Goal: Information Seeking & Learning: Learn about a topic

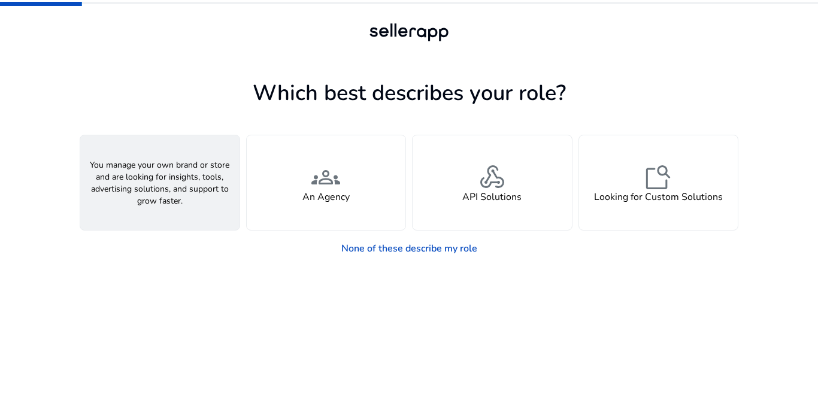
click at [175, 178] on div "person A Seller" at bounding box center [159, 182] width 159 height 95
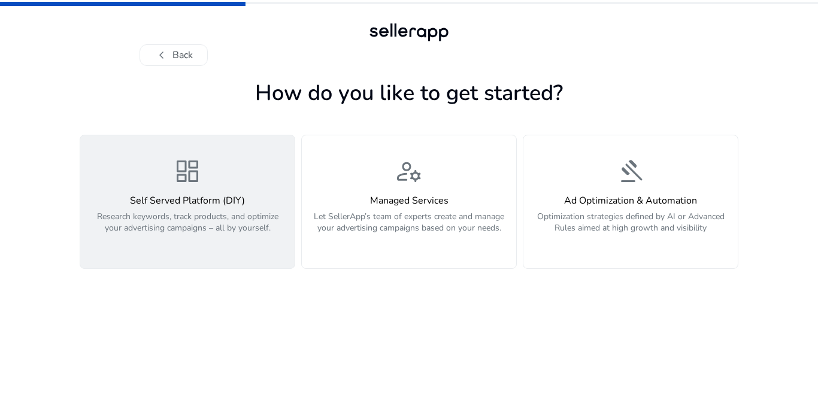
click at [224, 186] on div "dashboard Self Served Platform (DIY) Research keywords, track products, and opt…" at bounding box center [187, 202] width 200 height 90
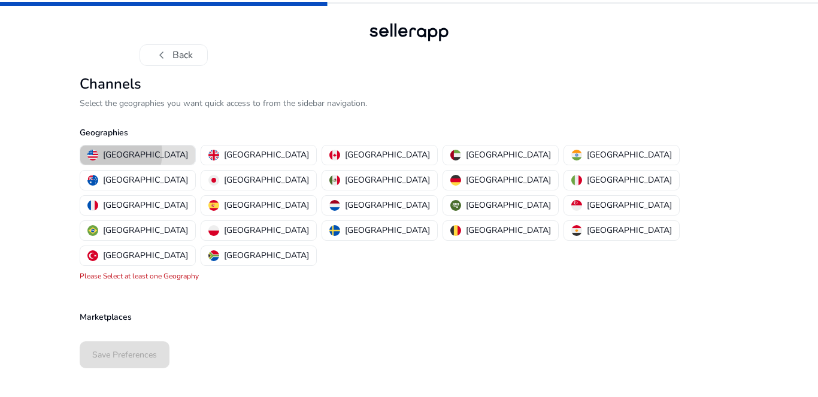
click at [116, 153] on p "United States" at bounding box center [145, 154] width 85 height 13
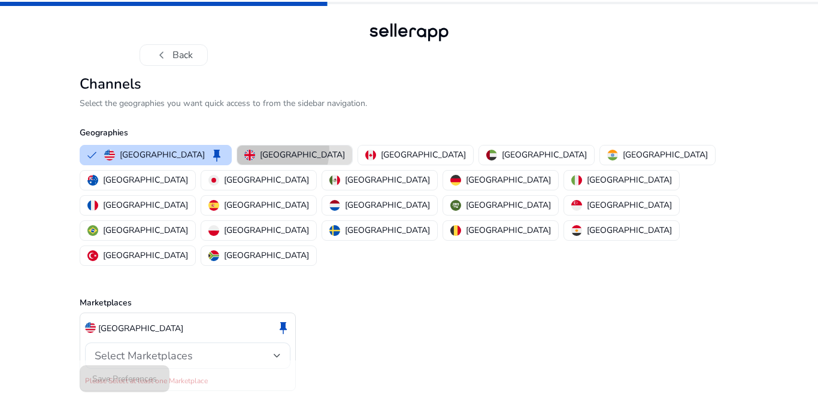
click at [260, 150] on p "United Kingdom" at bounding box center [302, 154] width 85 height 13
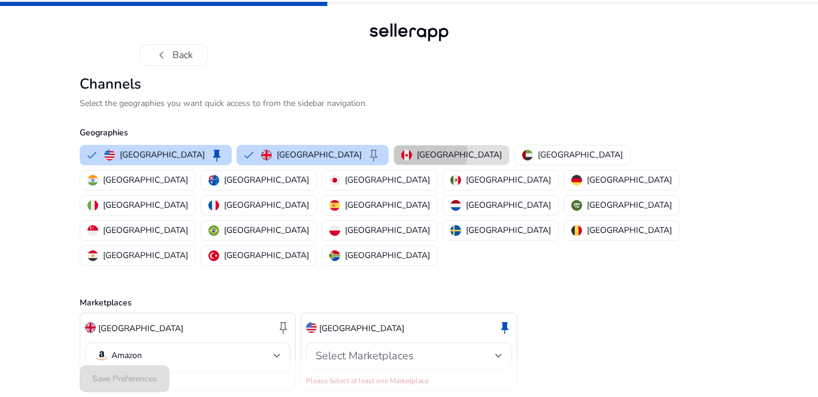
click at [417, 153] on p "Canada" at bounding box center [459, 154] width 85 height 13
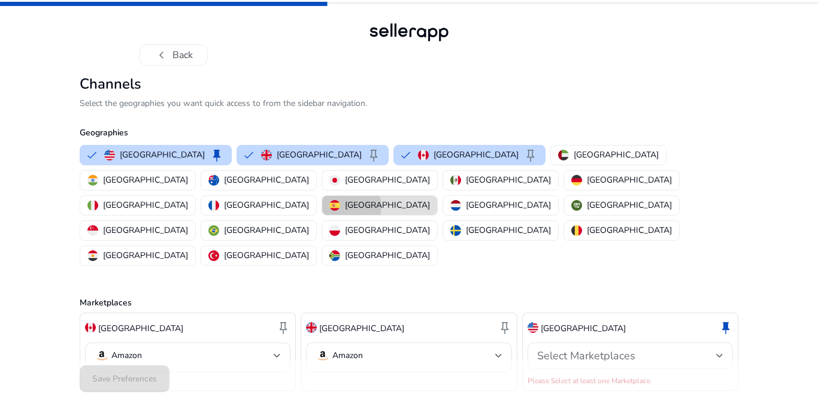
click at [352, 199] on p "Spain" at bounding box center [387, 205] width 85 height 13
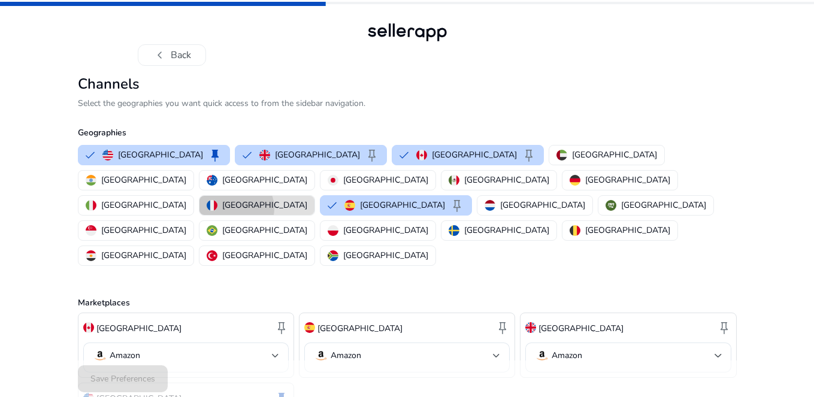
click at [298, 199] on p "France" at bounding box center [264, 205] width 85 height 13
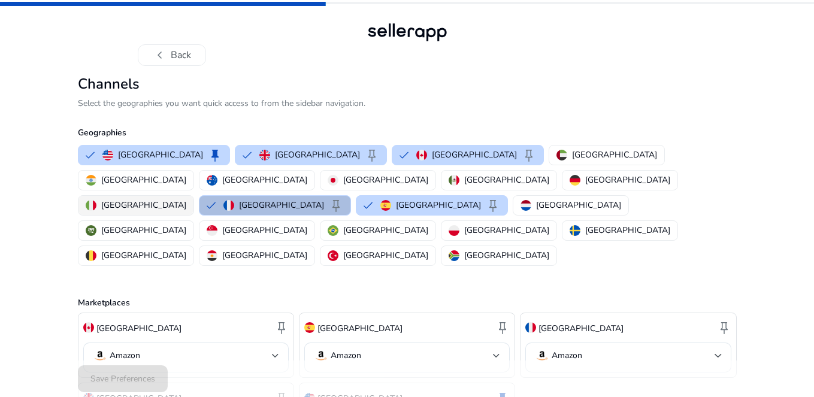
click at [186, 199] on p "Italy" at bounding box center [143, 205] width 85 height 13
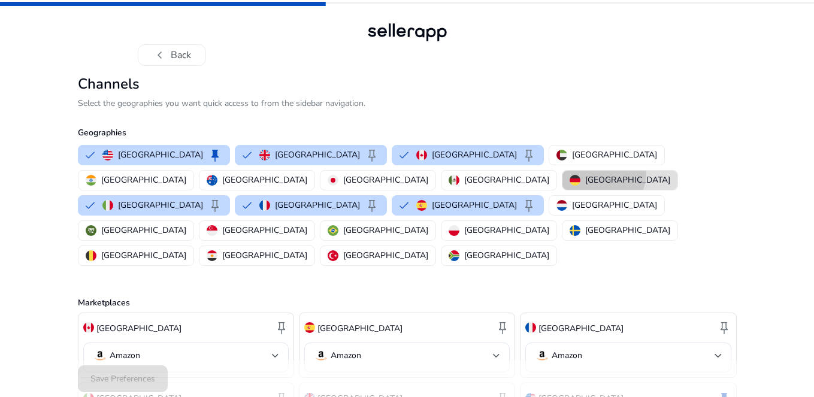
click at [585, 174] on p "Germany" at bounding box center [627, 180] width 85 height 13
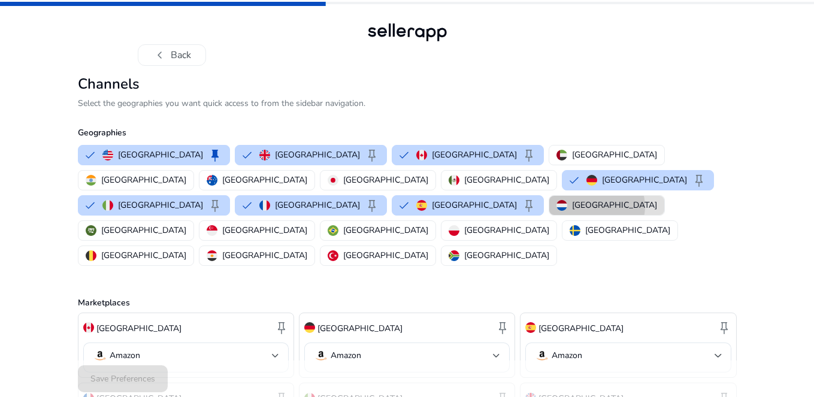
click at [572, 199] on p "Netherlands" at bounding box center [614, 205] width 85 height 13
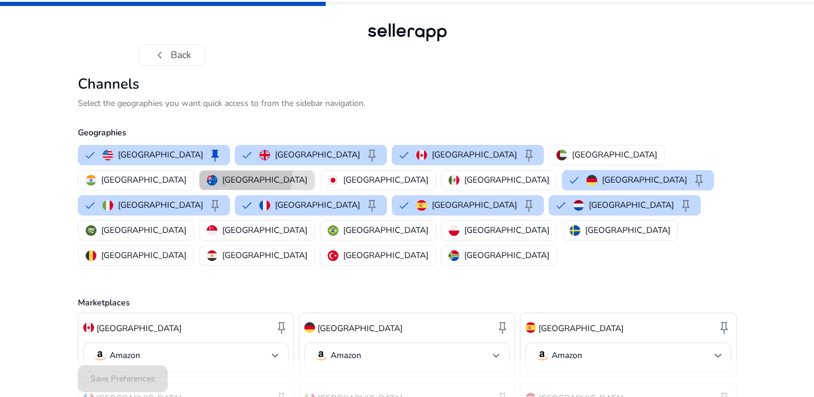
click at [307, 174] on p "Australia" at bounding box center [264, 180] width 85 height 13
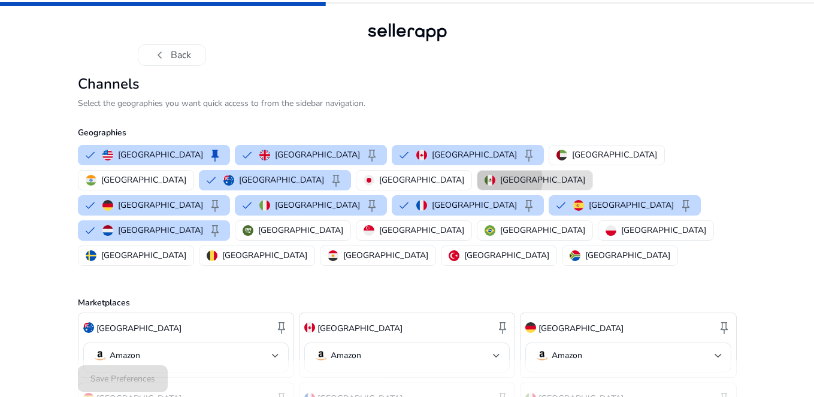
click at [500, 180] on p "Mexico" at bounding box center [542, 180] width 85 height 13
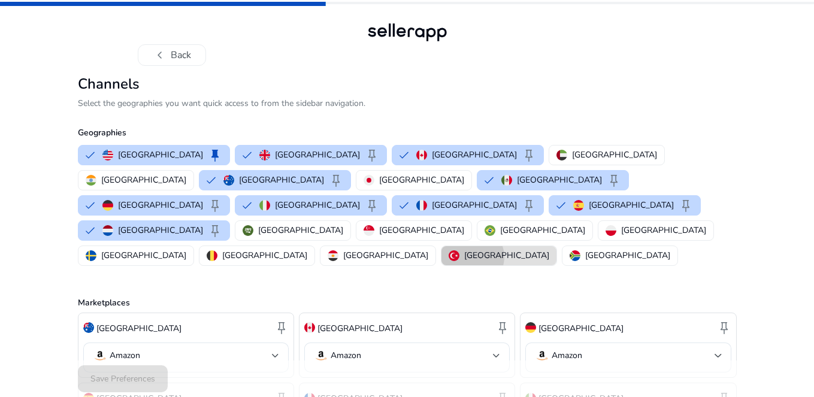
click at [549, 249] on p "Turkey" at bounding box center [506, 255] width 85 height 13
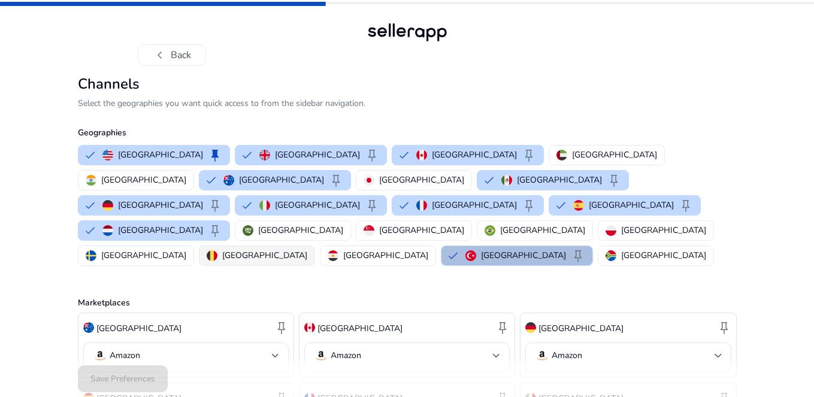
click at [307, 249] on p "Belgium" at bounding box center [264, 255] width 85 height 13
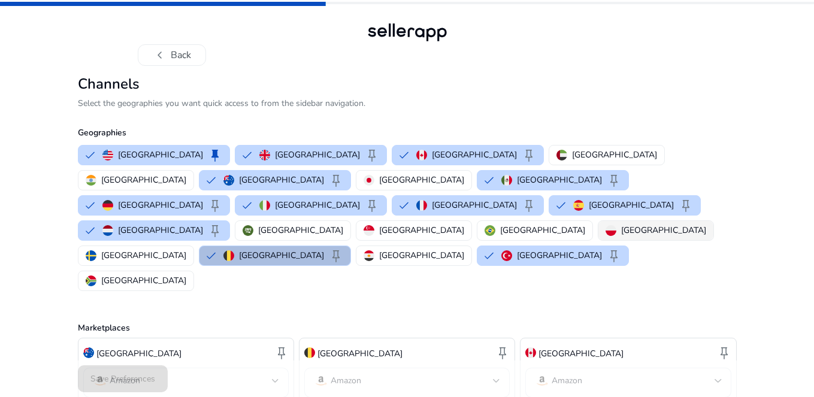
drag, startPoint x: 396, startPoint y: 207, endPoint x: 347, endPoint y: 204, distance: 48.6
click at [186, 249] on p "Sweden" at bounding box center [143, 255] width 85 height 13
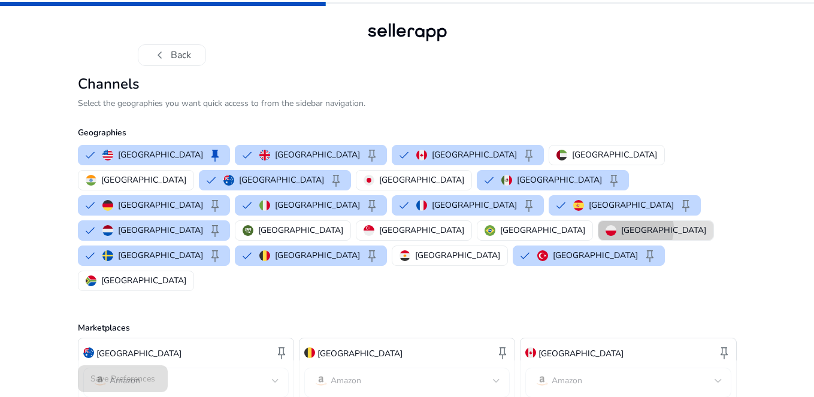
click at [621, 224] on p "Poland" at bounding box center [663, 230] width 85 height 13
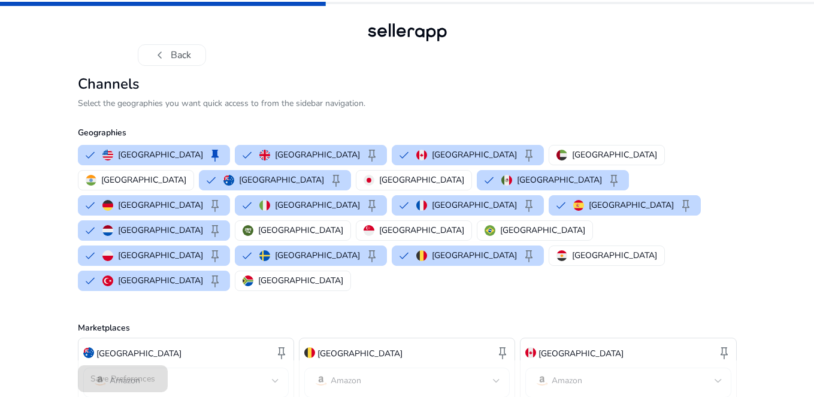
click at [790, 221] on div "chevron_left Back Channels Select the geographies you want quick access to from…" at bounding box center [407, 372] width 814 height 744
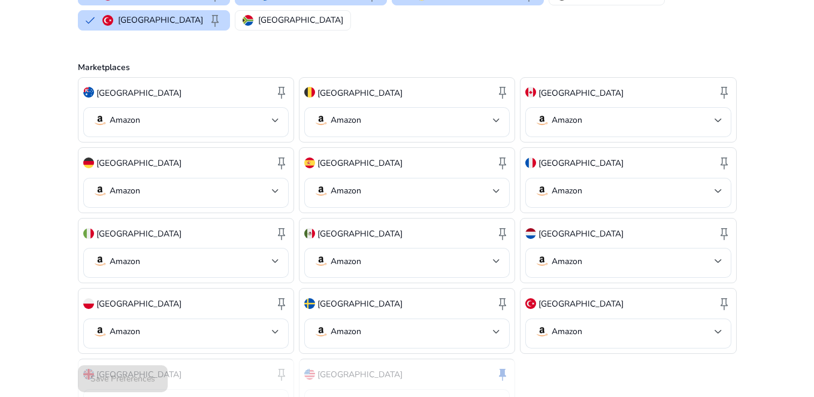
scroll to position [297, 0]
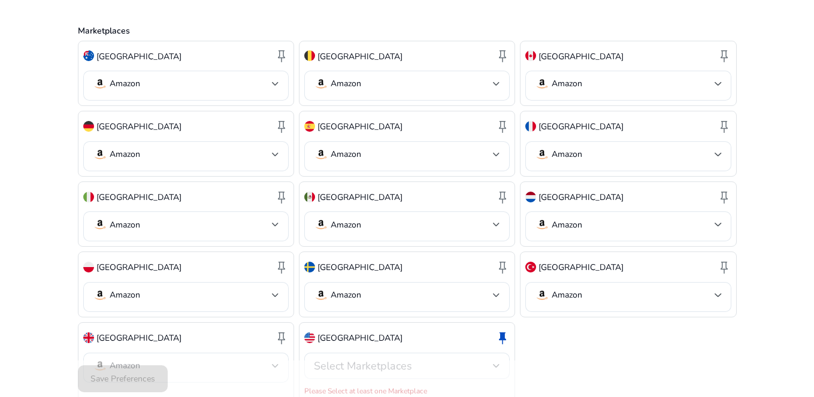
click at [145, 379] on div "Save Preferences" at bounding box center [407, 378] width 659 height 37
click at [497, 363] on div at bounding box center [496, 365] width 7 height 5
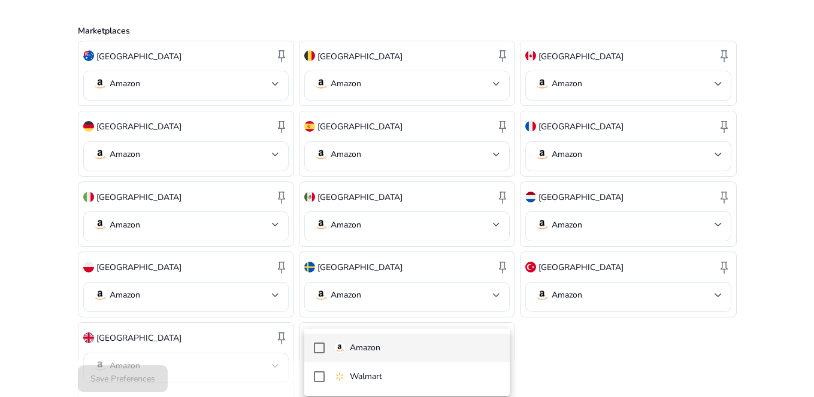
click at [317, 348] on mat-pseudo-checkbox at bounding box center [319, 347] width 11 height 11
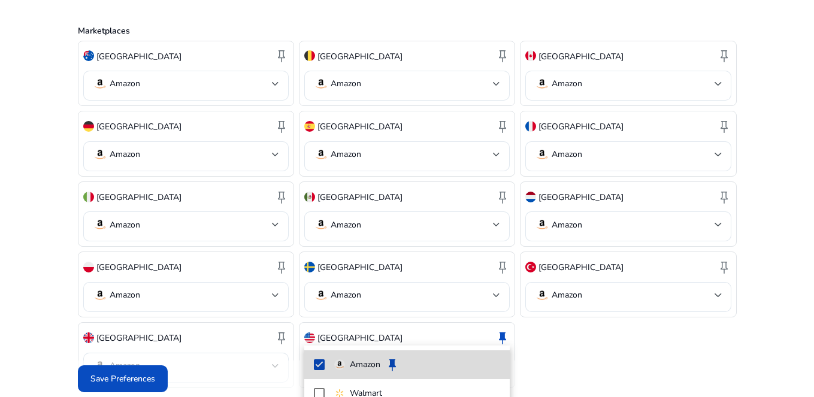
scroll to position [284, 0]
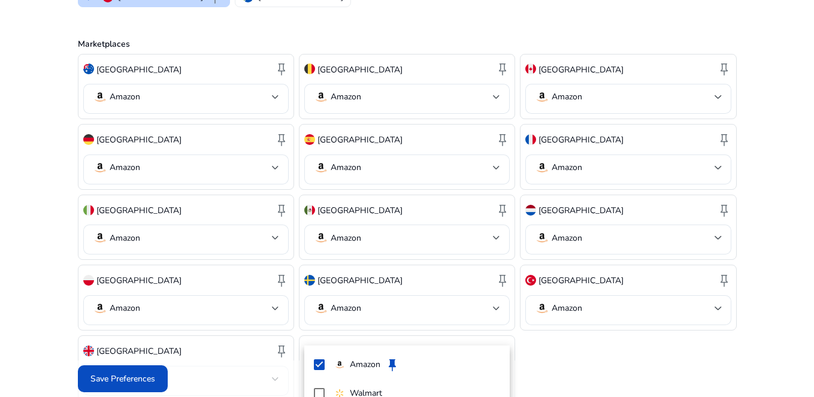
click at [597, 352] on div at bounding box center [407, 198] width 814 height 397
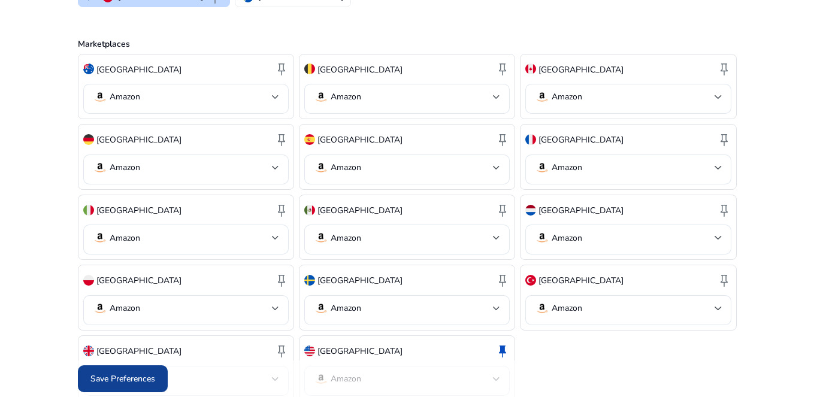
click at [139, 377] on span "Save Preferences" at bounding box center [122, 378] width 65 height 13
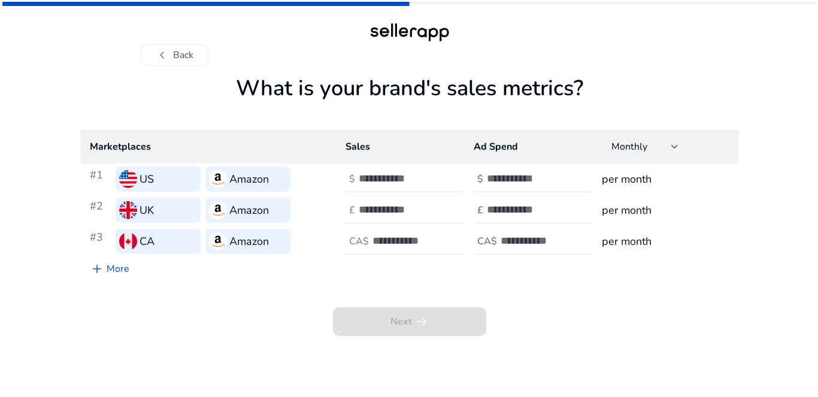
scroll to position [0, 0]
click at [380, 179] on input "number" at bounding box center [399, 178] width 81 height 13
type input "**"
click at [586, 301] on div "Next arrow_right_alt" at bounding box center [409, 308] width 659 height 55
click at [523, 172] on input "number" at bounding box center [527, 178] width 81 height 13
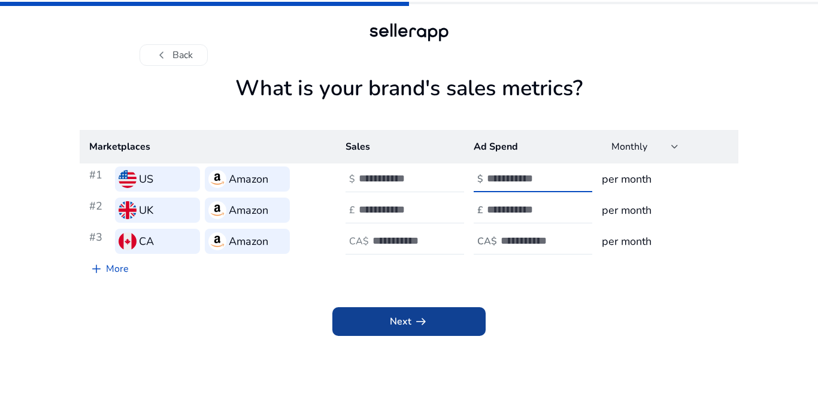
type input "*"
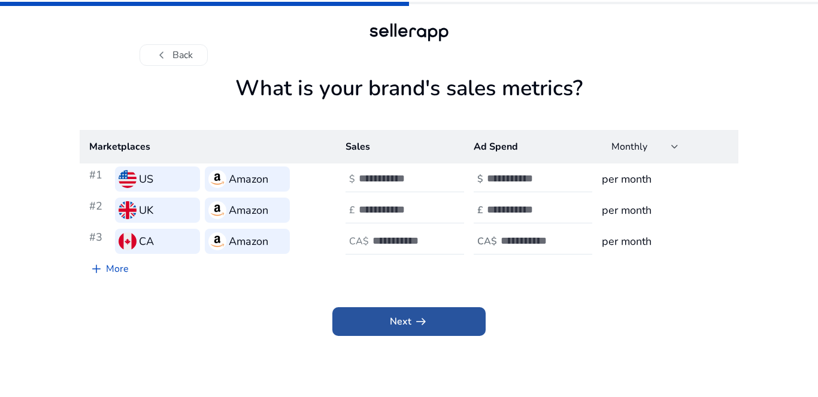
click at [404, 311] on span at bounding box center [408, 321] width 153 height 29
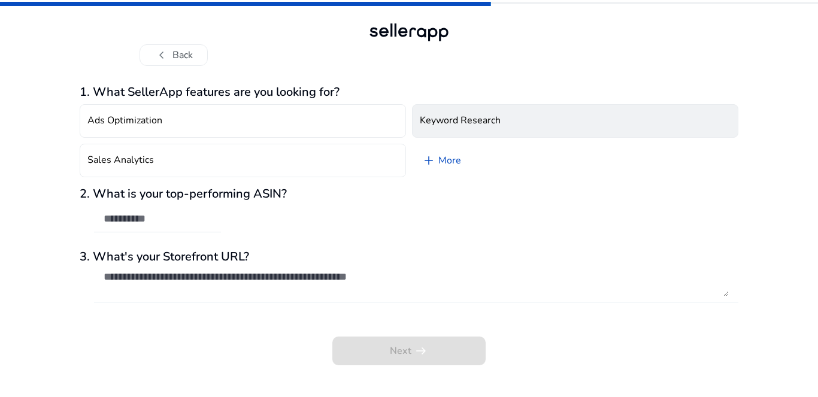
click at [487, 118] on h4 "Keyword Research" at bounding box center [460, 120] width 81 height 11
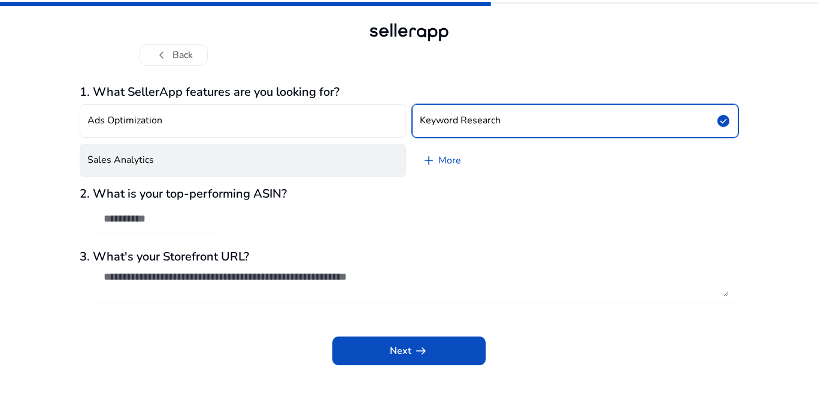
click at [232, 162] on button "Sales Analytics" at bounding box center [243, 161] width 326 height 34
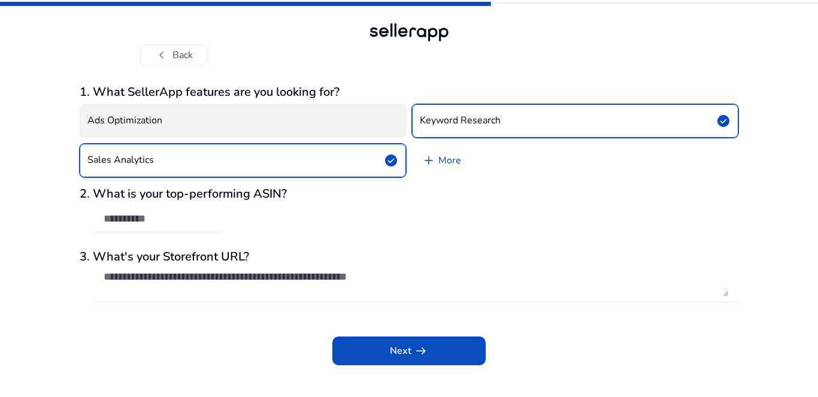
click at [236, 126] on button "Ads Optimization" at bounding box center [243, 121] width 326 height 34
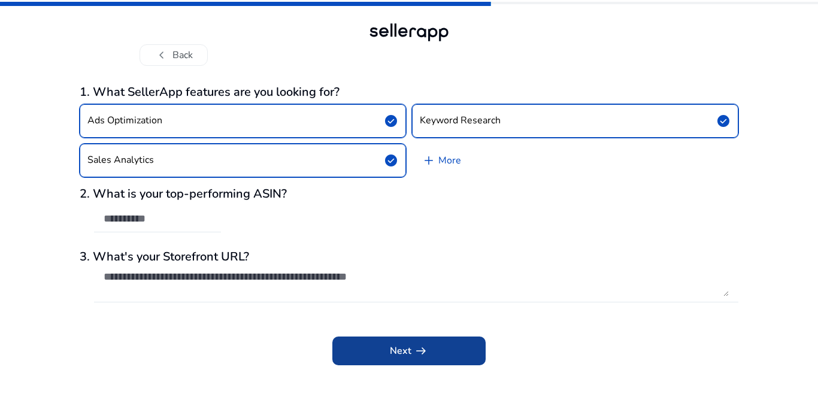
click at [395, 360] on span at bounding box center [408, 350] width 153 height 29
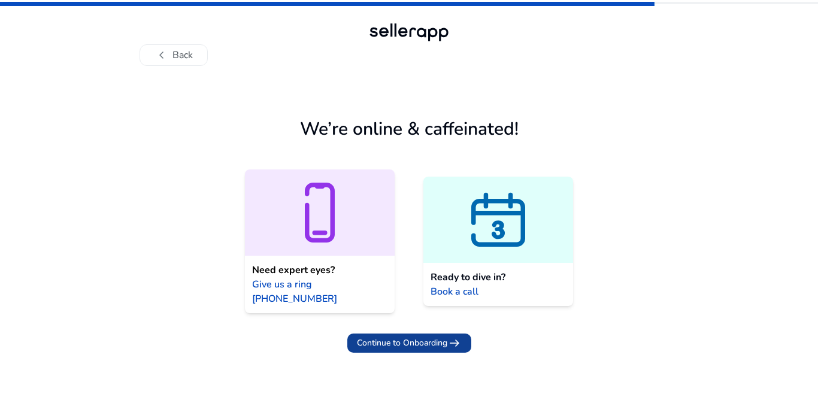
click at [406, 336] on span "Continue to Onboarding" at bounding box center [402, 342] width 90 height 13
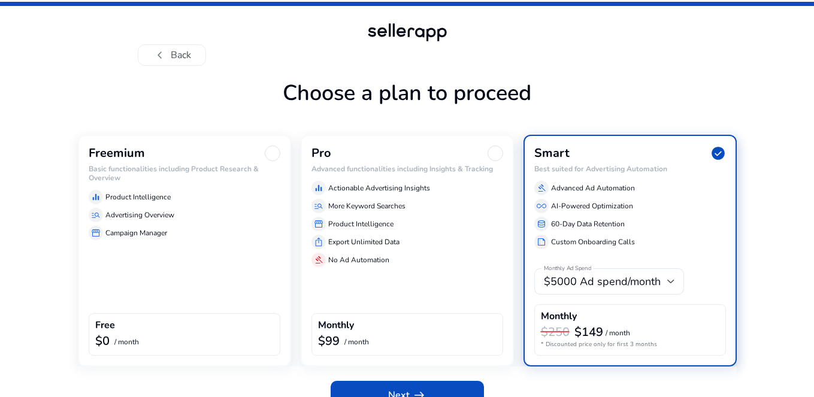
click at [179, 236] on div "storefront Campaign Manager" at bounding box center [185, 233] width 192 height 14
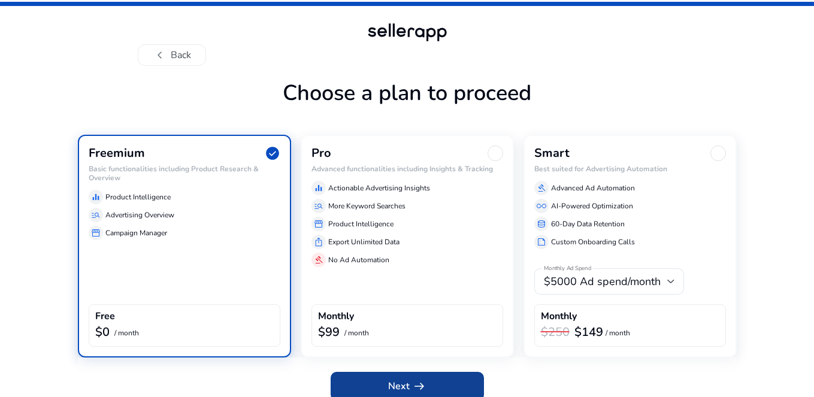
click at [408, 378] on span at bounding box center [406, 386] width 153 height 29
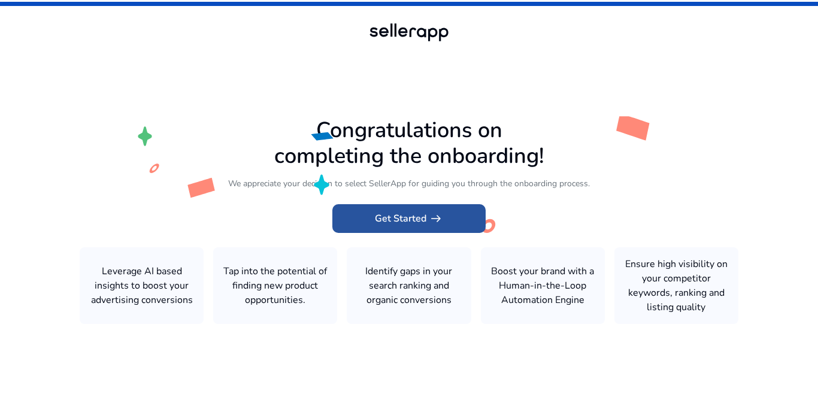
click at [437, 211] on span "arrow_right_alt" at bounding box center [436, 218] width 14 height 14
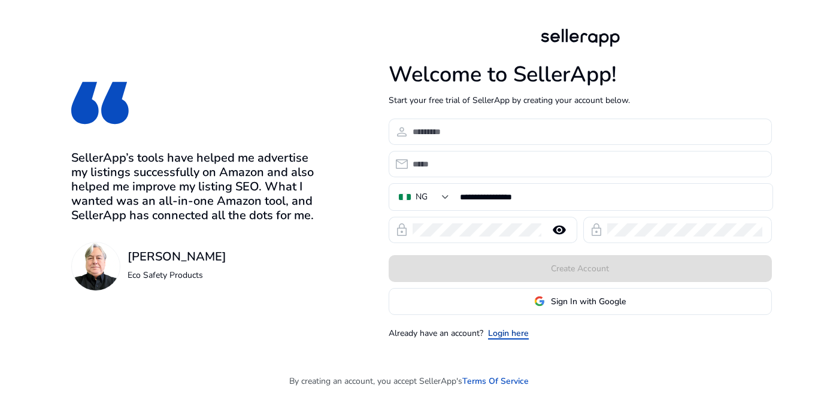
click at [508, 331] on link "Login here" at bounding box center [508, 333] width 41 height 13
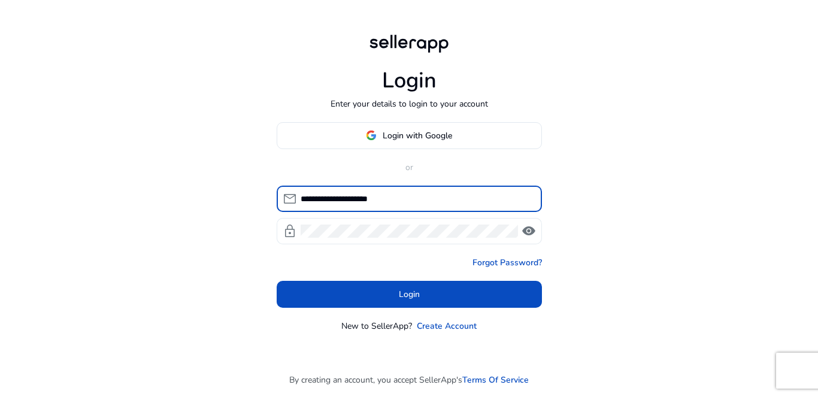
type input "**********"
click at [374, 223] on div at bounding box center [409, 231] width 217 height 26
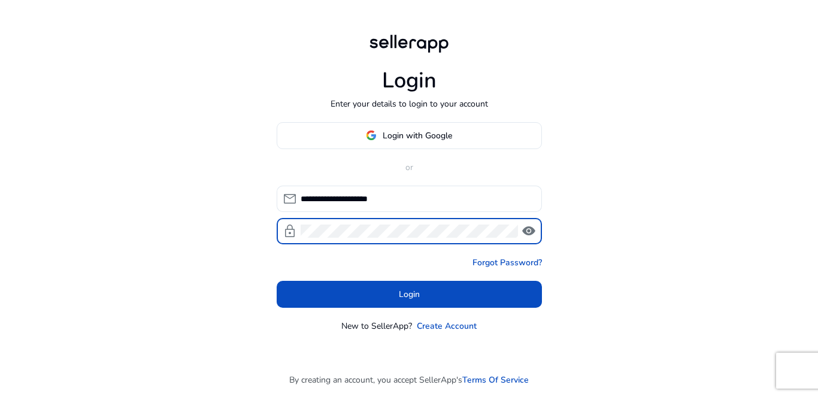
click button "Login" at bounding box center [409, 294] width 265 height 27
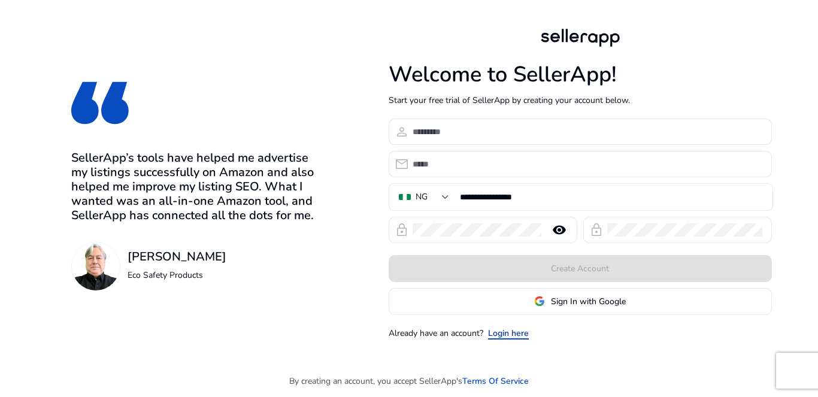
click at [512, 332] on link "Login here" at bounding box center [508, 333] width 41 height 13
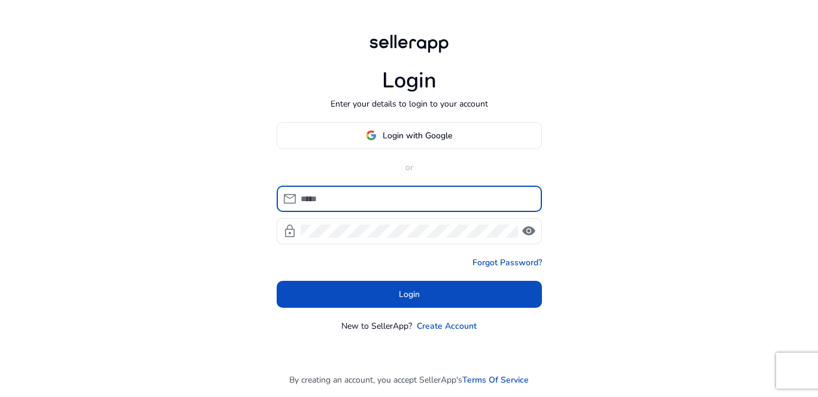
click at [394, 190] on div at bounding box center [417, 199] width 232 height 26
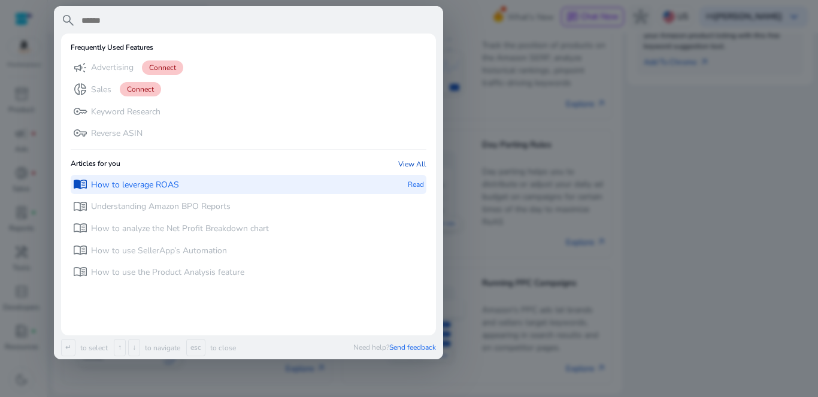
paste input "**********"
type input "**********"
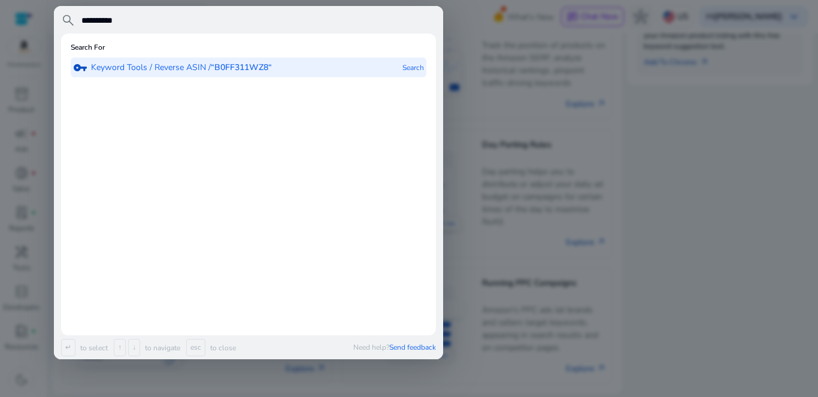
click at [414, 67] on p "Search" at bounding box center [413, 67] width 22 height 20
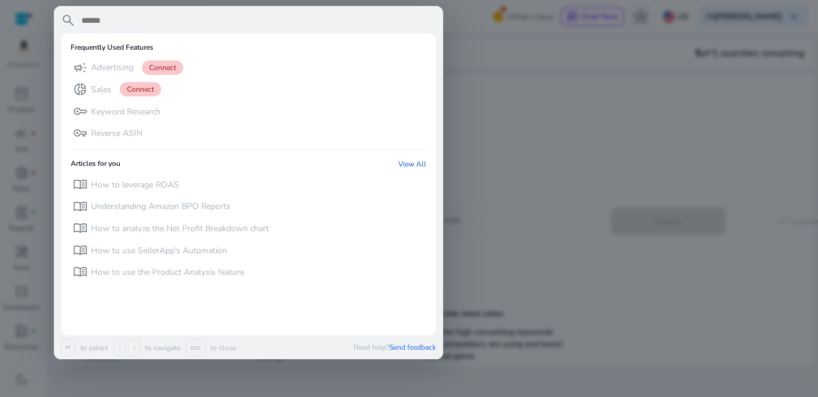
paste input "**********"
type input "**********"
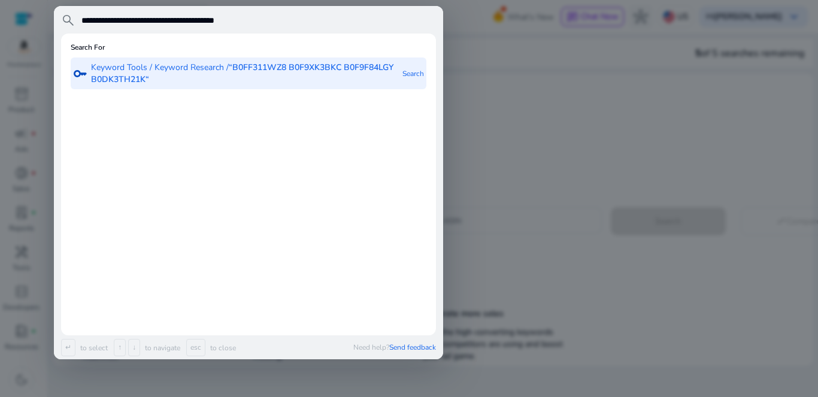
click at [171, 68] on p "Keyword Tools / Keyword Research / “B0FF311WZ8 B0F9XK3BKC B0F9F84LGY B0DK3TH21K“" at bounding box center [245, 74] width 309 height 24
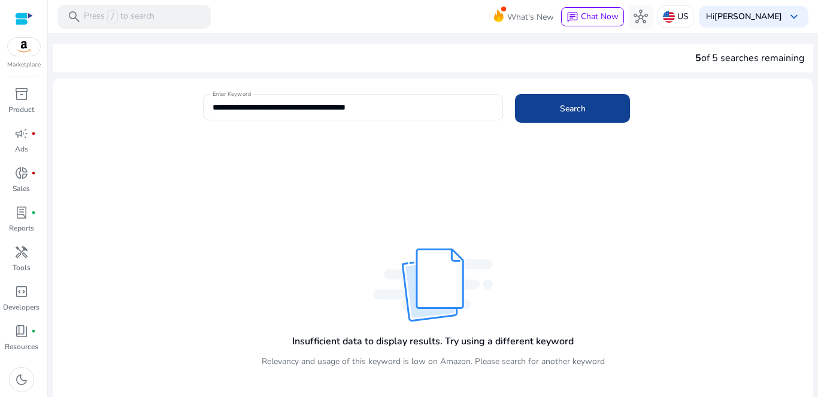
click at [549, 104] on span at bounding box center [572, 108] width 115 height 29
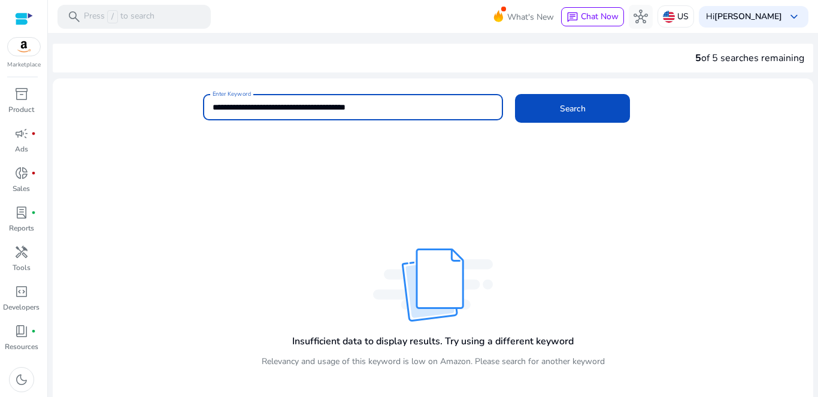
click at [320, 106] on input "**********" at bounding box center [353, 107] width 281 height 13
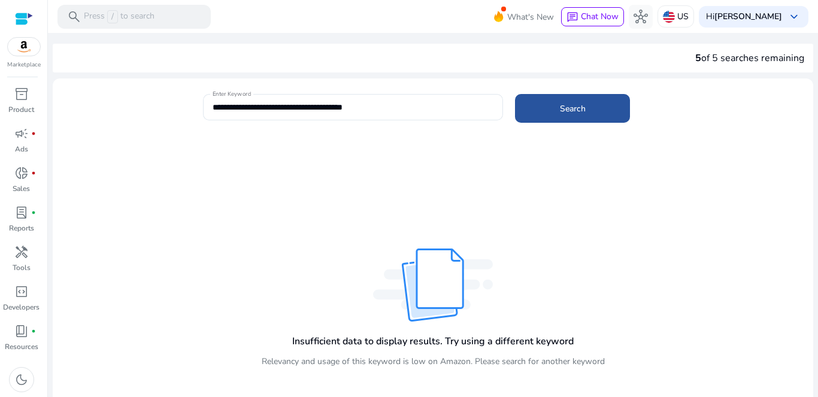
click at [565, 111] on span "Search" at bounding box center [573, 108] width 26 height 13
click at [431, 107] on input "**********" at bounding box center [353, 107] width 281 height 13
click at [536, 105] on span at bounding box center [572, 108] width 115 height 29
click at [406, 107] on input "**********" at bounding box center [353, 107] width 281 height 13
click at [537, 109] on span at bounding box center [572, 108] width 115 height 29
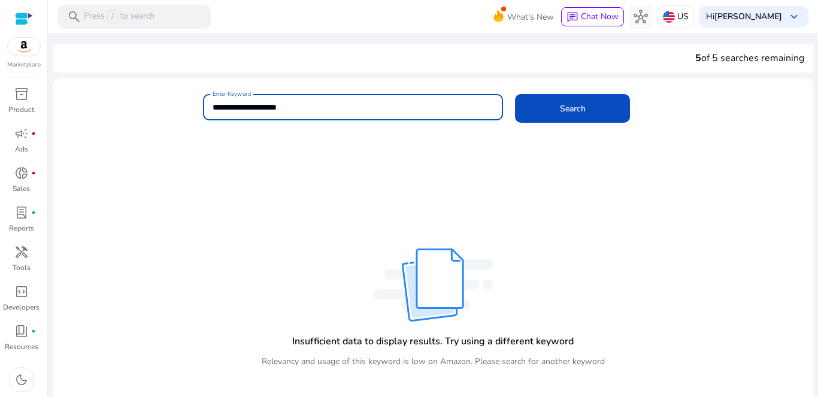
click at [380, 104] on input "**********" at bounding box center [353, 107] width 281 height 13
type input "**********"
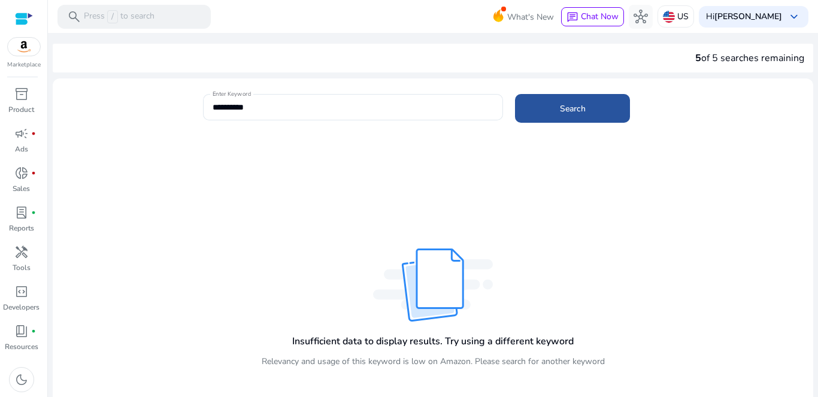
click at [552, 108] on span at bounding box center [572, 108] width 115 height 29
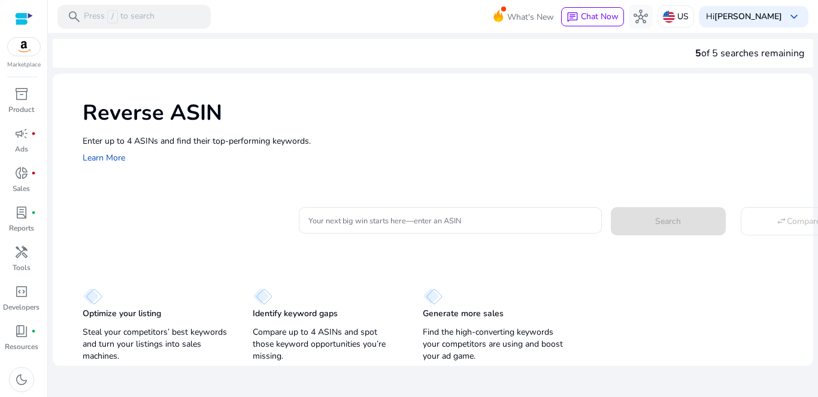
click at [714, 313] on div "Optimize your listing Steal your competitors’ best keywords and turn your listi…" at bounding box center [433, 319] width 760 height 92
drag, startPoint x: 817, startPoint y: 174, endPoint x: 816, endPoint y: 346, distance: 172.4
click at [816, 346] on mat-sidenav-content "search Press / to search What's New chat Chat Now hub US Hi Ayodeji Oni keyboar…" at bounding box center [433, 198] width 770 height 397
click at [708, 323] on div "Optimize your listing Steal your competitors’ best keywords and turn your listi…" at bounding box center [433, 319] width 760 height 92
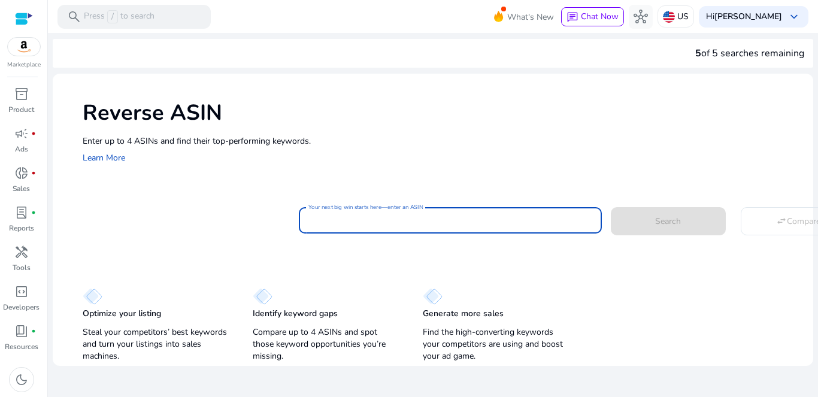
click at [377, 220] on input "Your next big win starts here—enter an ASIN" at bounding box center [450, 220] width 284 height 13
paste input "**********"
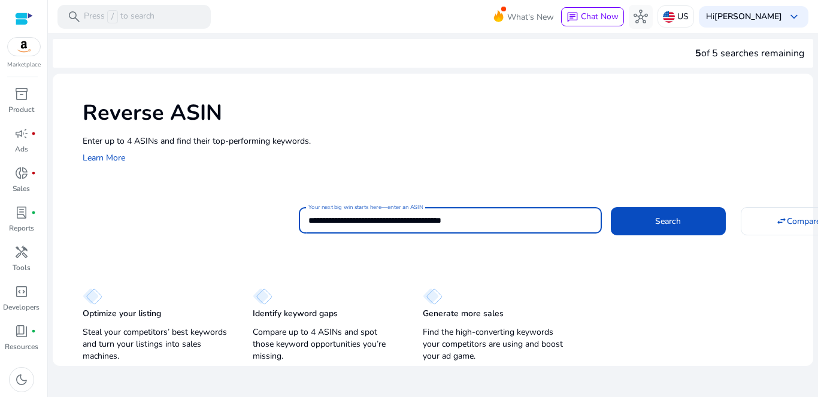
paste input
type input "**********"
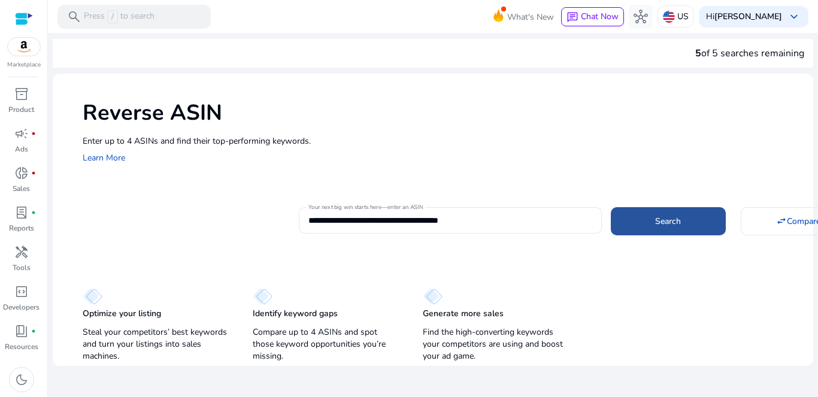
click at [636, 217] on span at bounding box center [668, 221] width 115 height 29
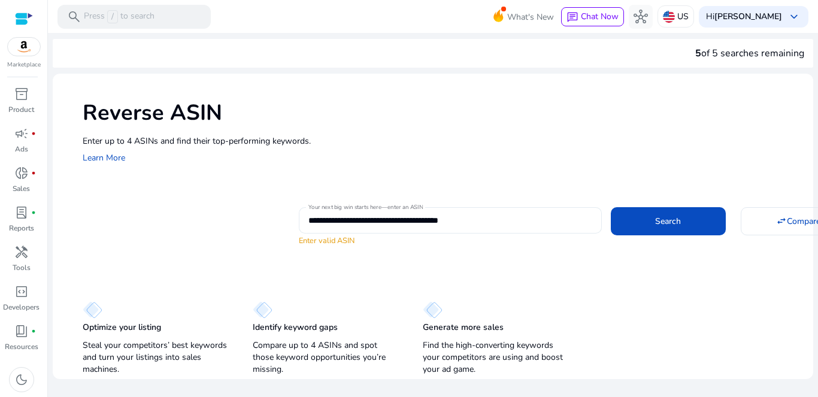
click at [457, 222] on input "**********" at bounding box center [450, 220] width 284 height 13
click at [669, 219] on span "Search" at bounding box center [668, 221] width 26 height 13
click at [797, 219] on span "Compare" at bounding box center [804, 221] width 34 height 13
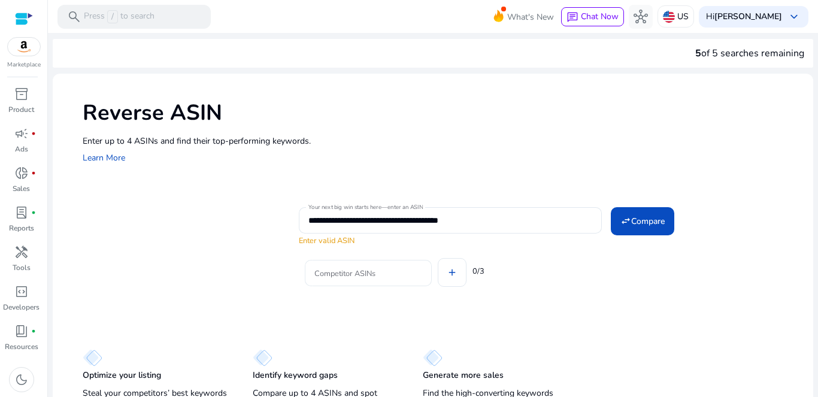
click at [389, 271] on input "Competitor ASINs" at bounding box center [368, 272] width 108 height 13
paste input "**********"
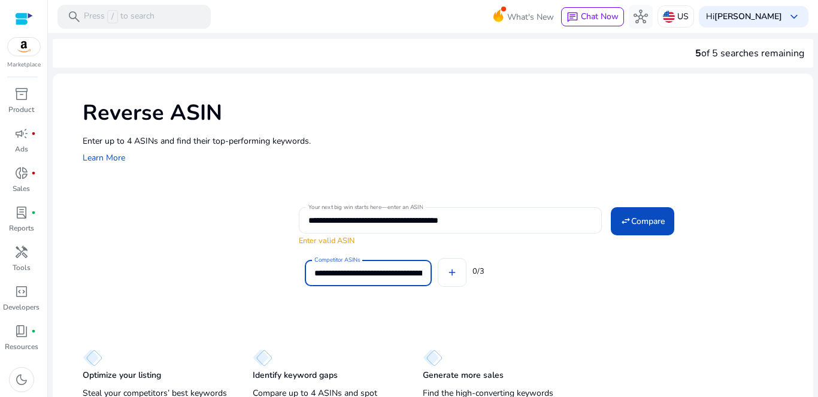
scroll to position [0, 105]
type input "**********"
click at [636, 227] on span "Compare" at bounding box center [648, 221] width 34 height 13
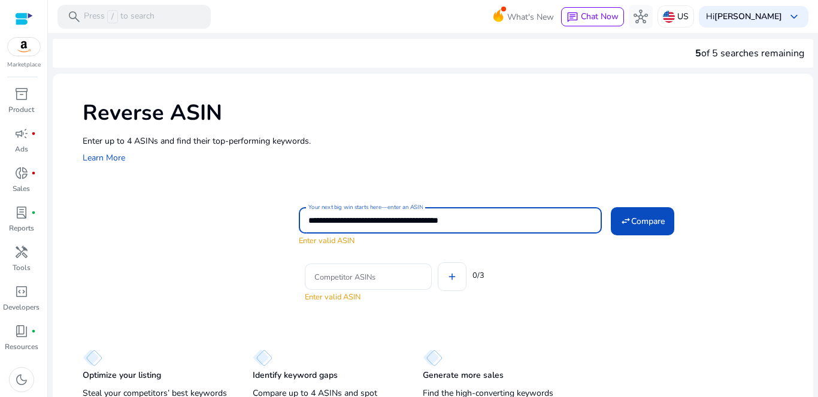
drag, startPoint x: 527, startPoint y: 219, endPoint x: 362, endPoint y: 218, distance: 165.2
click at [362, 218] on input "**********" at bounding box center [450, 220] width 284 height 13
type input "**********"
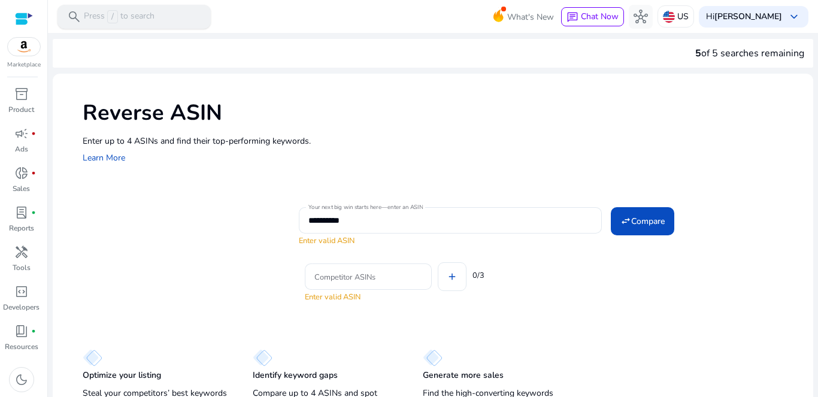
click at [150, 19] on p "Press / to search" at bounding box center [119, 16] width 71 height 13
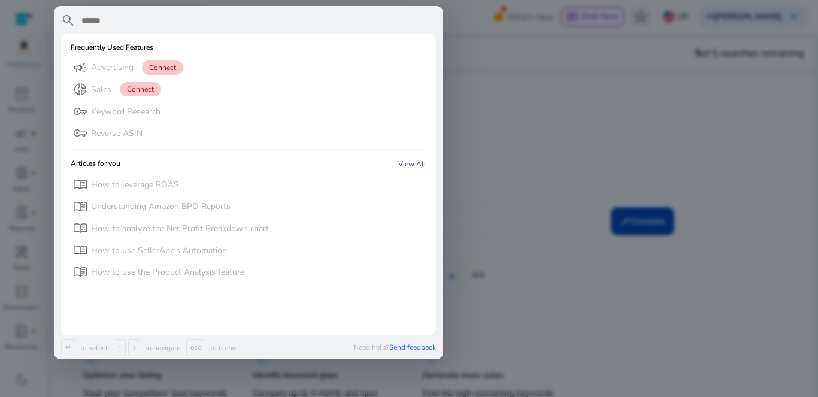
paste input "**********"
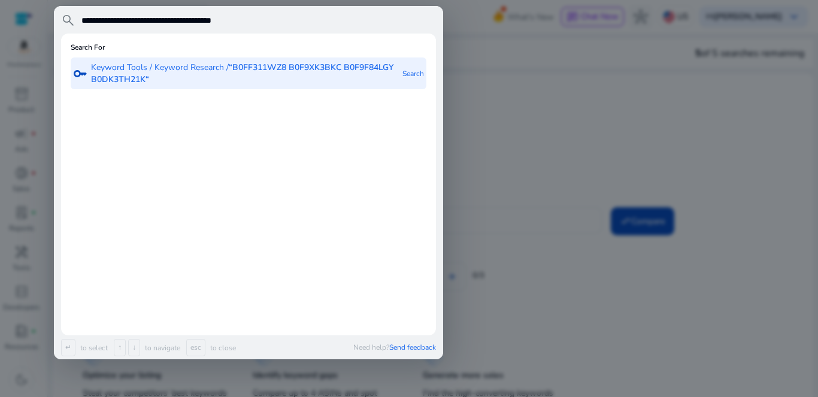
type input "**********"
click at [180, 71] on p "Keyword Tools / Keyword Research / “B0FF311WZ8 B0F9XK3BKC B0F9F84LGY B0DK3TH21K“" at bounding box center [245, 74] width 309 height 24
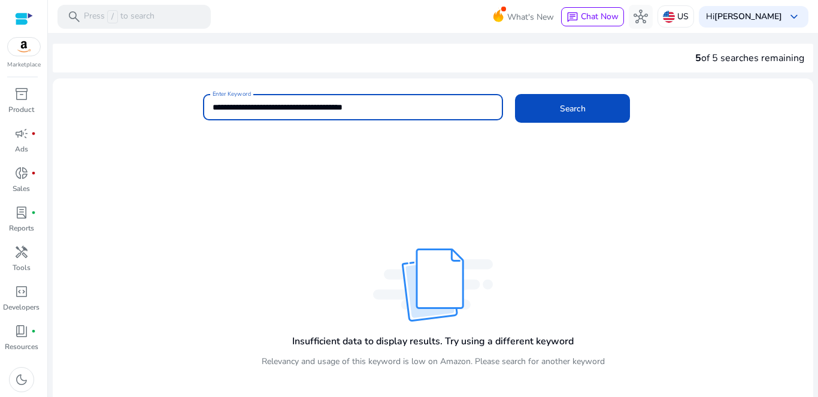
click at [275, 108] on input "**********" at bounding box center [353, 107] width 281 height 13
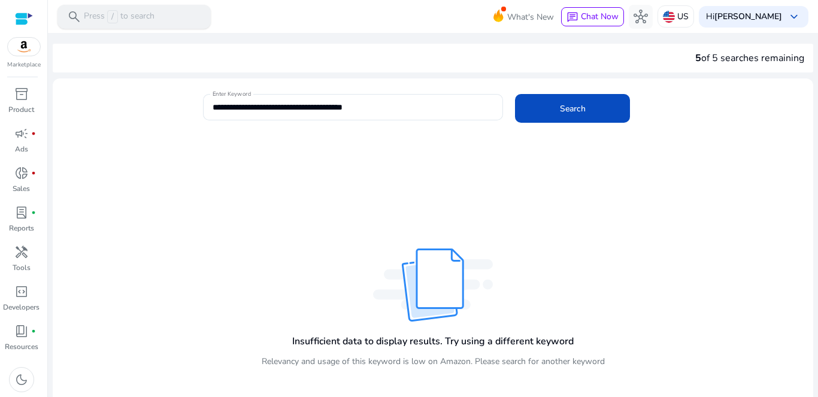
click at [132, 14] on p "Press / to search" at bounding box center [119, 16] width 71 height 13
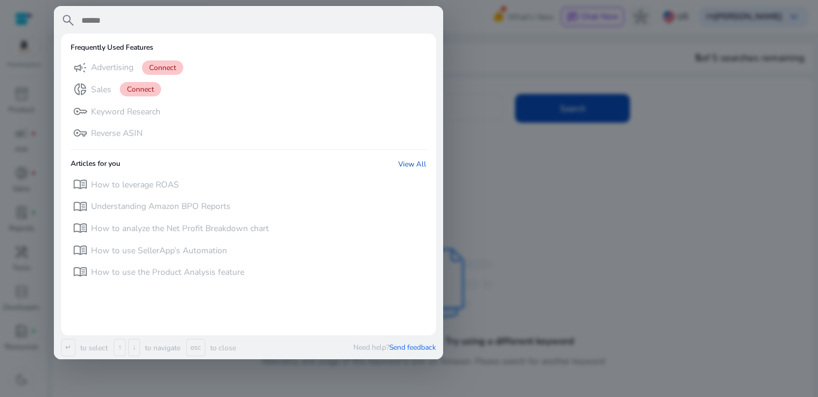
paste input "**********"
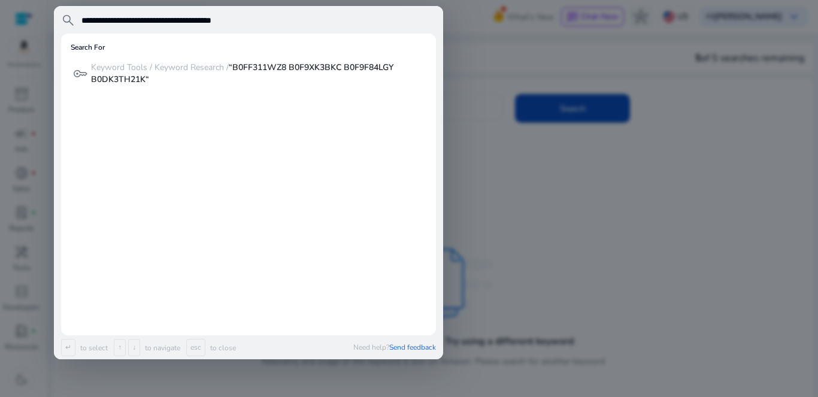
type input "**********"
click at [467, 65] on div at bounding box center [409, 198] width 818 height 397
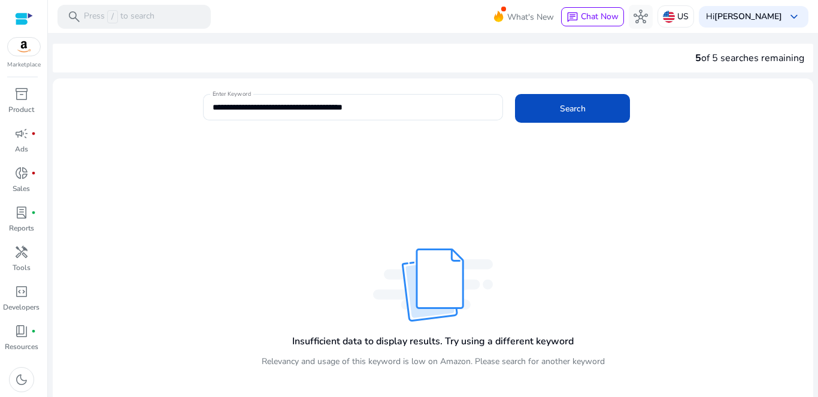
click at [173, 165] on div "Insufficient data to display results. Try using a different keyword Relevancy a…" at bounding box center [433, 294] width 760 height 304
click at [107, 140] on mat-card "**********" at bounding box center [433, 113] width 760 height 58
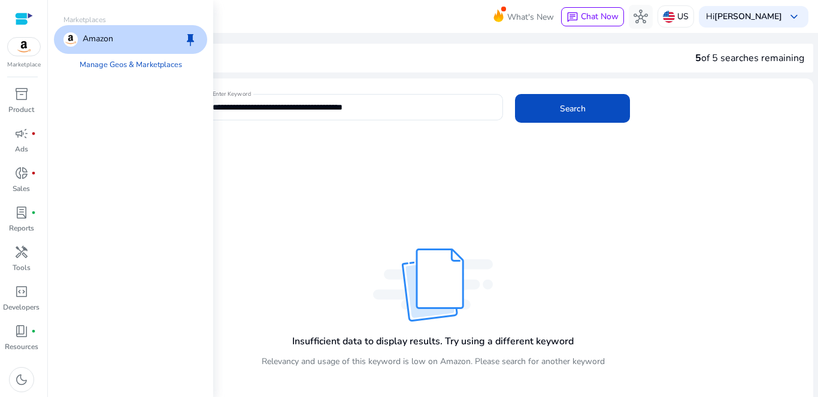
click at [23, 49] on img at bounding box center [24, 47] width 32 height 18
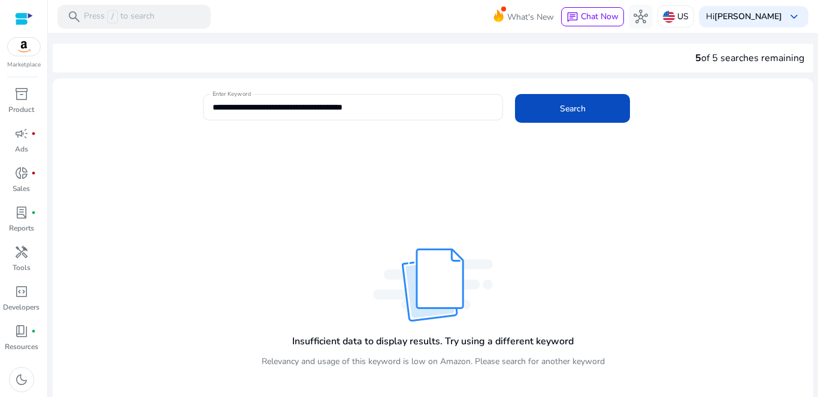
click at [239, 157] on div "Insufficient data to display results. Try using a different keyword Relevancy a…" at bounding box center [433, 294] width 760 height 304
click at [28, 12] on div at bounding box center [24, 19] width 18 height 14
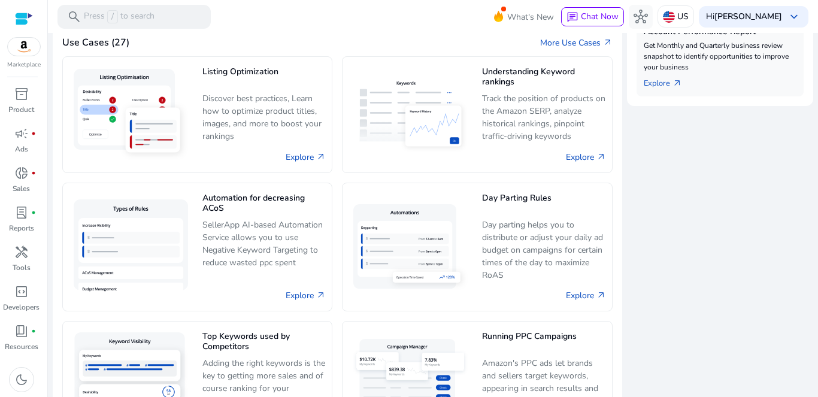
scroll to position [78, 0]
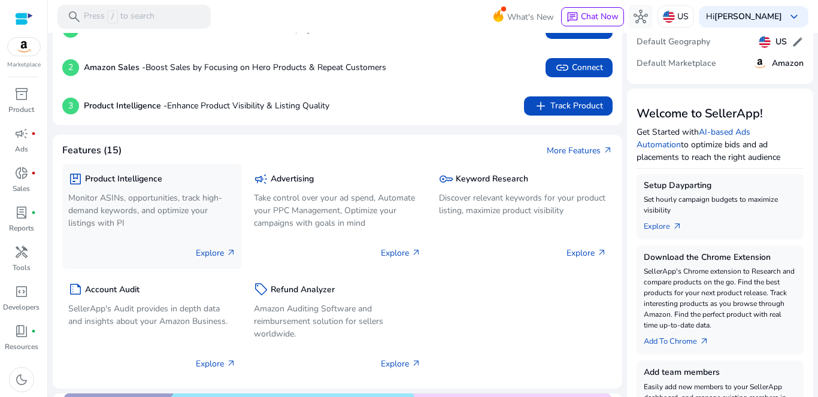
click at [165, 207] on p "Monitor ASINs, opportunities, track high-demand keywords, and optimize your lis…" at bounding box center [152, 211] width 168 height 38
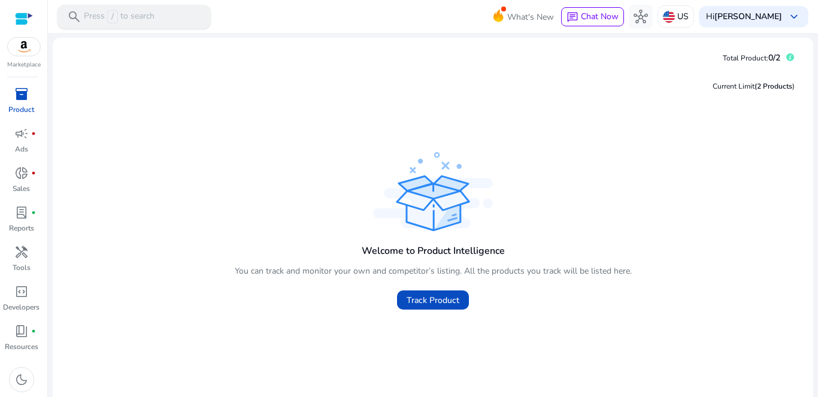
click at [151, 17] on p "Press / to search" at bounding box center [119, 16] width 71 height 13
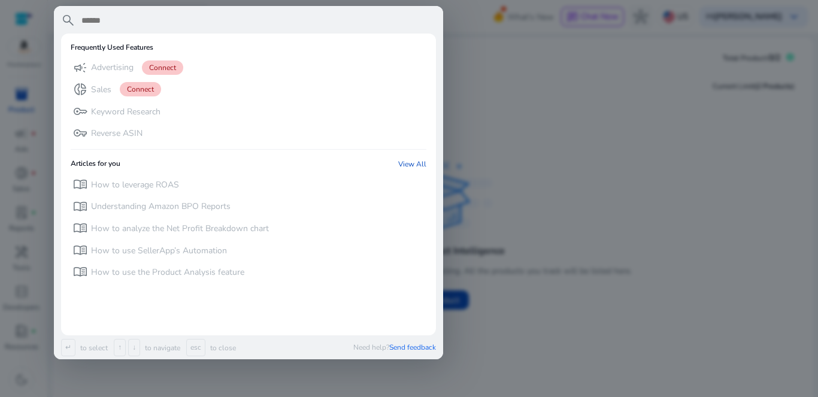
paste input "**********"
type input "**********"
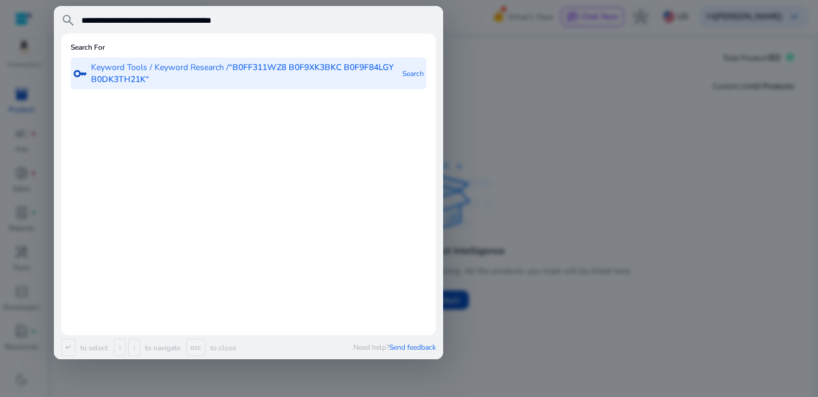
click at [155, 76] on p "Keyword Tools / Keyword Research / “B0FF311WZ8 B0F9XK3BKC B0F9F84LGY B0DK3TH21K“" at bounding box center [245, 74] width 309 height 24
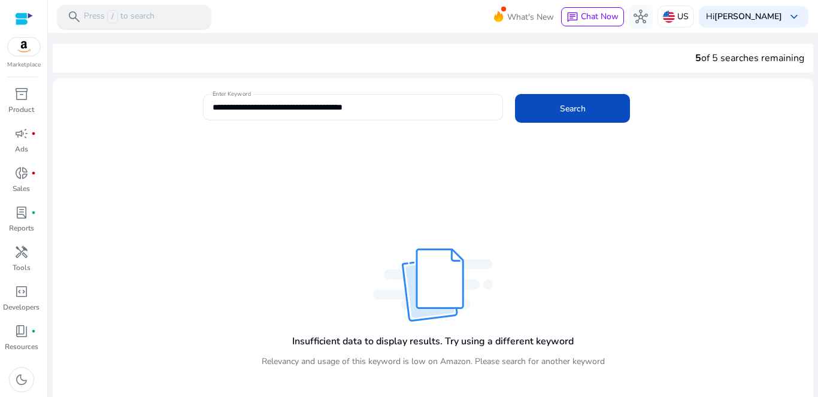
click at [151, 16] on p "Press / to search" at bounding box center [119, 16] width 71 height 13
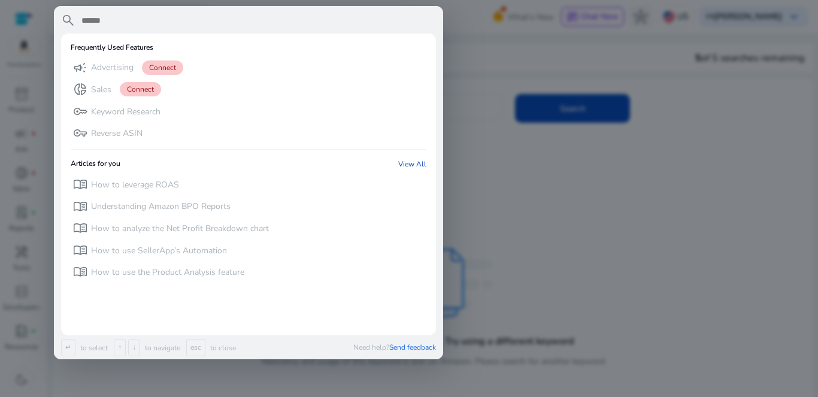
paste input "**********"
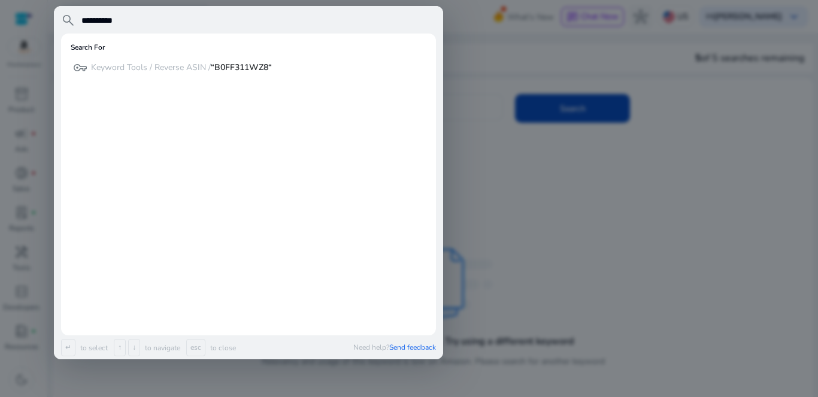
type input "**********"
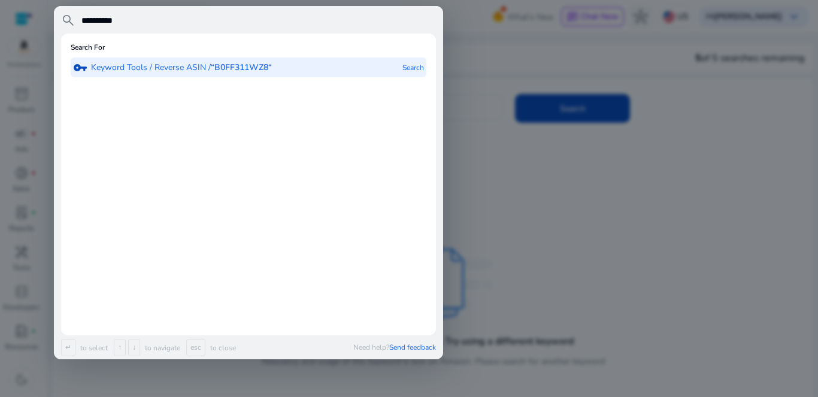
click at [250, 69] on b "“B0FF311WZ8“" at bounding box center [241, 67] width 61 height 11
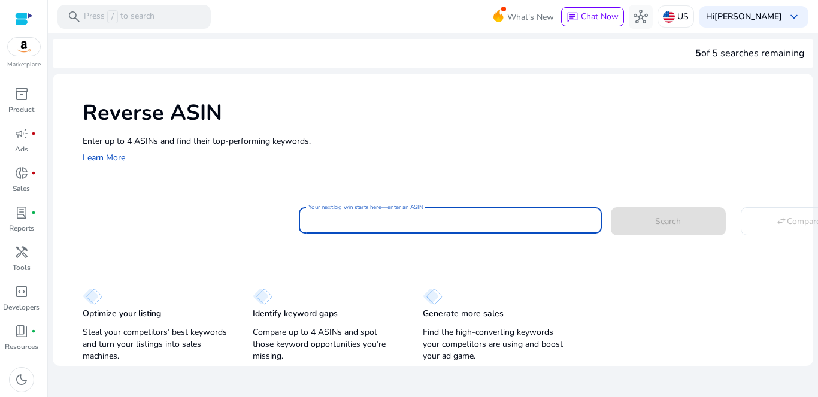
click at [433, 224] on input "Your next big win starts here—enter an ASIN" at bounding box center [450, 220] width 284 height 13
paste input "**********"
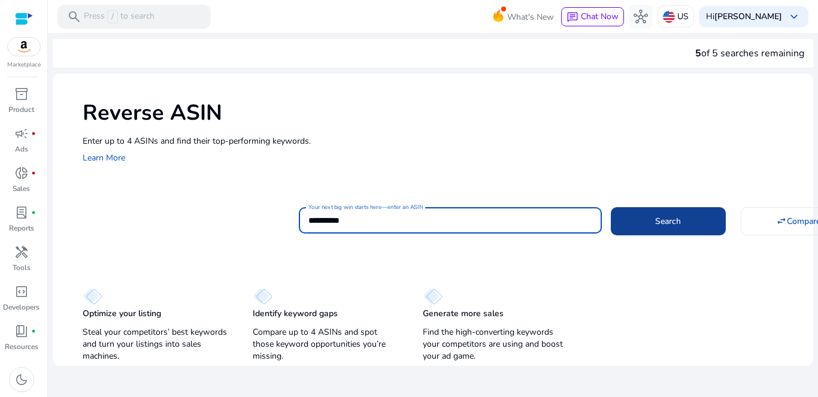
type input "**********"
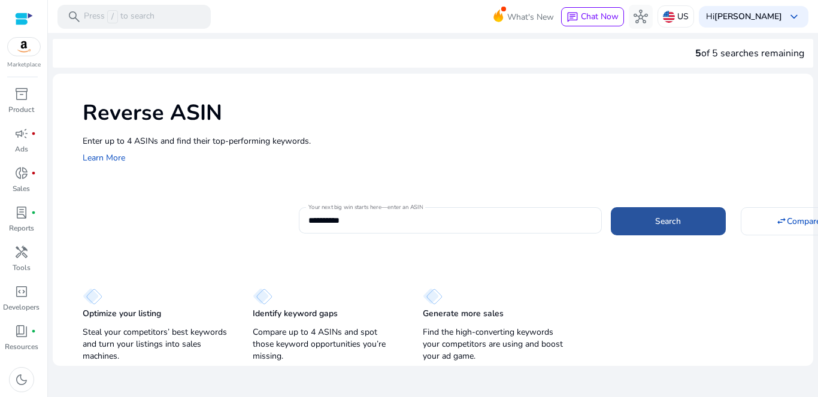
click at [673, 224] on span "Search" at bounding box center [668, 221] width 26 height 13
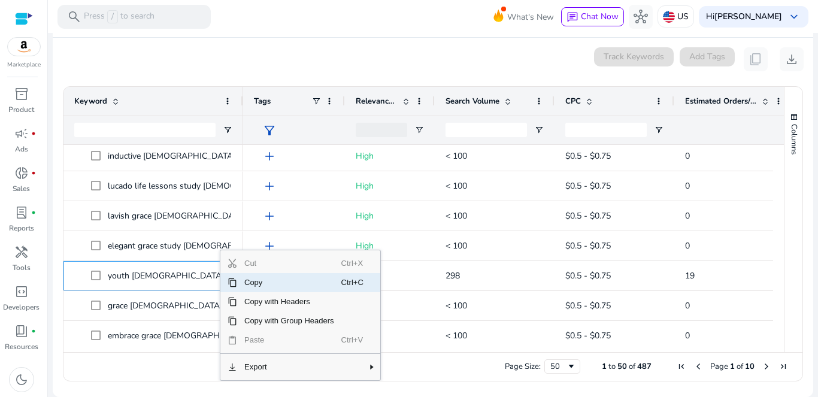
click at [248, 284] on span "Copy" at bounding box center [289, 282] width 104 height 19
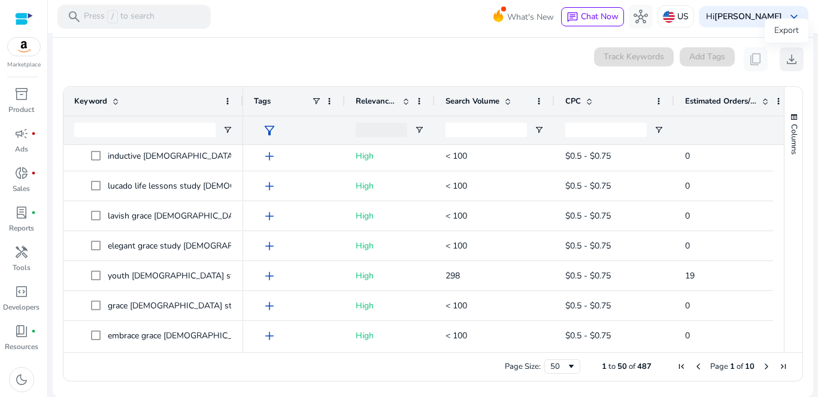
click at [785, 63] on span "download" at bounding box center [791, 59] width 14 height 14
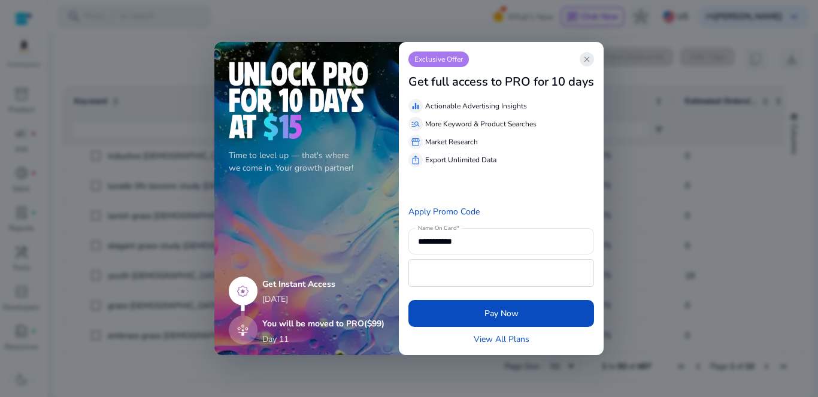
click at [587, 60] on span "close" at bounding box center [587, 59] width 10 height 10
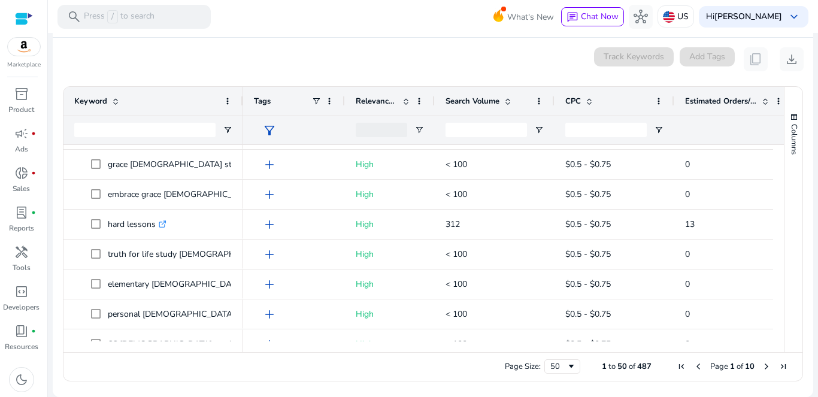
scroll to position [1300, 0]
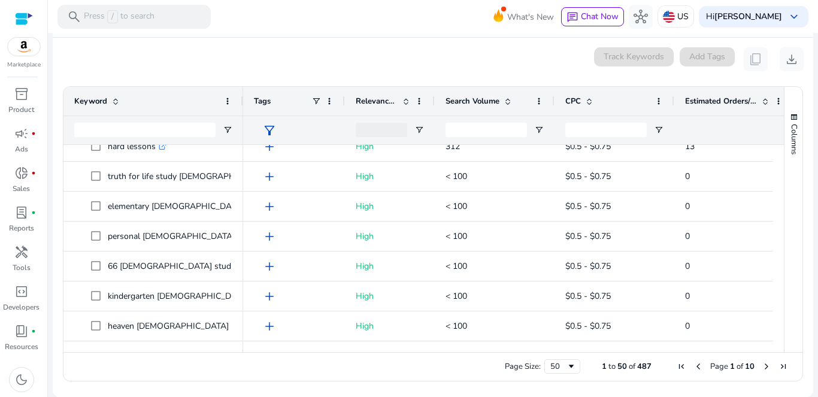
click at [761, 367] on span "Next Page" at bounding box center [766, 367] width 10 height 10
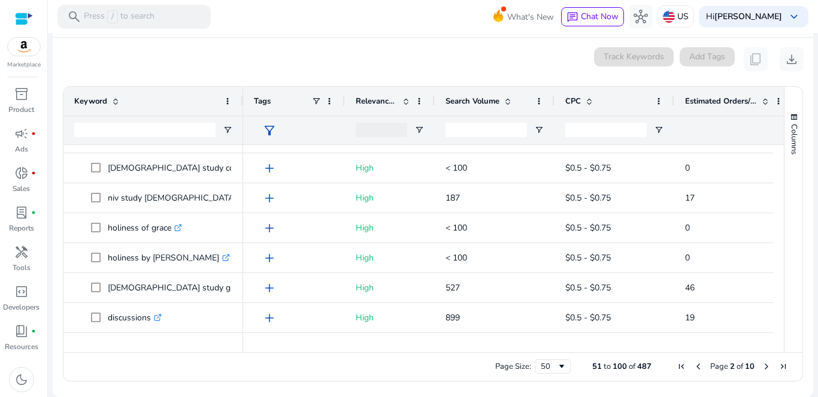
scroll to position [141, 0]
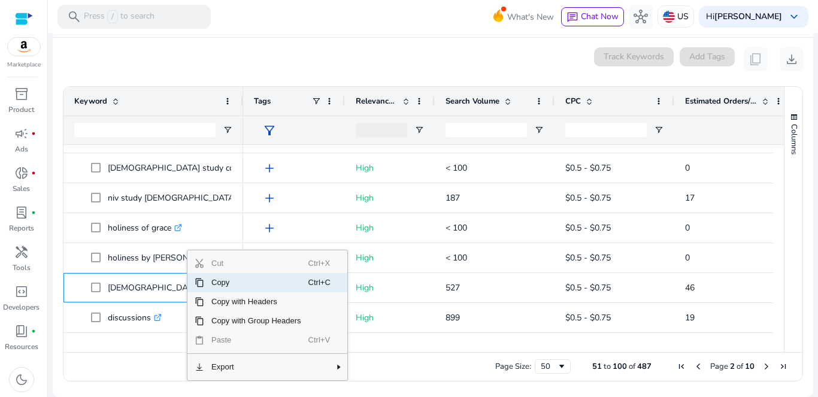
click at [225, 284] on span "Copy" at bounding box center [256, 282] width 104 height 19
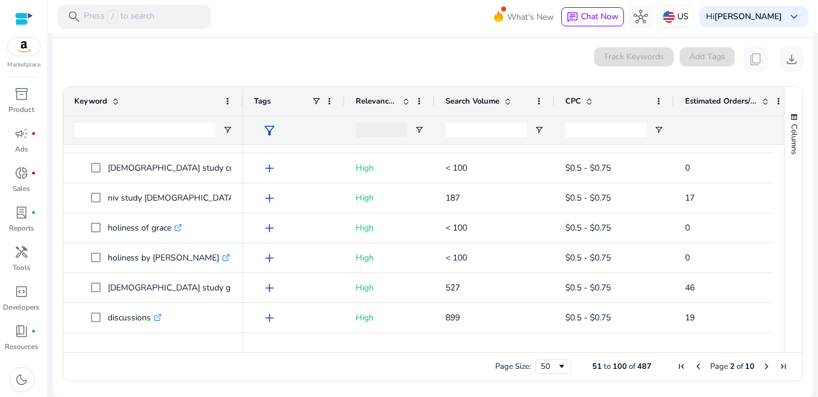
click at [693, 365] on span "Previous Page" at bounding box center [698, 367] width 10 height 10
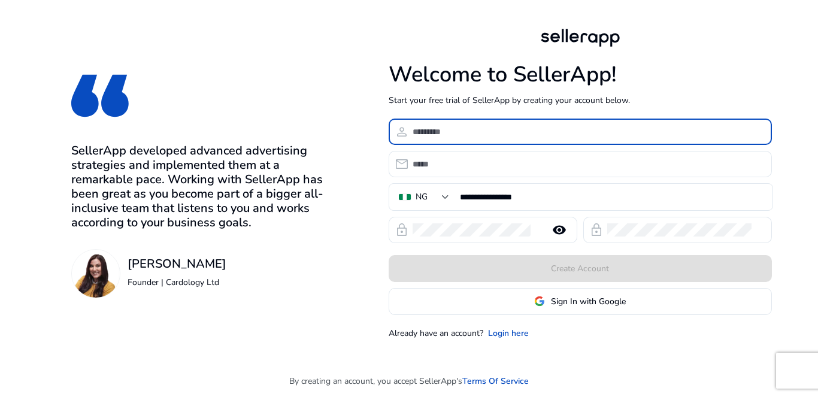
click at [459, 131] on input at bounding box center [587, 131] width 350 height 13
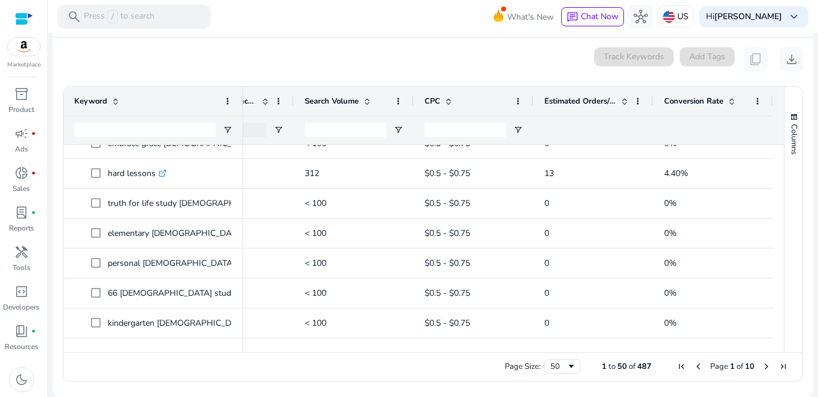
click at [761, 366] on span "Next Page" at bounding box center [766, 367] width 10 height 10
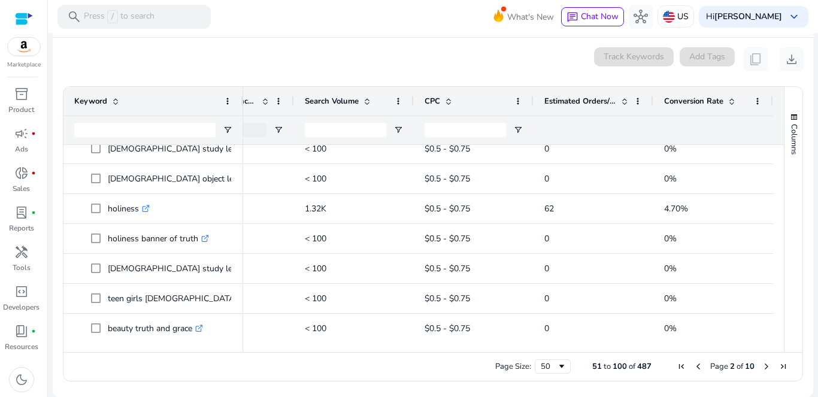
scroll to position [1058, 0]
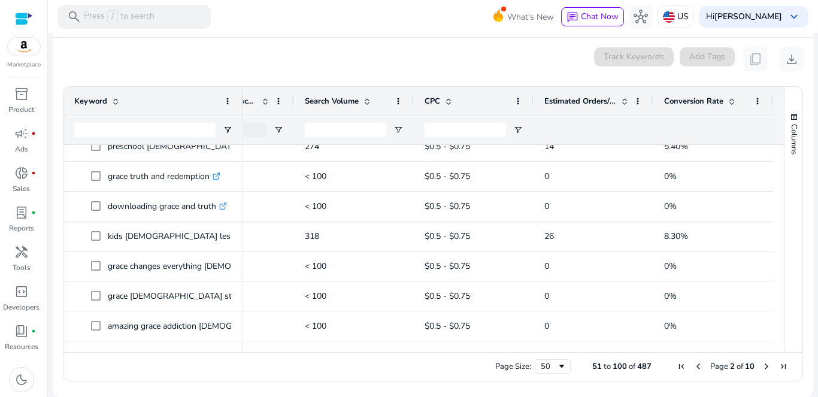
click at [761, 365] on span "Next Page" at bounding box center [766, 367] width 10 height 10
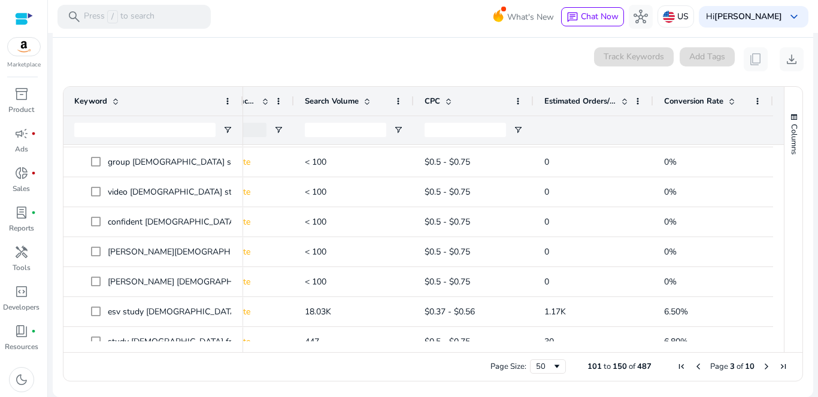
click at [694, 368] on span "Previous Page" at bounding box center [698, 367] width 10 height 10
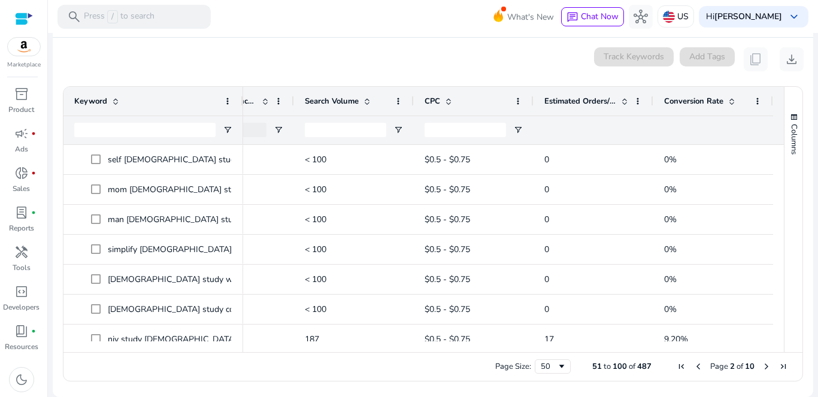
click at [694, 368] on span "Previous Page" at bounding box center [698, 367] width 10 height 10
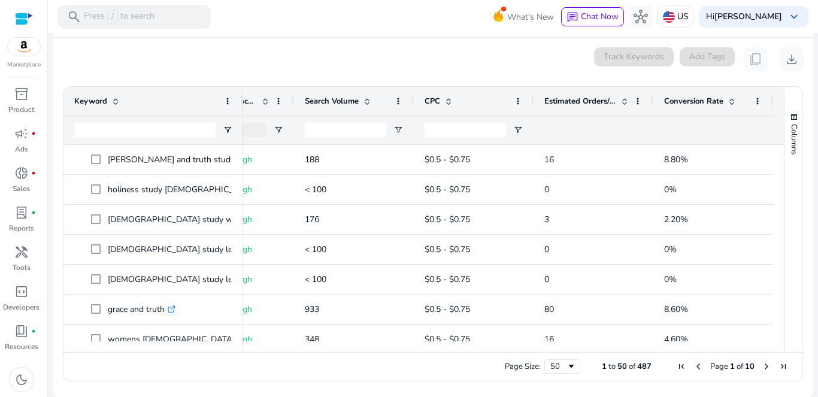
click at [694, 368] on span "Previous Page" at bounding box center [698, 367] width 10 height 10
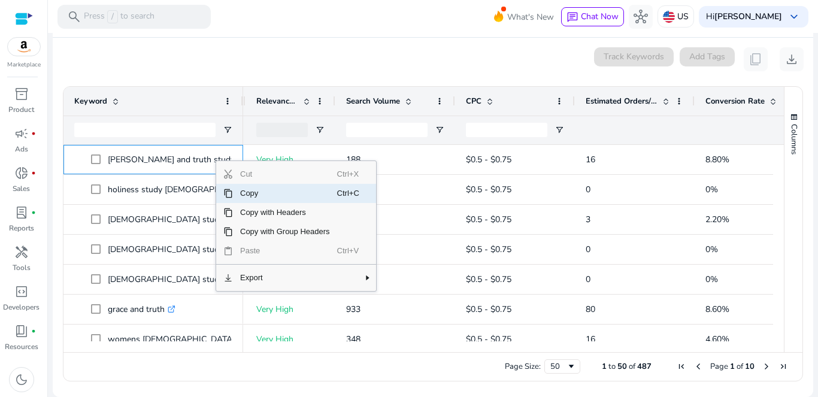
click at [251, 194] on span "Copy" at bounding box center [285, 193] width 104 height 19
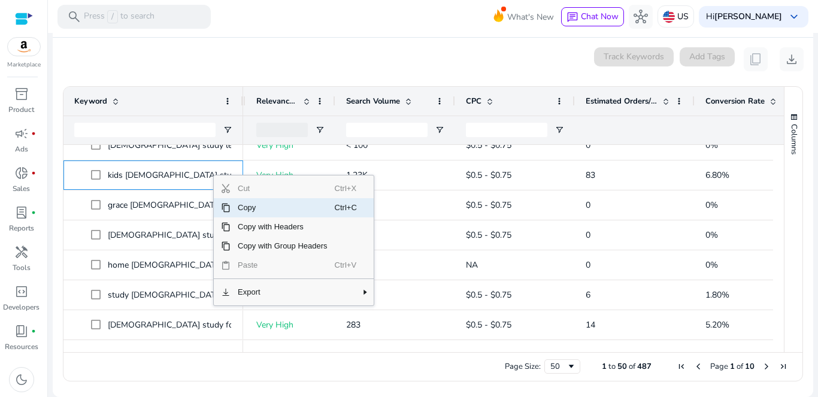
click at [254, 210] on span "Copy" at bounding box center [282, 207] width 104 height 19
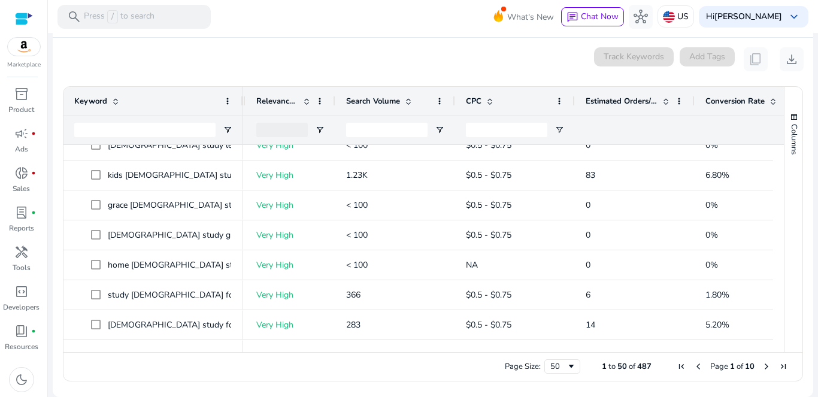
scroll to position [0, 99]
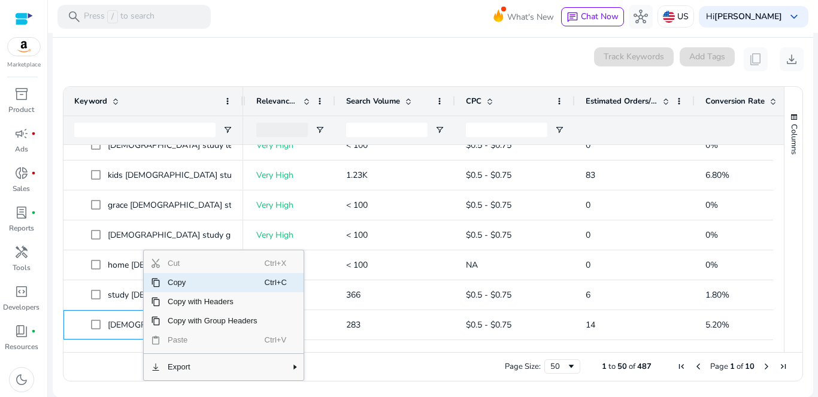
click at [174, 281] on span "Copy" at bounding box center [212, 282] width 104 height 19
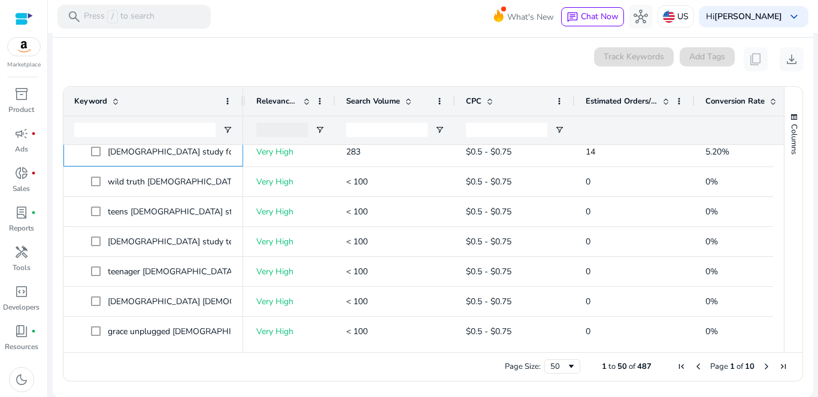
scroll to position [0, 0]
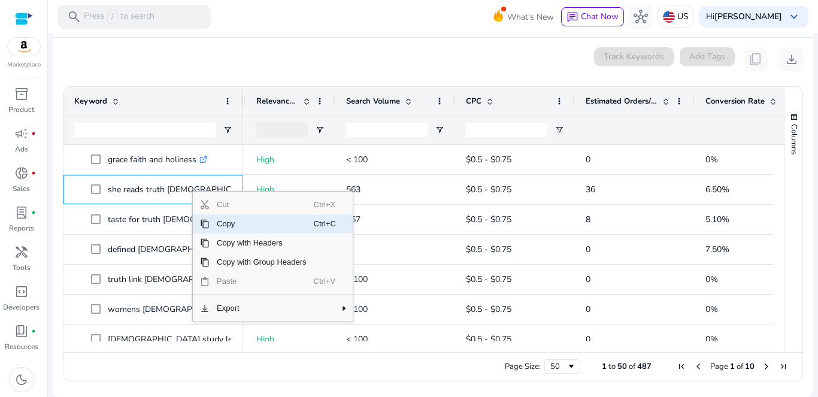
click at [226, 225] on span "Copy" at bounding box center [262, 223] width 104 height 19
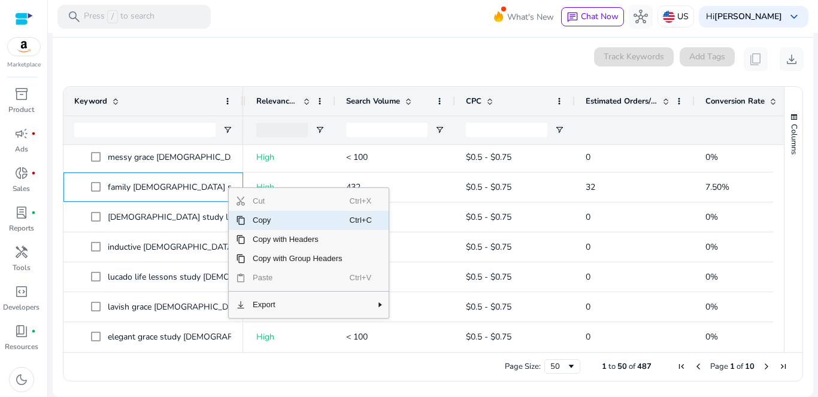
click at [266, 220] on span "Copy" at bounding box center [297, 220] width 104 height 19
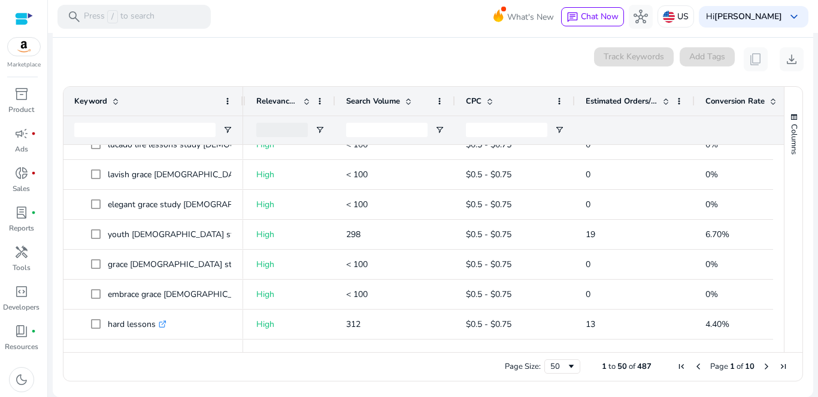
scroll to position [1136, 0]
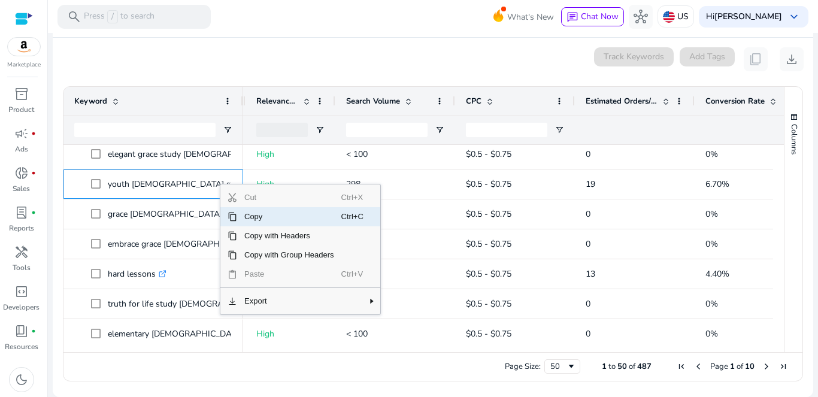
click at [256, 216] on span "Copy" at bounding box center [289, 216] width 104 height 19
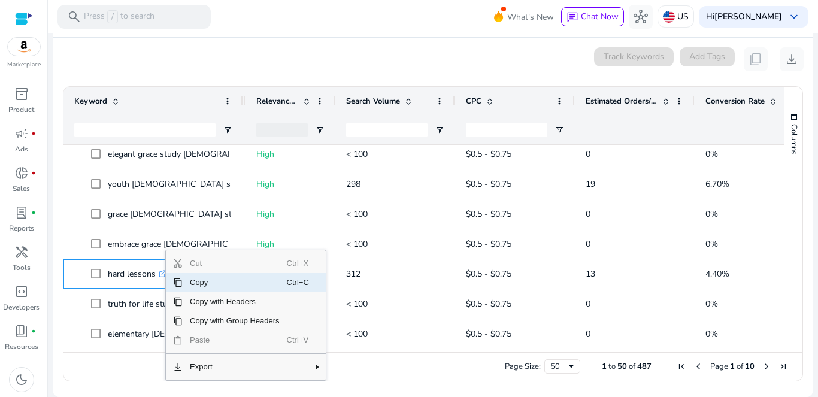
click at [199, 285] on span "Copy" at bounding box center [235, 282] width 104 height 19
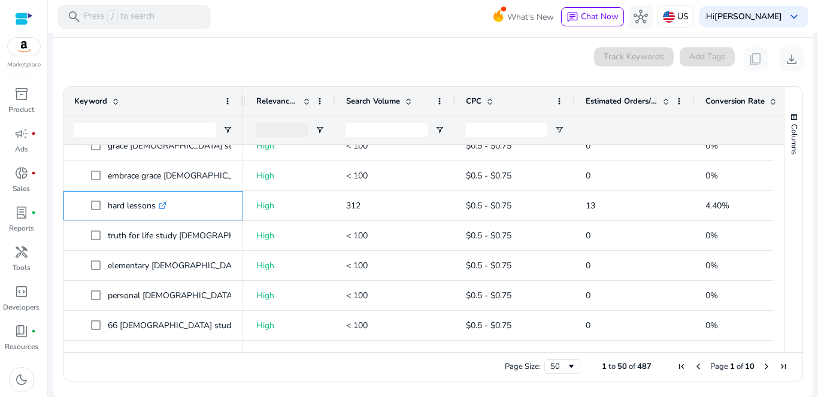
scroll to position [1241, 0]
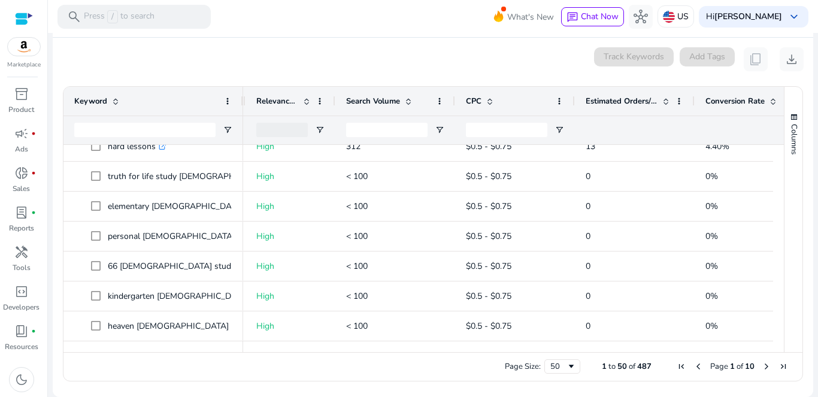
click at [761, 365] on span "Next Page" at bounding box center [766, 367] width 10 height 10
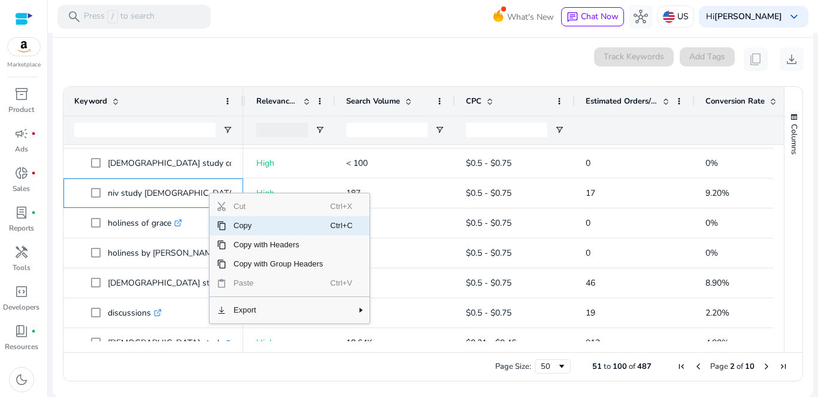
click at [238, 227] on span "Copy" at bounding box center [278, 225] width 104 height 19
click at [266, 227] on span "Copy" at bounding box center [275, 226] width 104 height 19
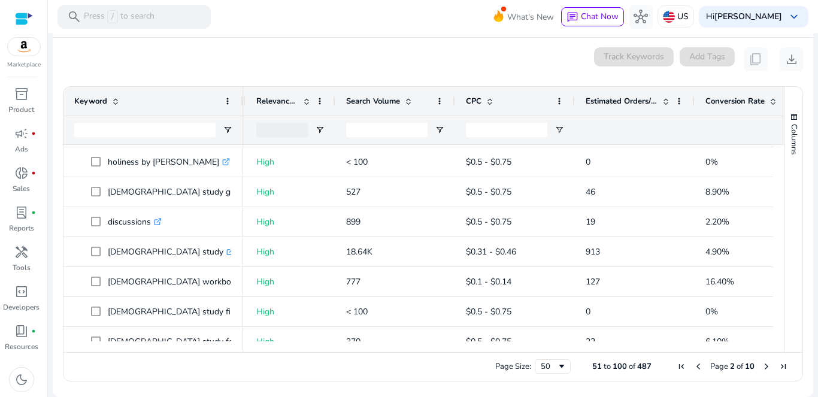
scroll to position [242, 0]
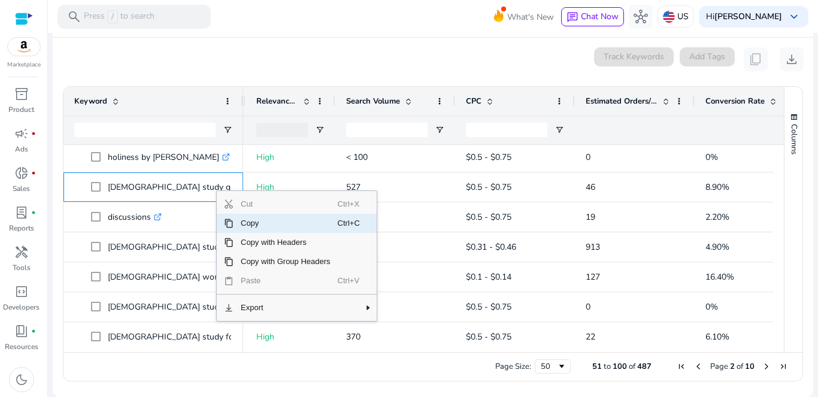
click at [250, 224] on span "Copy" at bounding box center [285, 223] width 104 height 19
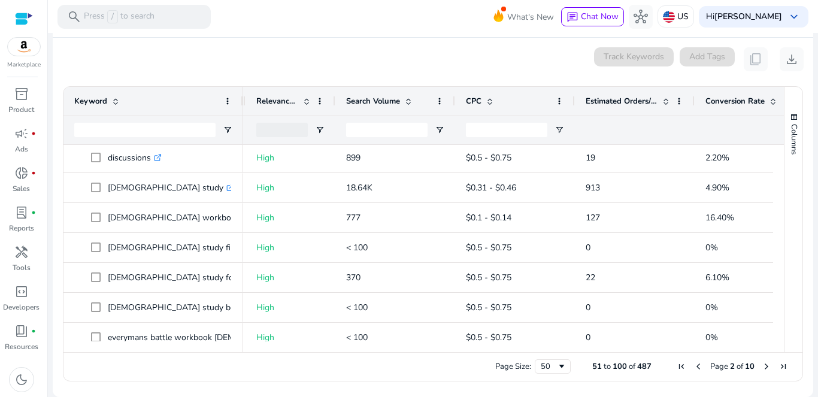
scroll to position [315, 0]
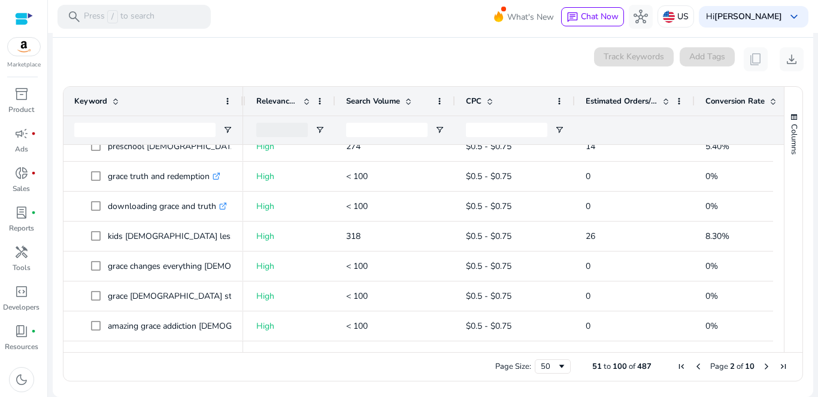
click at [763, 367] on span "Next Page" at bounding box center [766, 367] width 10 height 10
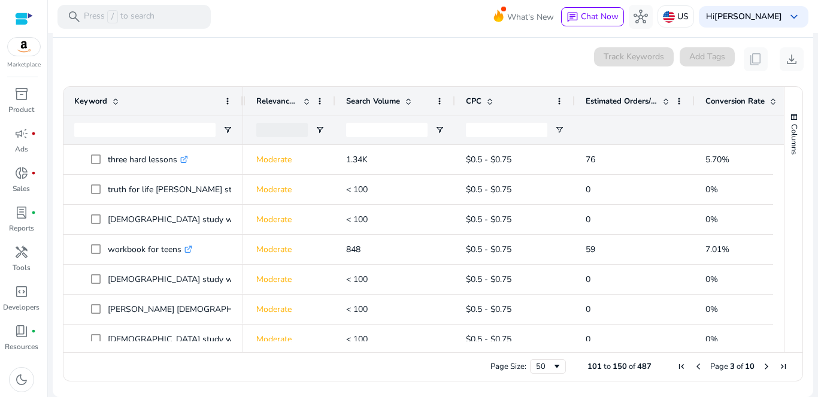
click at [693, 367] on span "Previous Page" at bounding box center [698, 367] width 10 height 10
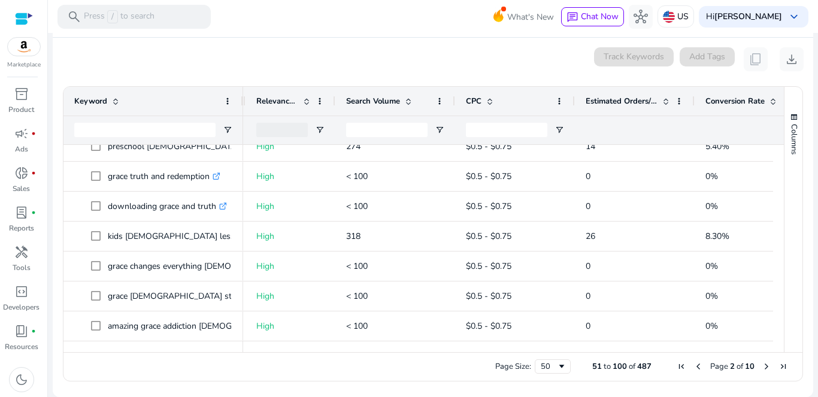
click at [762, 367] on span "Next Page" at bounding box center [766, 367] width 10 height 10
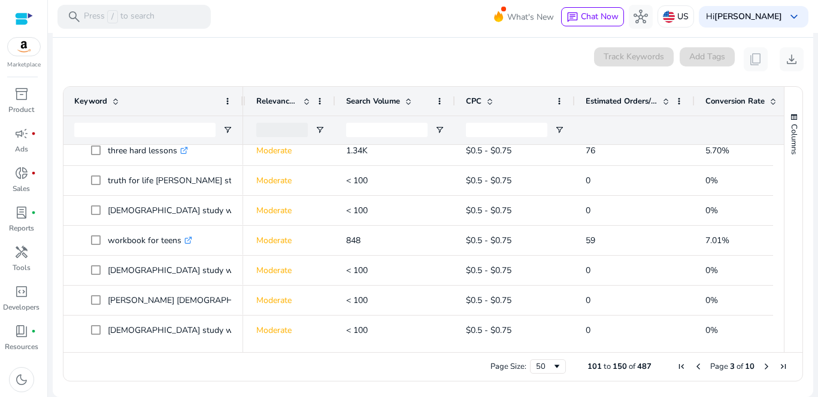
click at [693, 368] on span "Previous Page" at bounding box center [698, 367] width 10 height 10
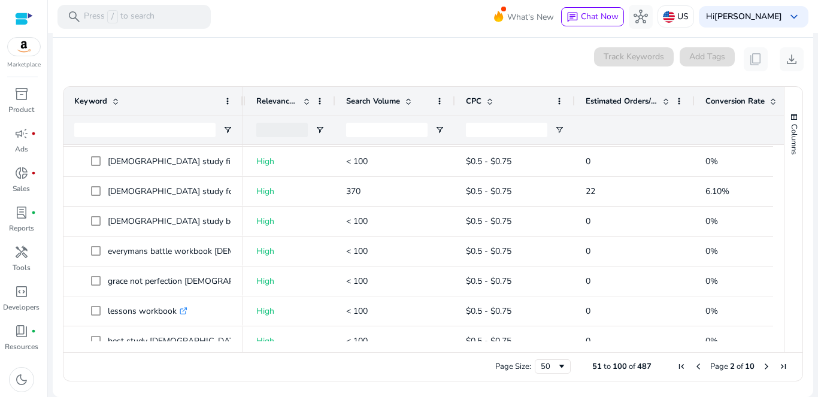
scroll to position [393, 0]
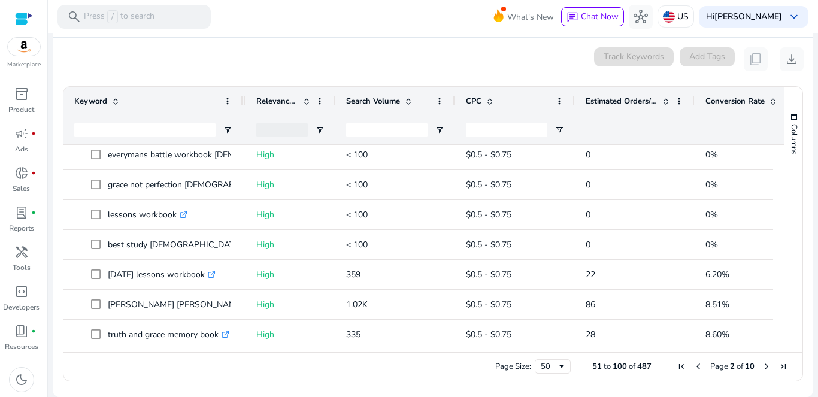
click at [761, 368] on span "Next Page" at bounding box center [766, 367] width 10 height 10
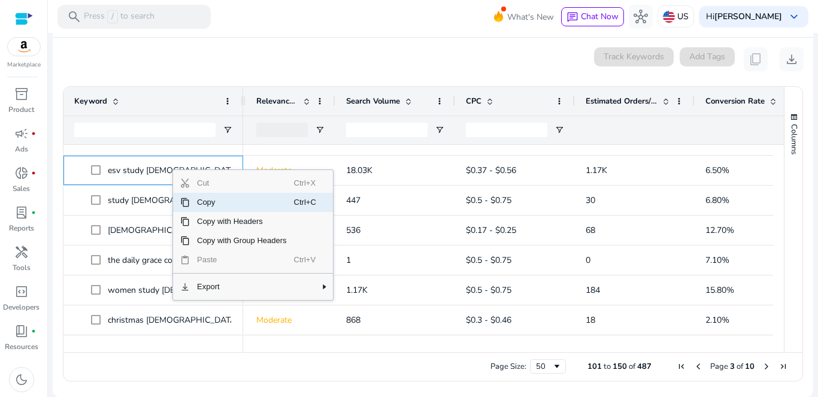
click at [207, 204] on span "Copy" at bounding box center [242, 202] width 104 height 19
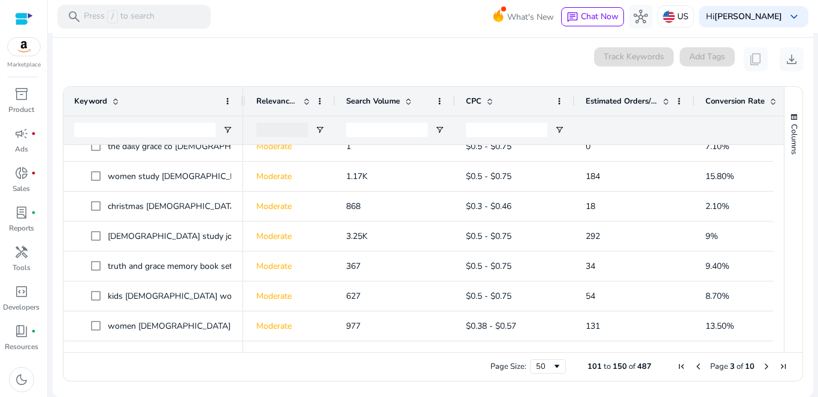
click at [762, 366] on span "Next Page" at bounding box center [766, 367] width 10 height 10
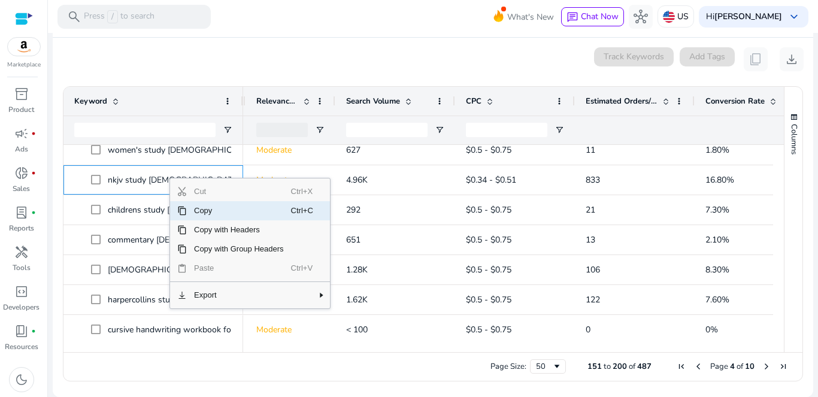
click at [208, 212] on span "Copy" at bounding box center [239, 210] width 104 height 19
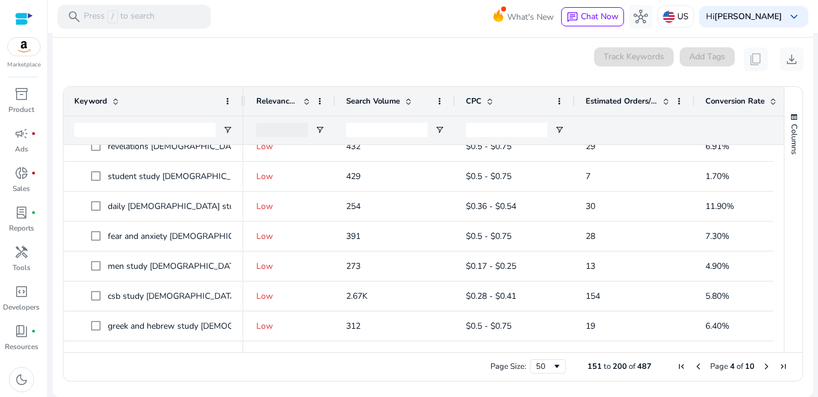
click at [762, 366] on span "Next Page" at bounding box center [766, 367] width 10 height 10
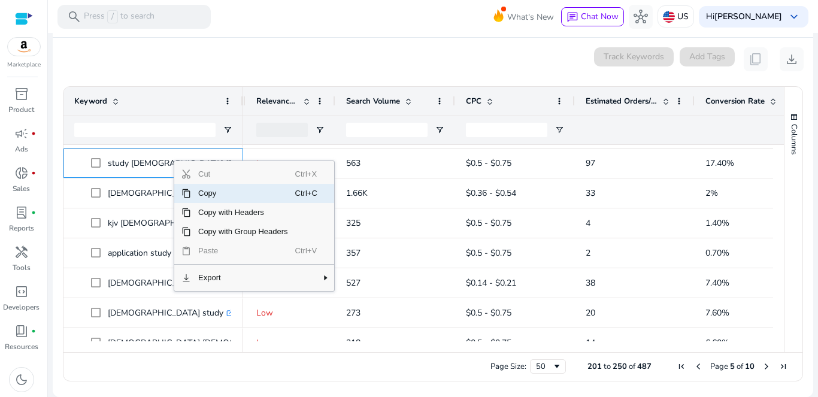
click at [209, 191] on span "Copy" at bounding box center [243, 193] width 104 height 19
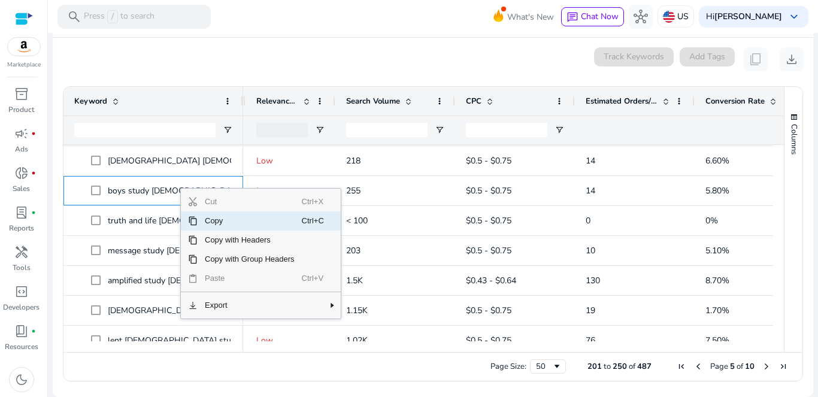
click at [216, 224] on span "Copy" at bounding box center [250, 220] width 104 height 19
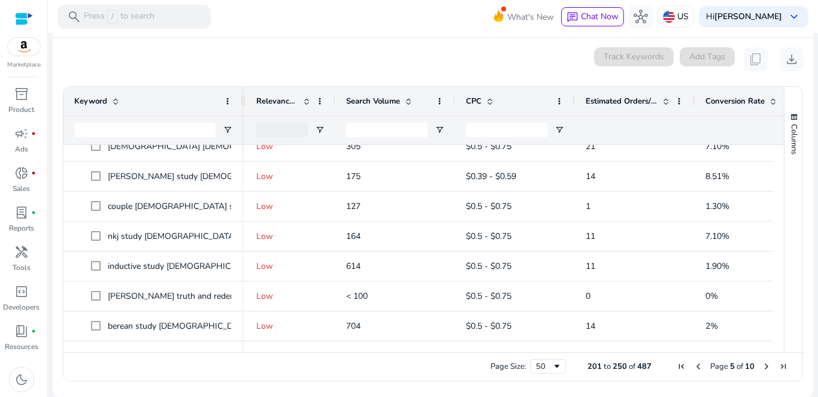
click at [762, 365] on span "Next Page" at bounding box center [766, 367] width 10 height 10
click at [761, 365] on span "Next Page" at bounding box center [766, 367] width 10 height 10
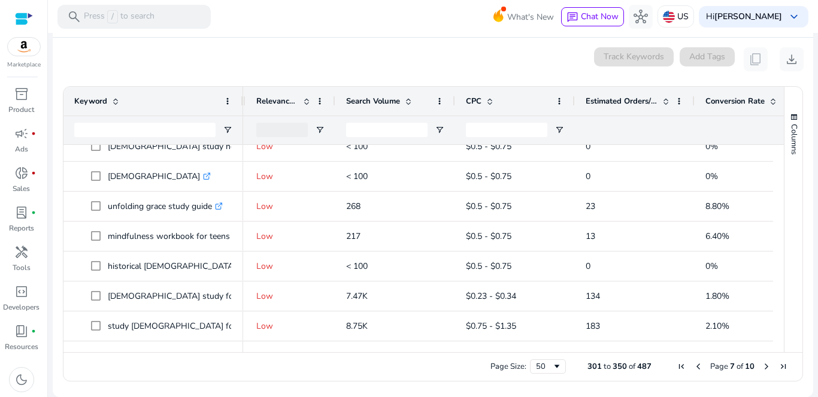
click at [693, 365] on span "Previous Page" at bounding box center [698, 367] width 10 height 10
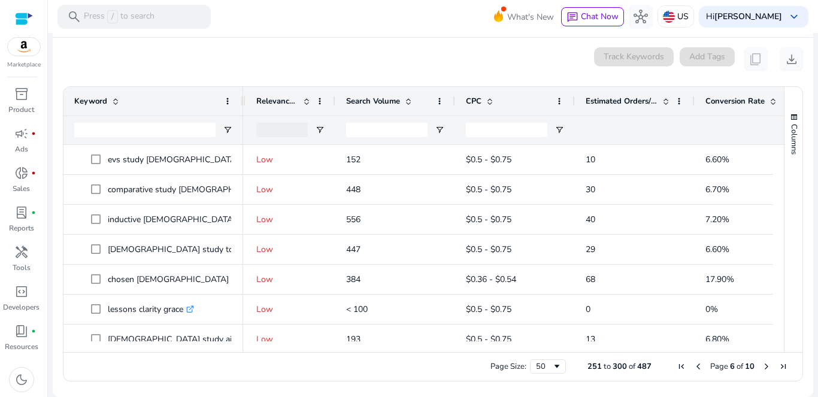
click at [693, 365] on span "Previous Page" at bounding box center [698, 367] width 10 height 10
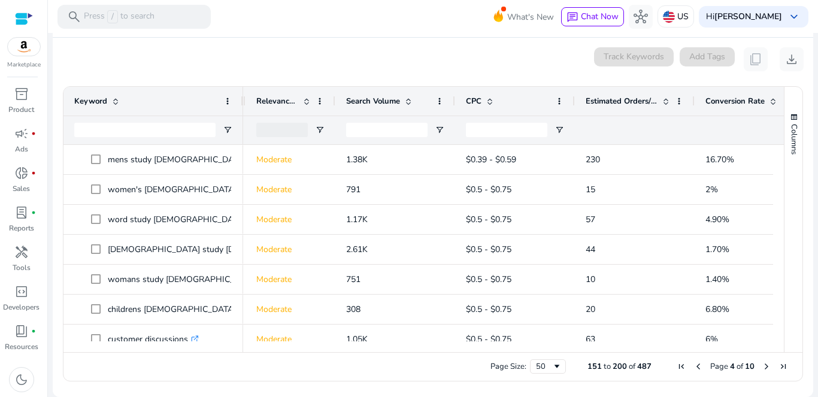
click at [693, 365] on span "Previous Page" at bounding box center [698, 367] width 10 height 10
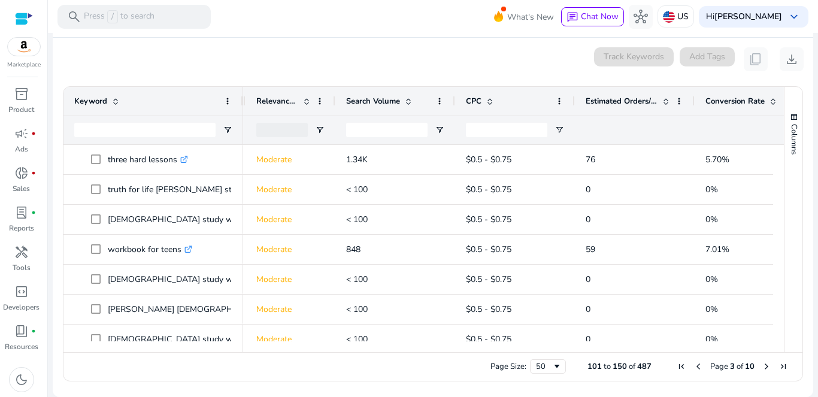
click at [693, 365] on span "Previous Page" at bounding box center [698, 367] width 10 height 10
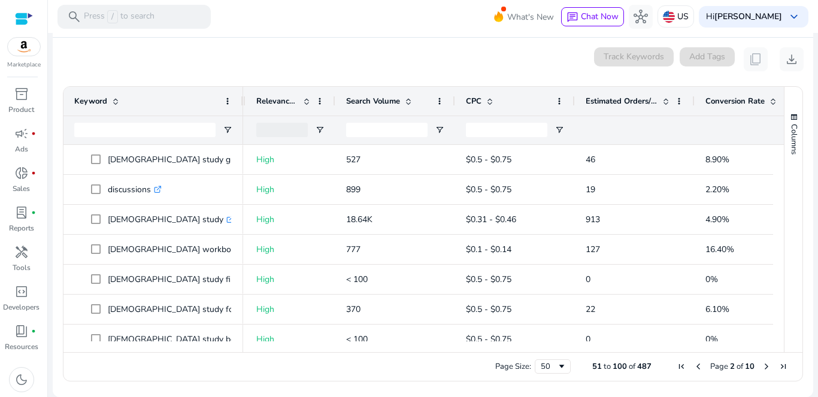
scroll to position [301, 0]
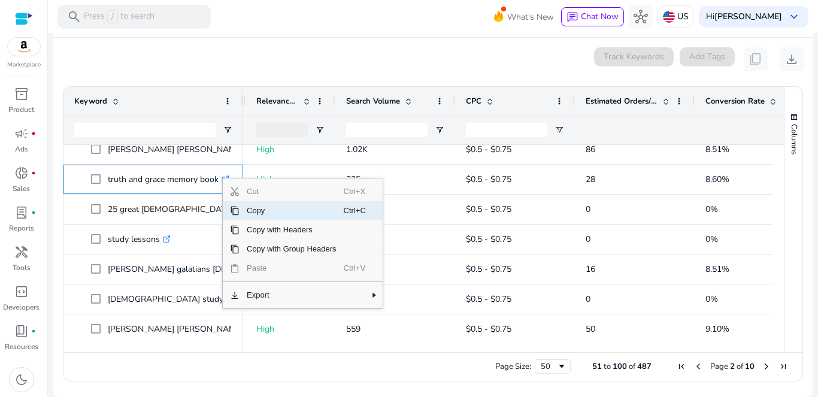
click at [263, 210] on span "Copy" at bounding box center [291, 210] width 104 height 19
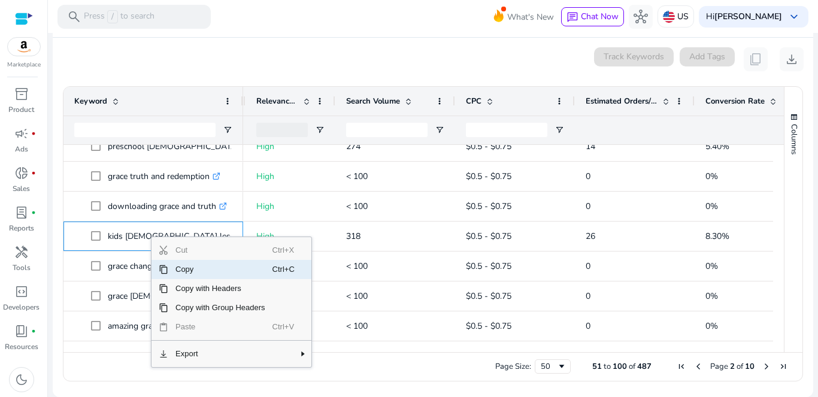
click at [198, 272] on span "Copy" at bounding box center [220, 269] width 104 height 19
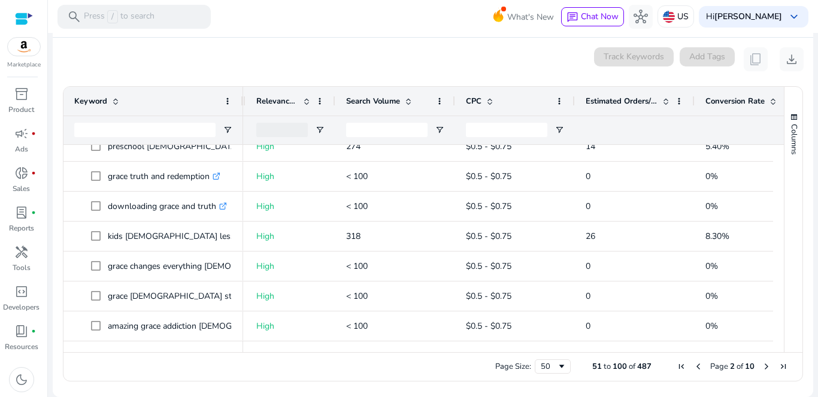
click at [695, 365] on span "Previous Page" at bounding box center [698, 367] width 10 height 10
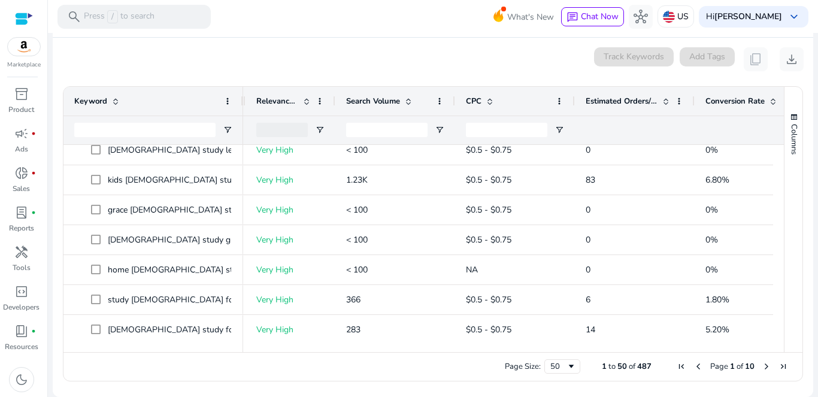
scroll to position [228, 0]
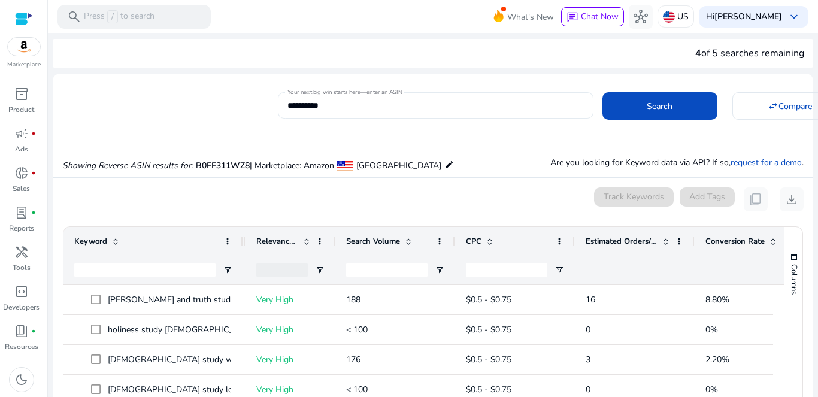
click at [322, 101] on input "**********" at bounding box center [435, 105] width 296 height 13
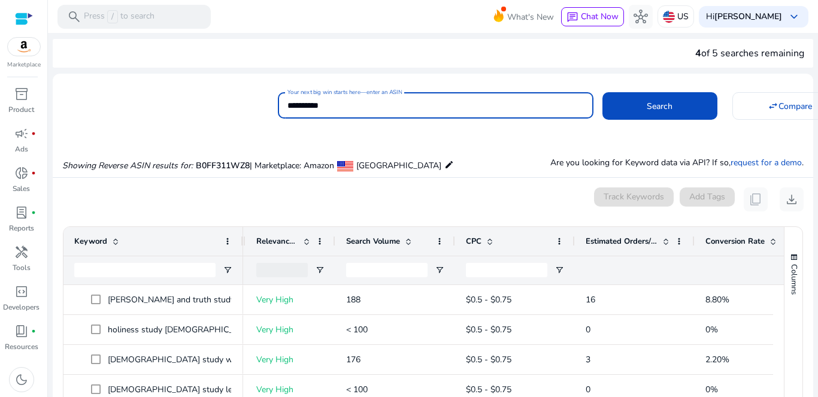
paste input
type input "**********"
click at [635, 102] on span at bounding box center [659, 106] width 115 height 29
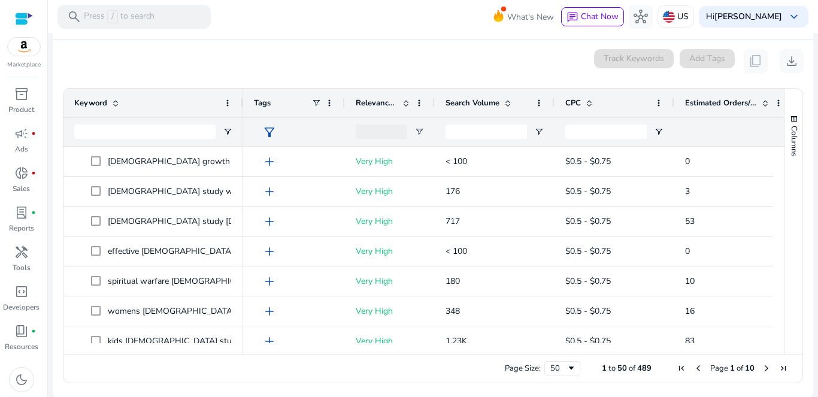
scroll to position [140, 0]
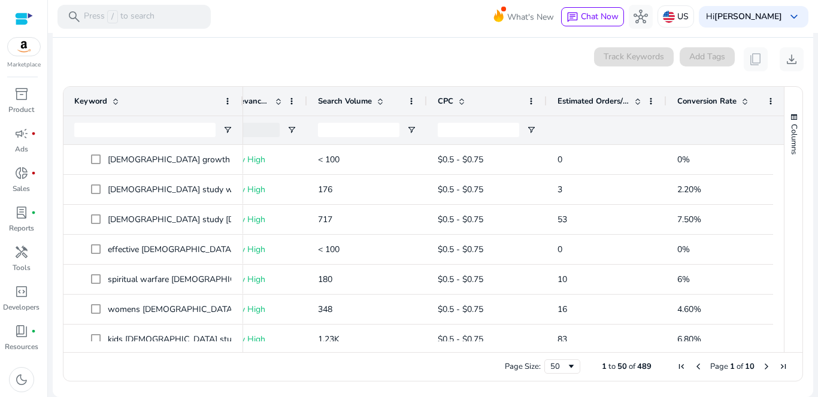
scroll to position [0, 115]
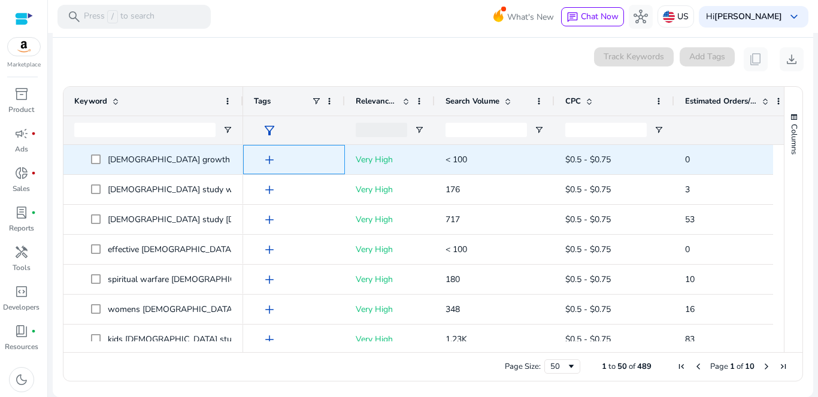
click at [268, 157] on span "add" at bounding box center [269, 160] width 14 height 14
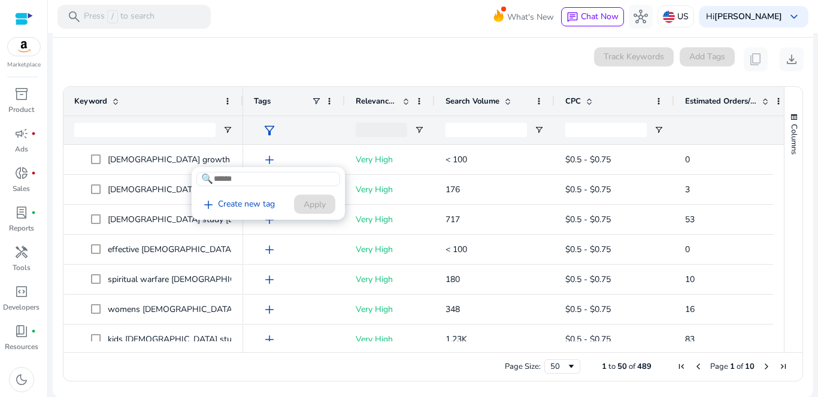
click at [339, 56] on div at bounding box center [409, 198] width 818 height 397
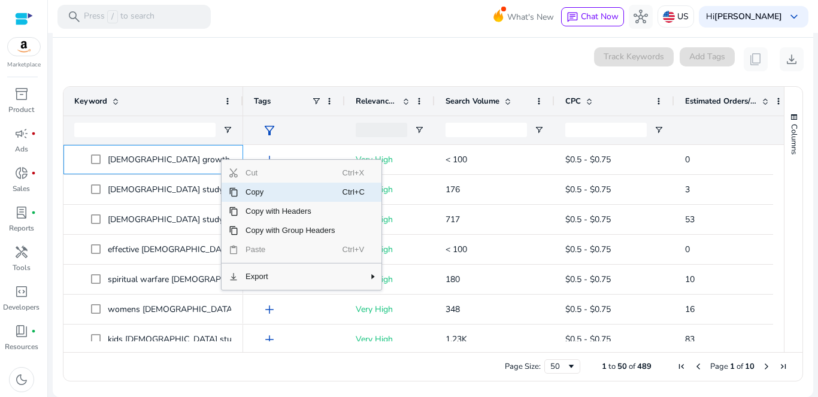
click at [257, 196] on span "Copy" at bounding box center [290, 192] width 104 height 19
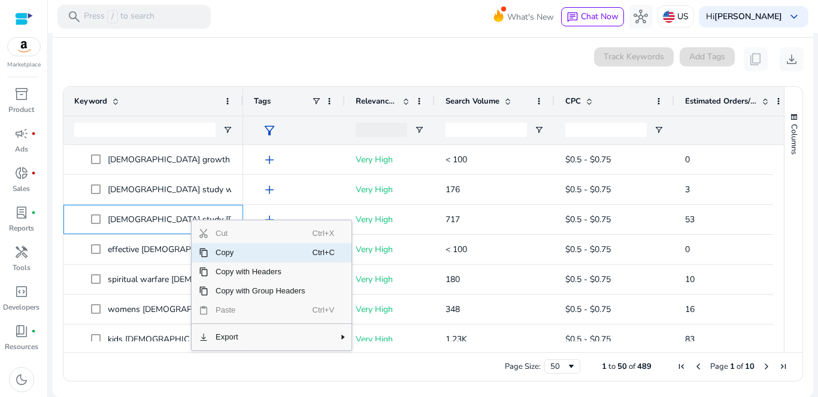
click at [229, 253] on span "Copy" at bounding box center [260, 252] width 104 height 19
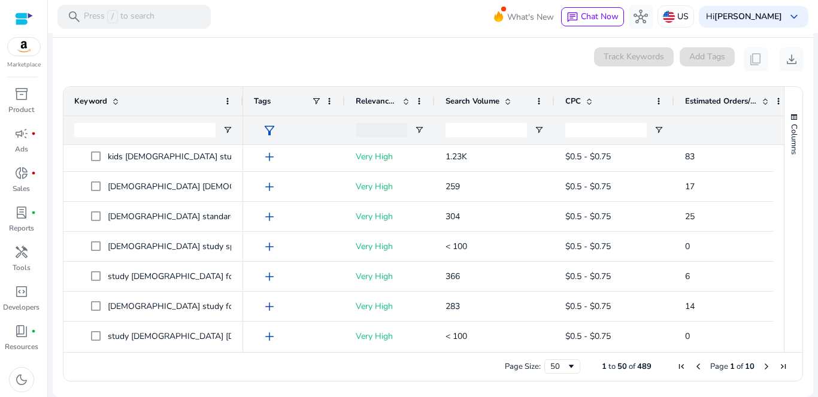
scroll to position [187, 0]
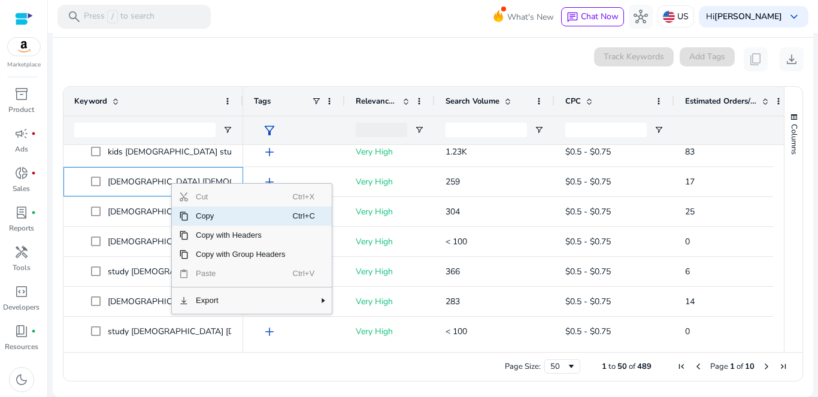
click at [213, 217] on span "Copy" at bounding box center [241, 216] width 104 height 19
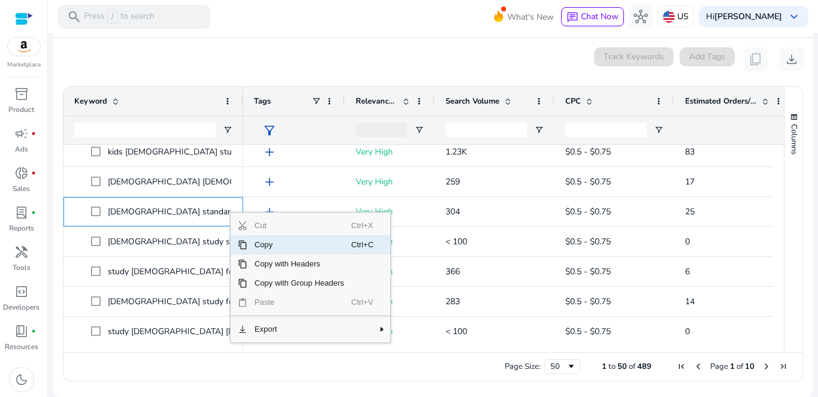
click at [262, 244] on span "Copy" at bounding box center [299, 244] width 104 height 19
click at [281, 250] on span "Copy" at bounding box center [294, 245] width 104 height 19
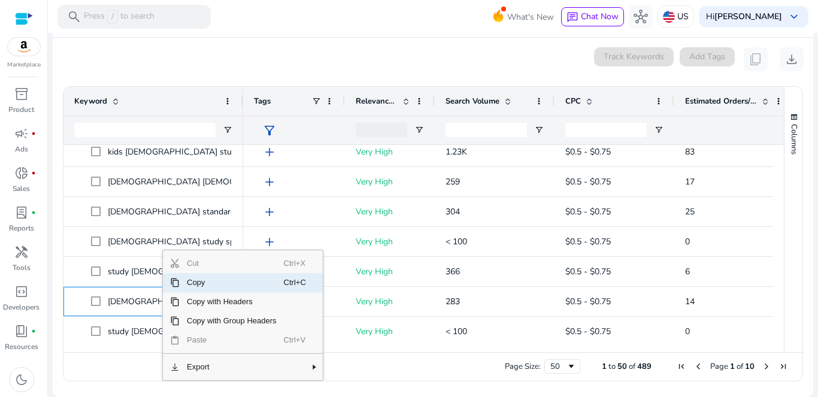
click at [208, 285] on span "Copy" at bounding box center [232, 282] width 104 height 19
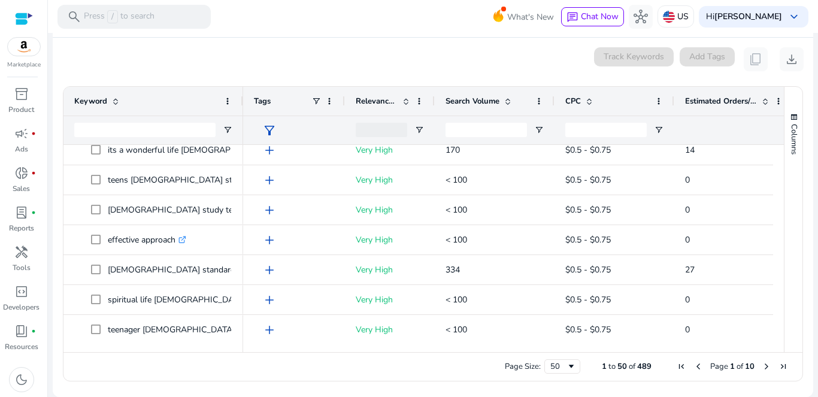
scroll to position [438, 0]
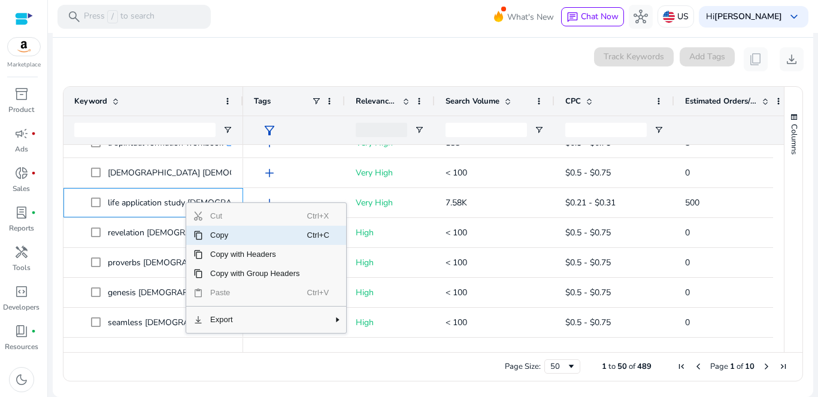
click at [220, 234] on span "Copy" at bounding box center [255, 235] width 104 height 19
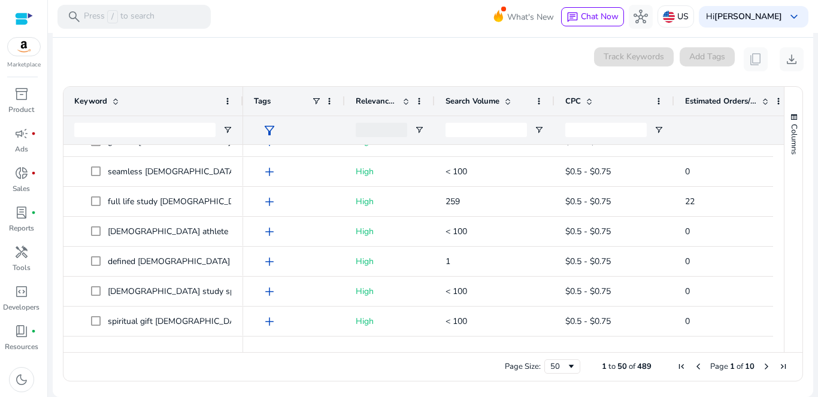
scroll to position [830, 0]
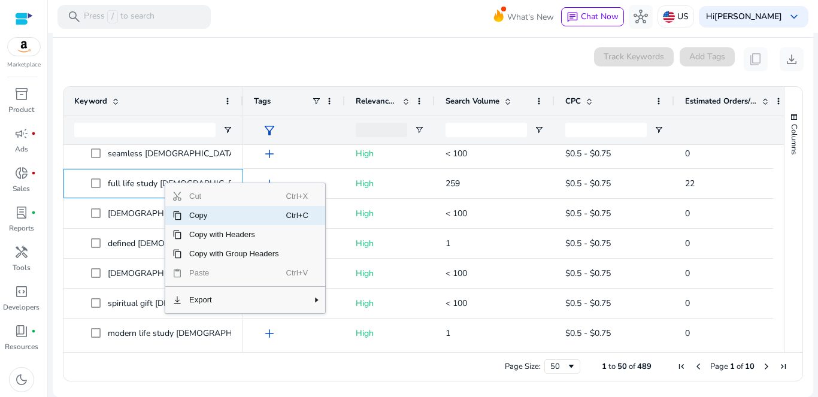
click at [203, 216] on span "Copy" at bounding box center [234, 215] width 104 height 19
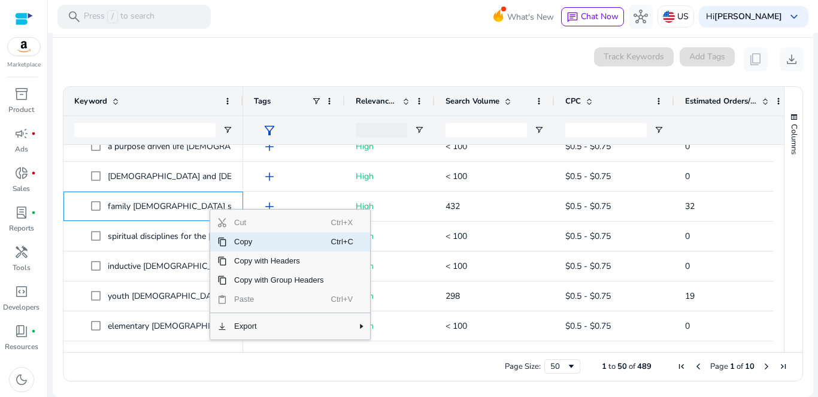
click at [247, 244] on span "Copy" at bounding box center [279, 241] width 104 height 19
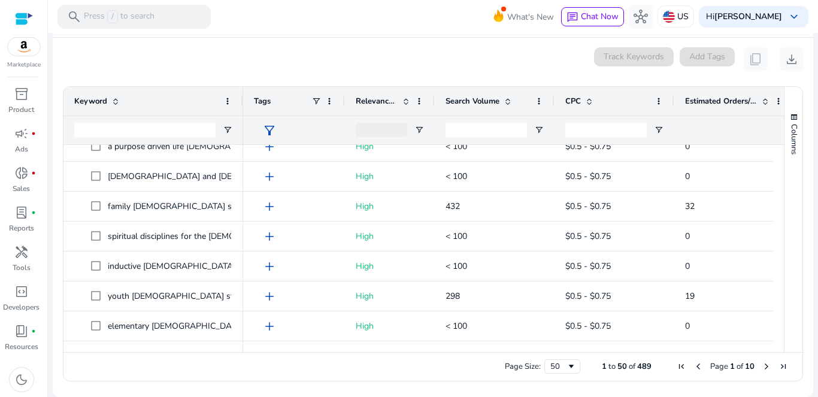
click at [763, 365] on span "Next Page" at bounding box center [766, 367] width 10 height 10
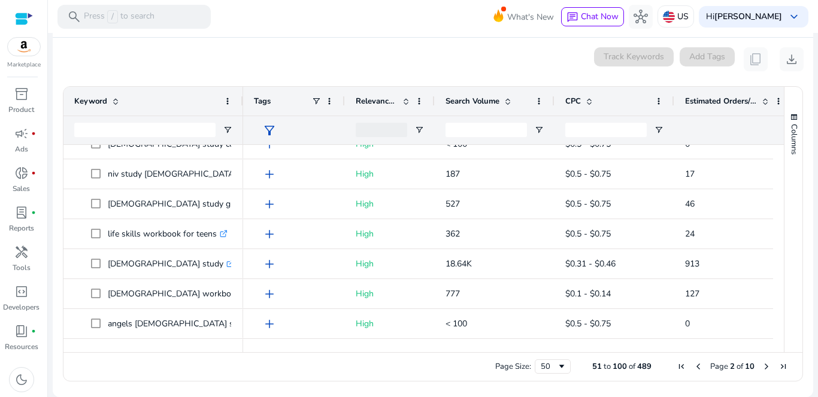
scroll to position [347, 0]
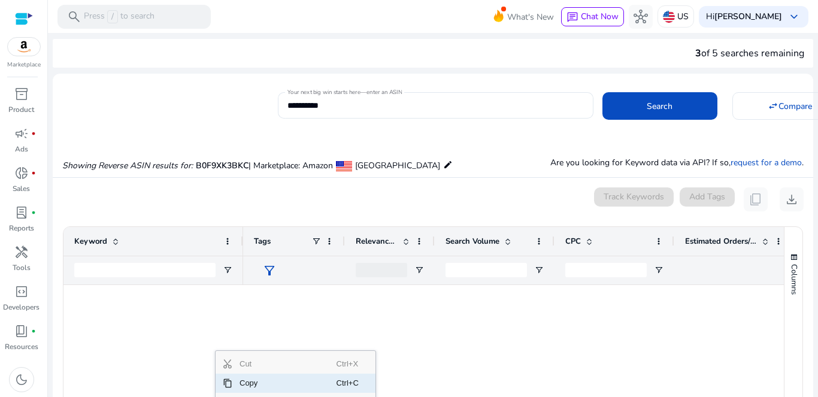
click at [255, 374] on span "Copy" at bounding box center [284, 383] width 104 height 19
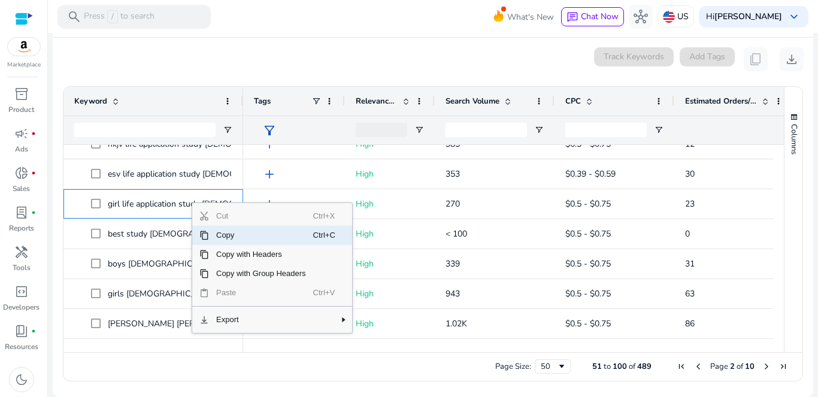
click at [227, 233] on span "Copy" at bounding box center [261, 235] width 104 height 19
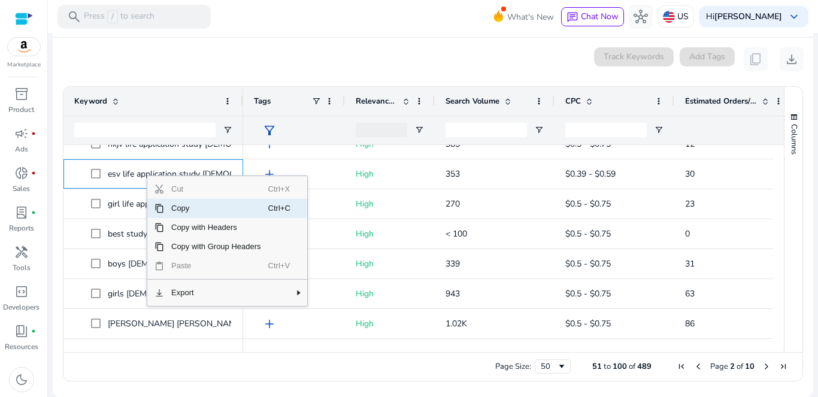
click at [202, 213] on span "Copy" at bounding box center [216, 208] width 104 height 19
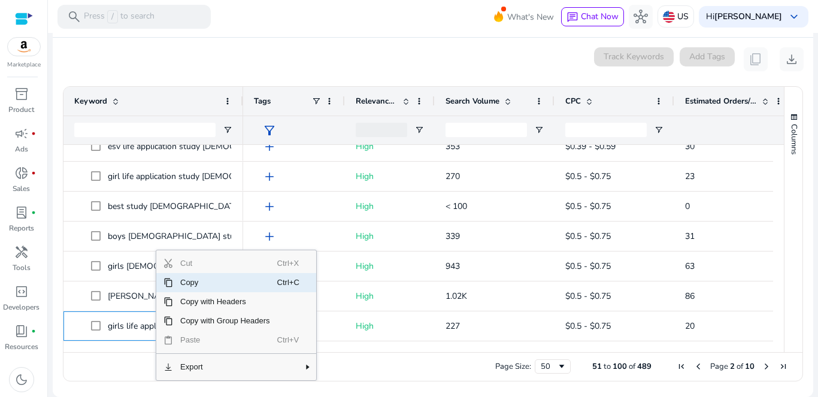
click at [193, 281] on span "Copy" at bounding box center [225, 282] width 104 height 19
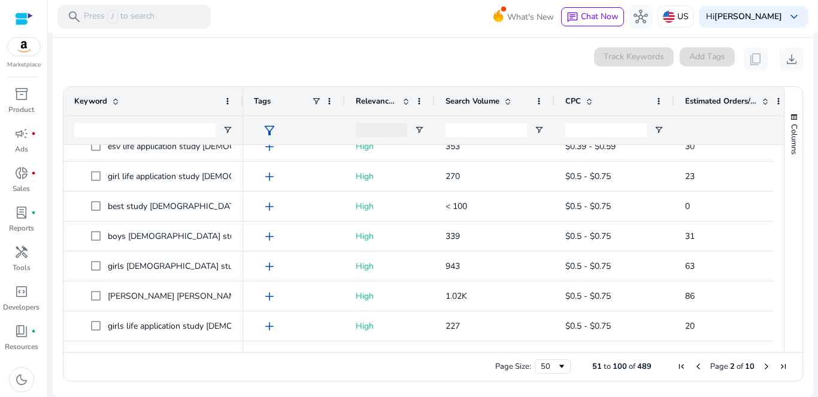
click at [762, 364] on span "Next Page" at bounding box center [766, 367] width 10 height 10
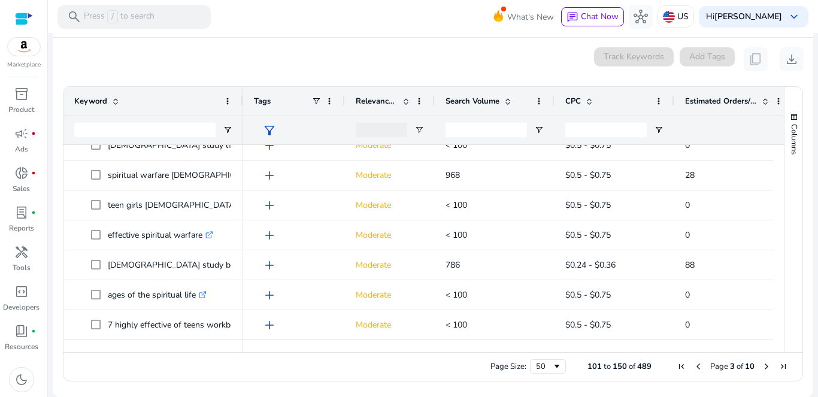
scroll to position [1063, 0]
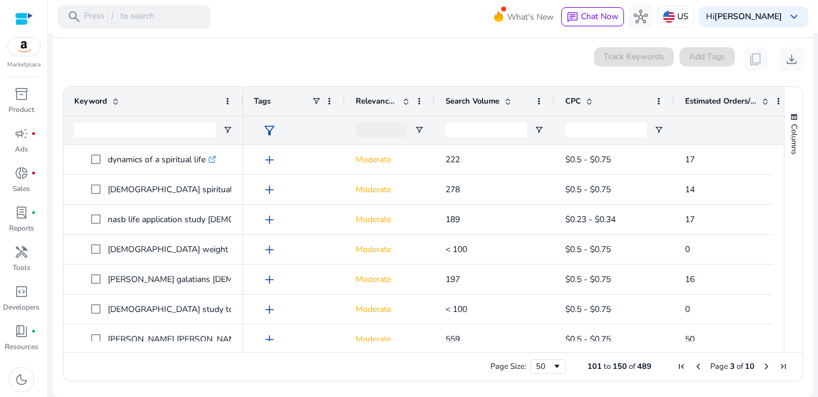
click at [694, 367] on span "Previous Page" at bounding box center [698, 367] width 10 height 10
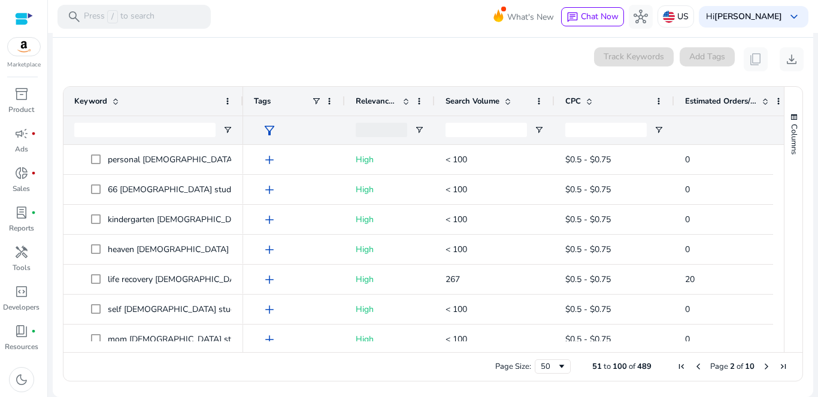
click at [694, 367] on span "Previous Page" at bounding box center [698, 367] width 10 height 10
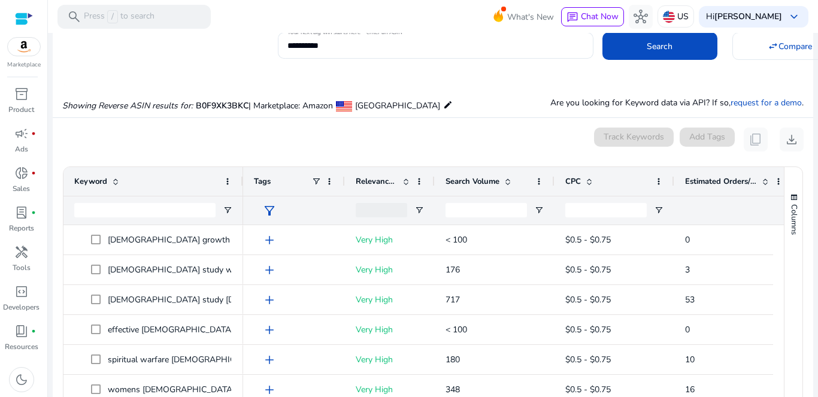
scroll to position [0, 0]
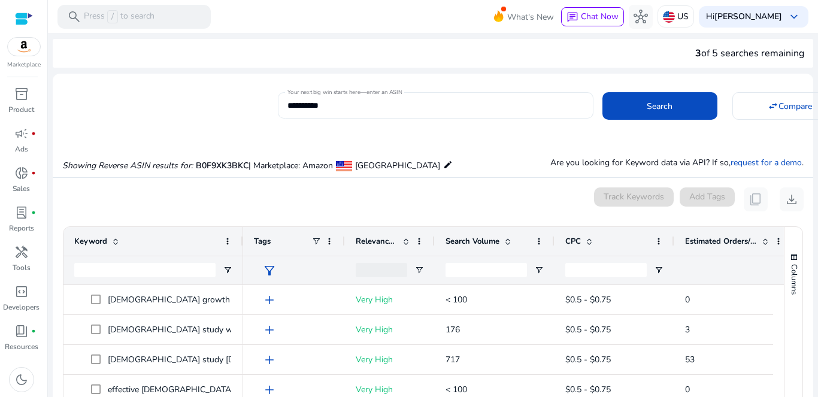
click at [318, 104] on input "**********" at bounding box center [435, 105] width 296 height 13
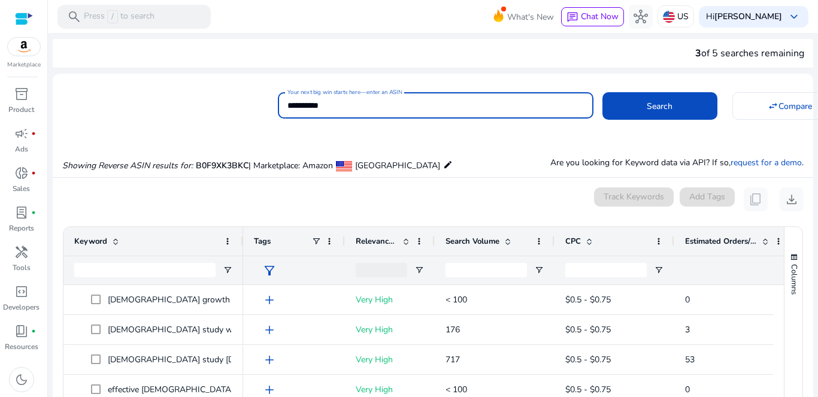
click at [318, 104] on input "**********" at bounding box center [435, 105] width 296 height 13
paste input
type input "**********"
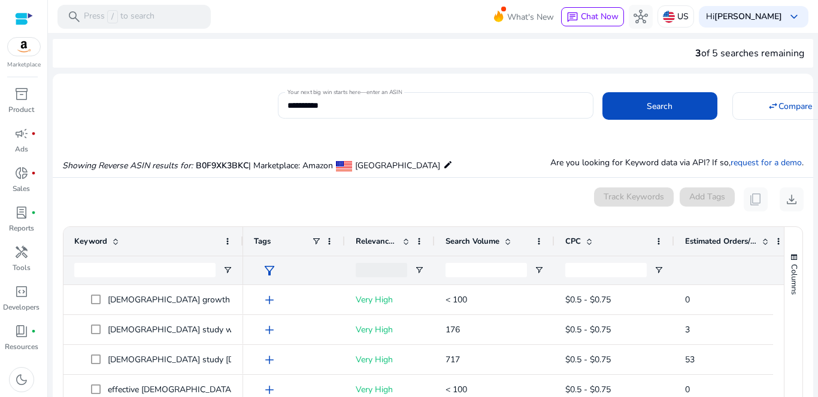
click at [443, 163] on mat-icon "edit" at bounding box center [448, 164] width 10 height 14
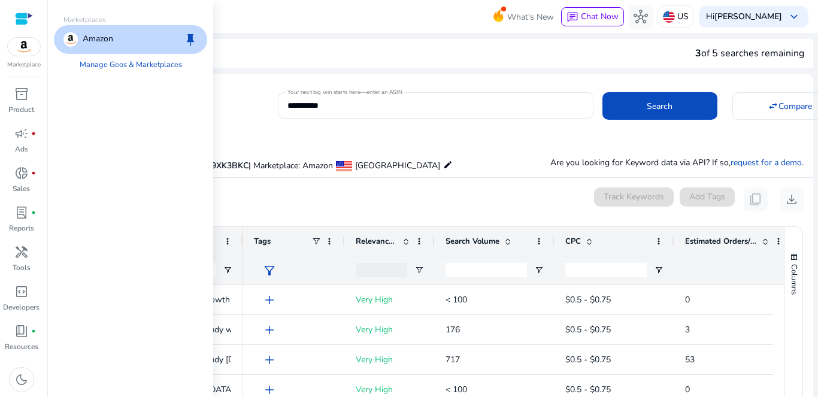
click at [145, 40] on div "Amazon keep" at bounding box center [130, 39] width 153 height 29
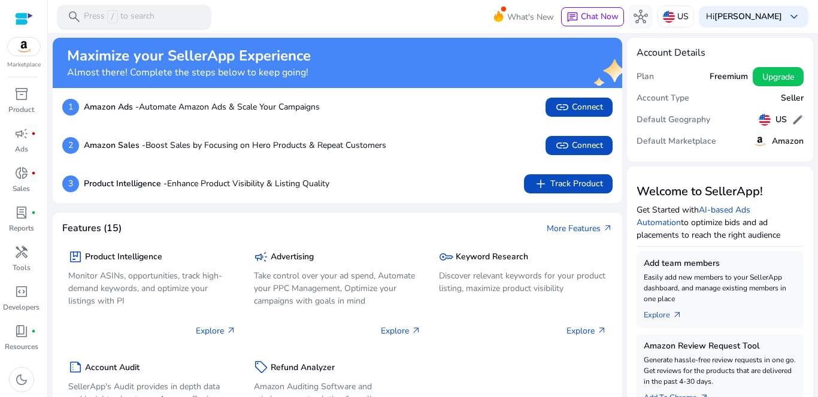
click at [152, 14] on p "Press / to search" at bounding box center [119, 16] width 71 height 13
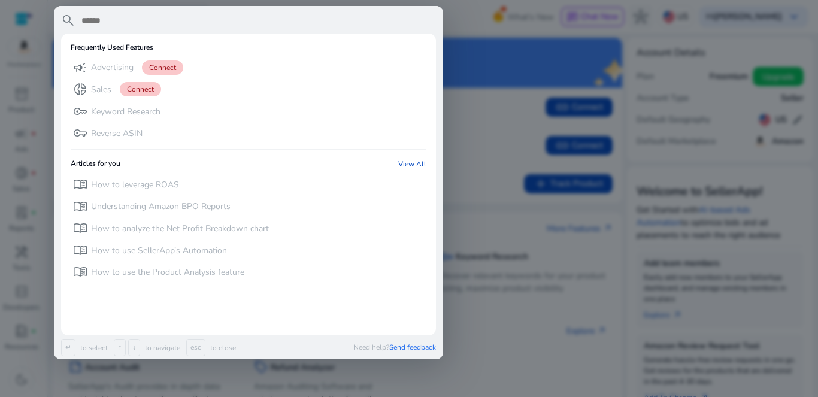
paste input "**********"
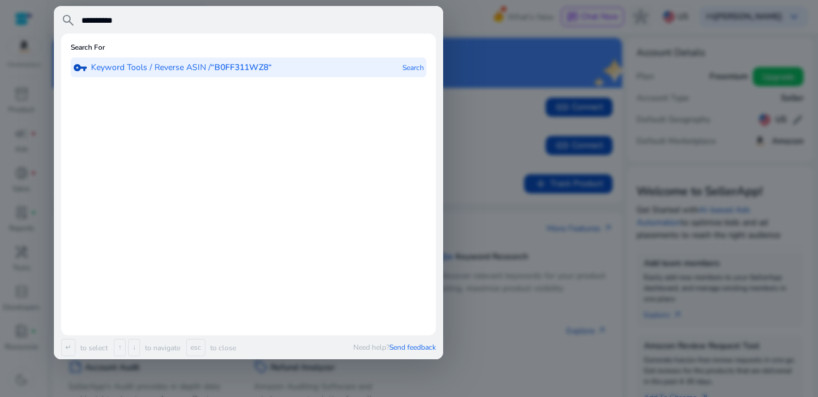
type input "**********"
click at [210, 68] on p "Keyword Tools / Reverse ASIN / “B0FF311WZ8“" at bounding box center [181, 68] width 181 height 12
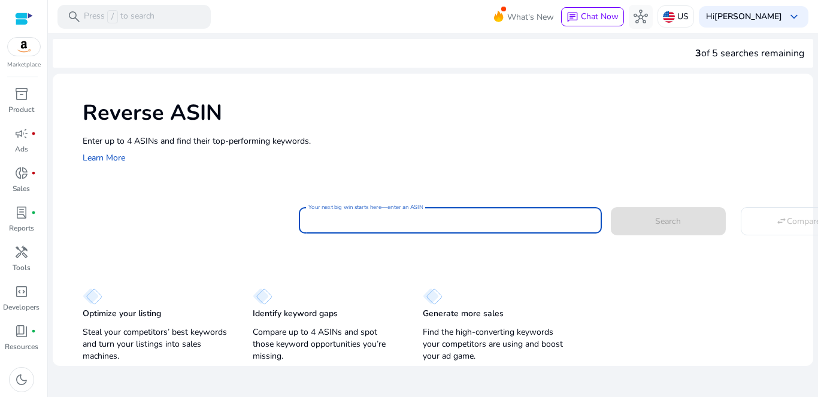
click at [344, 222] on input "Your next big win starts here—enter an ASIN" at bounding box center [450, 220] width 284 height 13
paste input "**********"
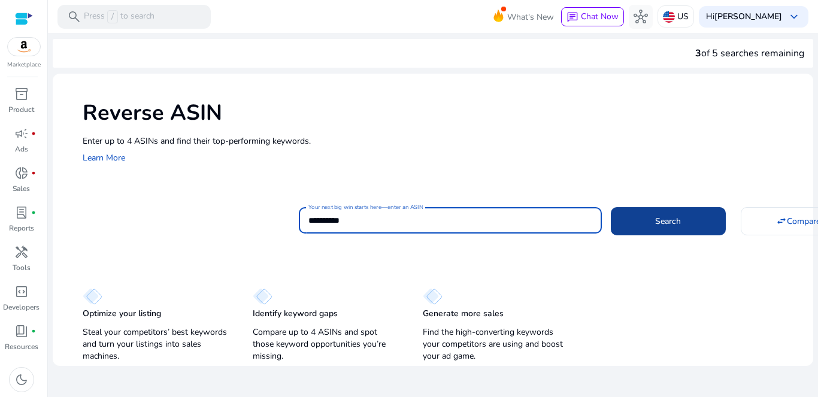
type input "**********"
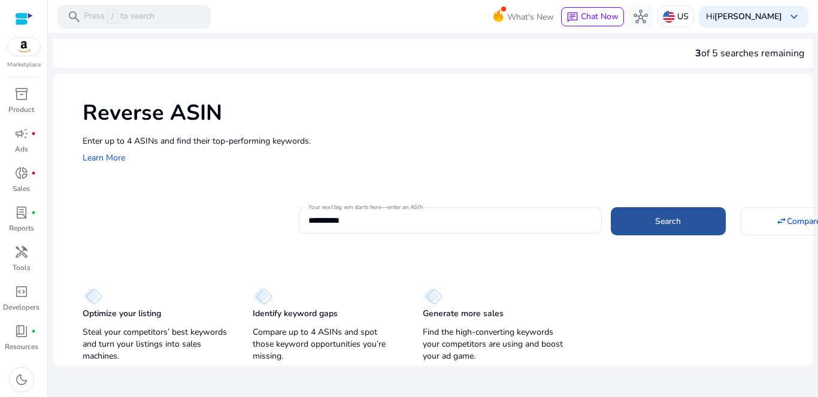
click at [690, 216] on span at bounding box center [668, 221] width 115 height 29
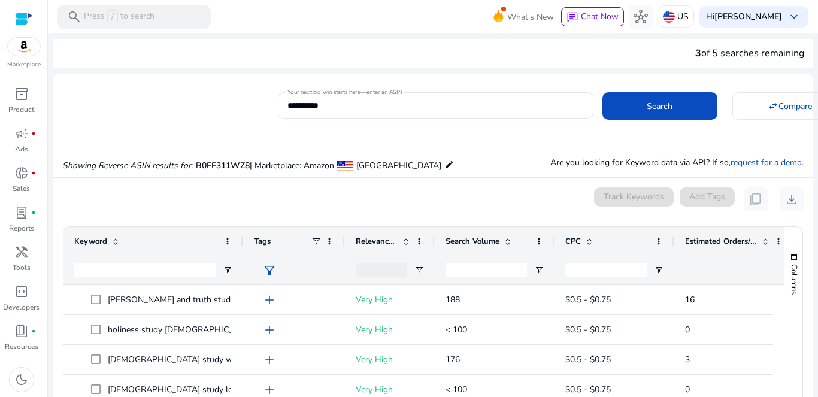
click at [444, 164] on mat-icon "edit" at bounding box center [449, 164] width 10 height 14
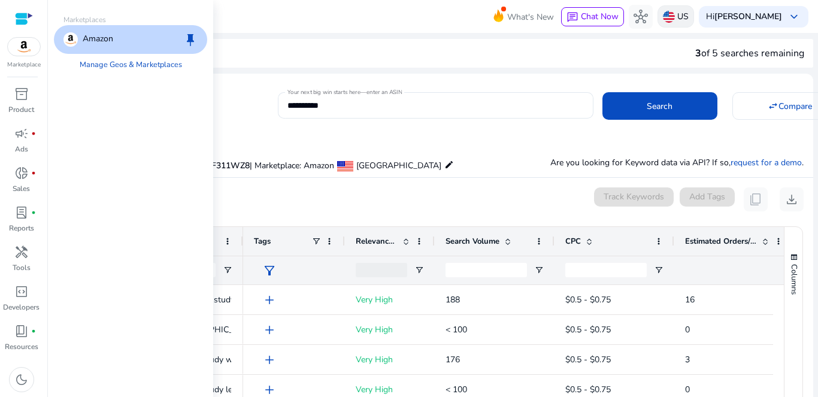
click at [693, 16] on div "US" at bounding box center [675, 16] width 37 height 22
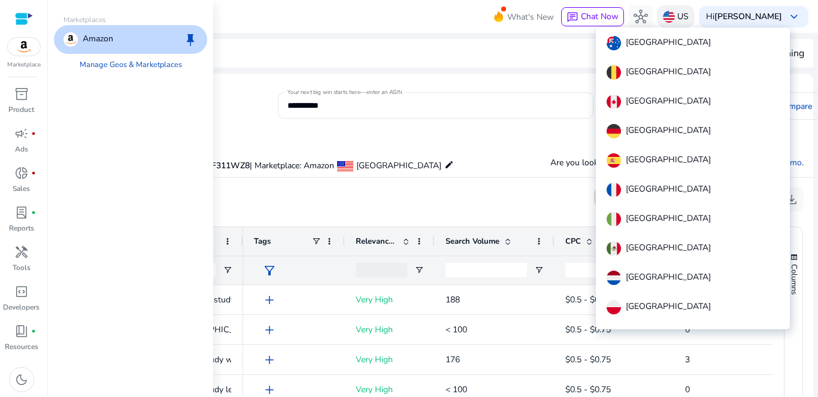
scroll to position [132, 0]
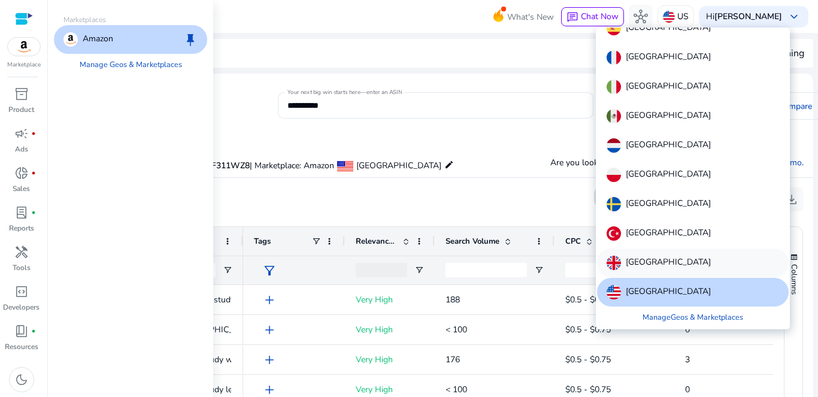
click at [654, 261] on p "[GEOGRAPHIC_DATA]" at bounding box center [668, 263] width 85 height 14
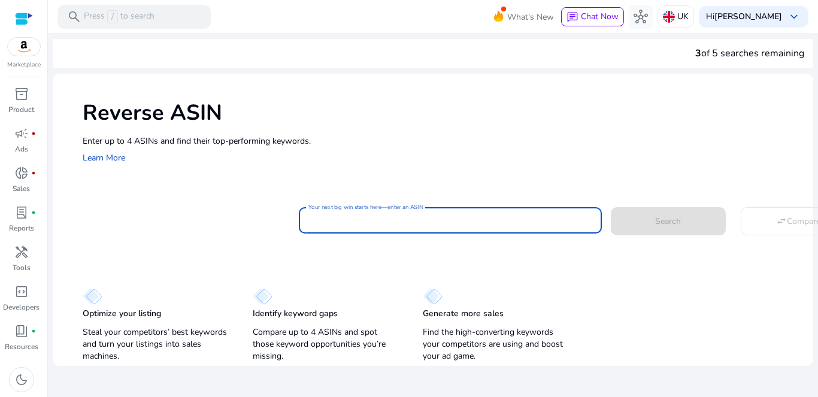
click at [480, 222] on input "Your next big win starts here—enter an ASIN" at bounding box center [450, 220] width 284 height 13
paste input "**********"
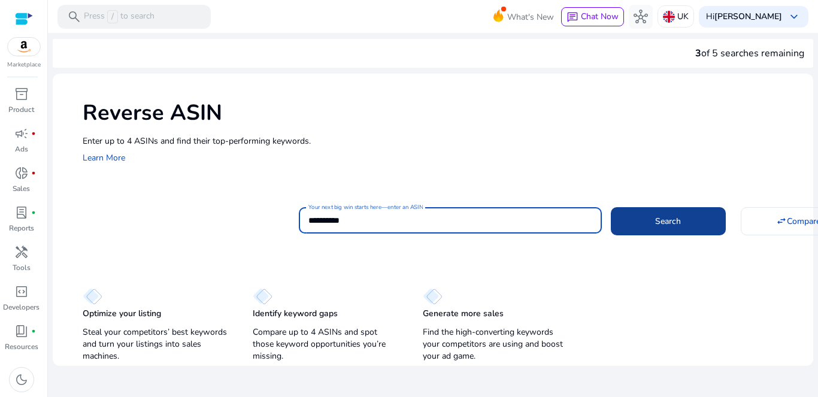
type input "**********"
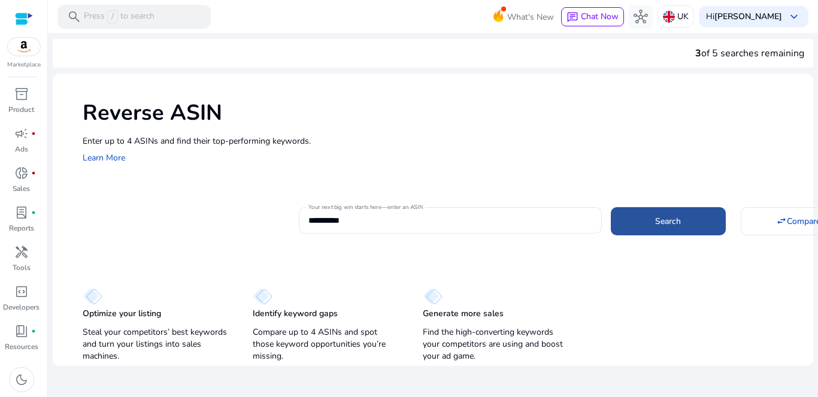
click at [639, 223] on span at bounding box center [668, 221] width 115 height 29
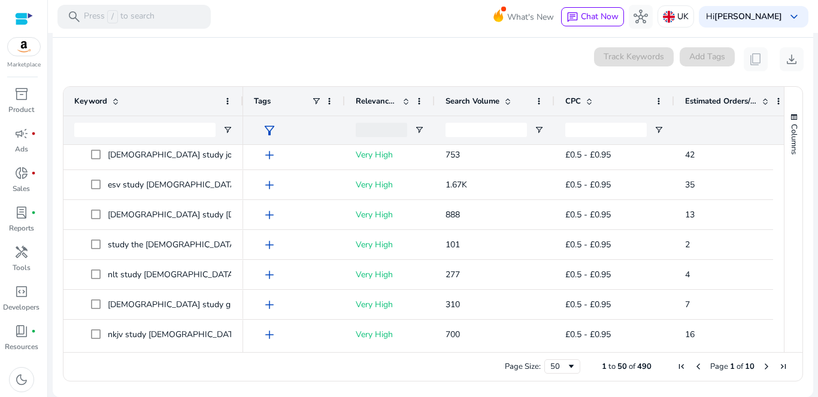
scroll to position [219, 0]
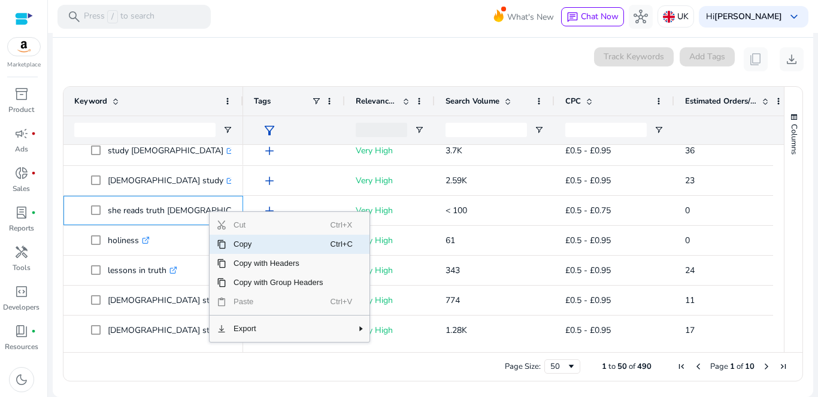
click at [245, 242] on span "Copy" at bounding box center [278, 244] width 104 height 19
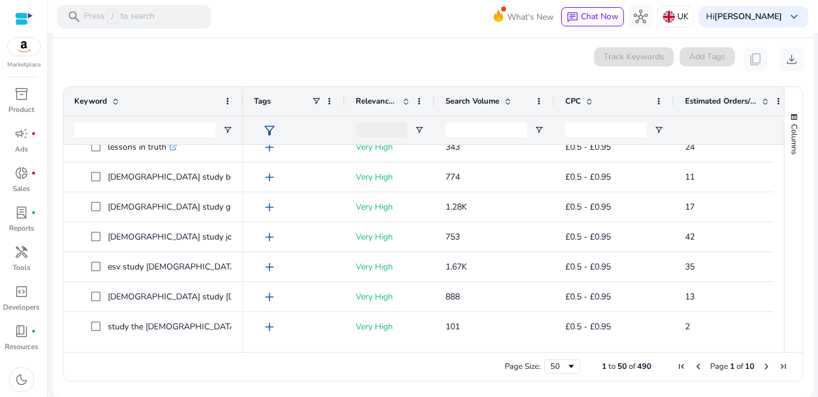
scroll to position [137, 0]
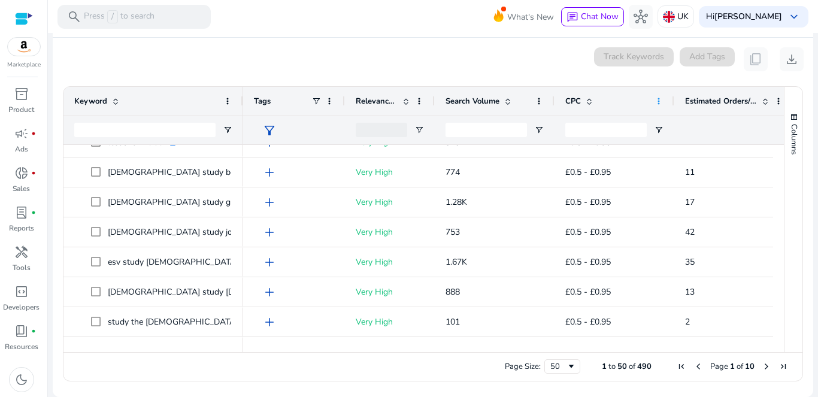
click at [660, 99] on span at bounding box center [659, 101] width 10 height 10
click at [563, 59] on div "0 keyword(s) selected Track Keywords Add Tags content_copy download" at bounding box center [432, 59] width 741 height 24
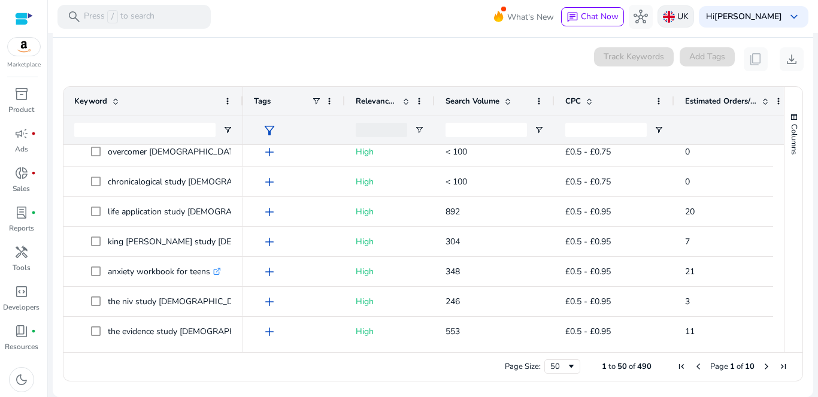
click at [688, 13] on p "UK" at bounding box center [682, 16] width 11 height 21
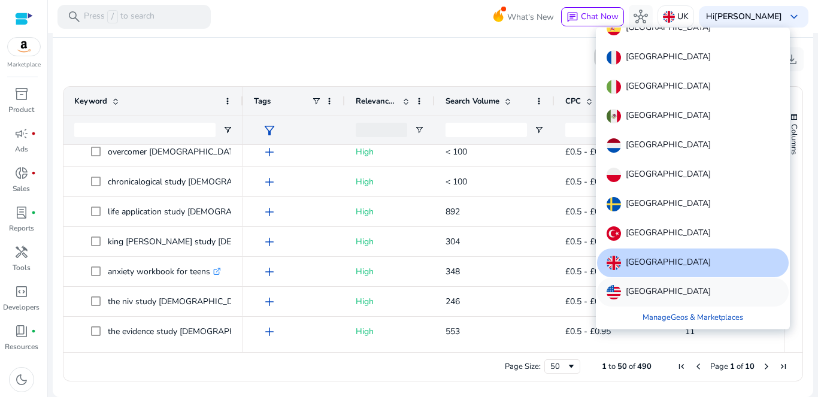
click at [650, 291] on p "[GEOGRAPHIC_DATA]" at bounding box center [668, 292] width 85 height 14
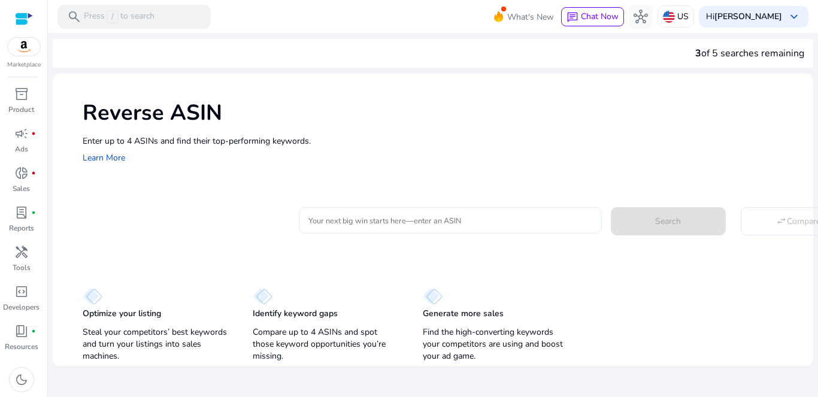
click at [424, 216] on input "Your next big win starts here—enter an ASIN" at bounding box center [450, 220] width 284 height 13
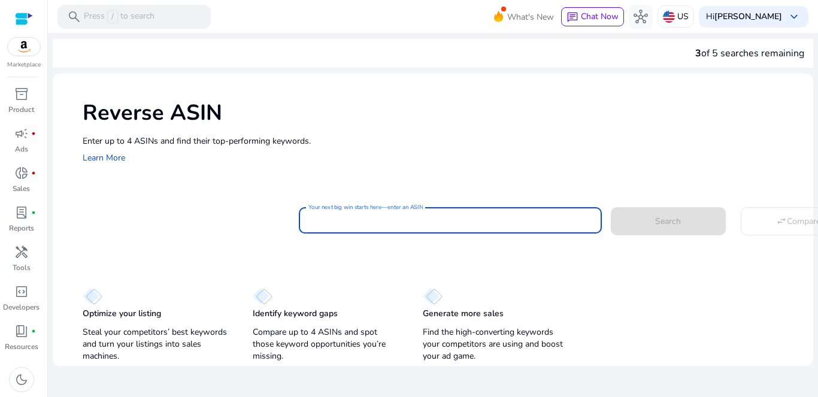
paste input "**********"
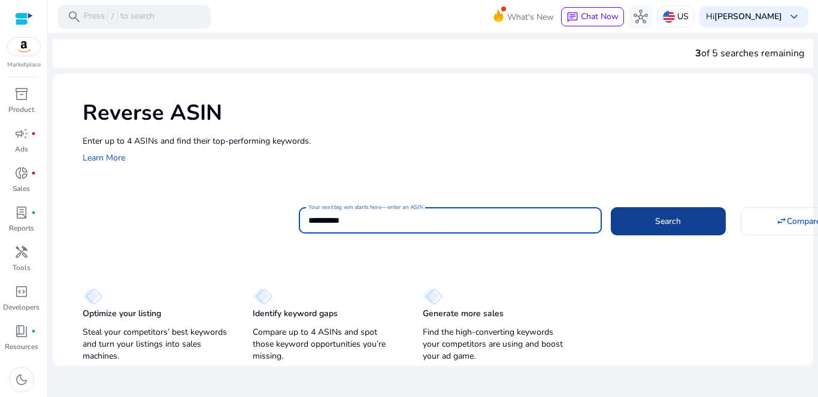
type input "**********"
click at [653, 226] on span at bounding box center [668, 221] width 115 height 29
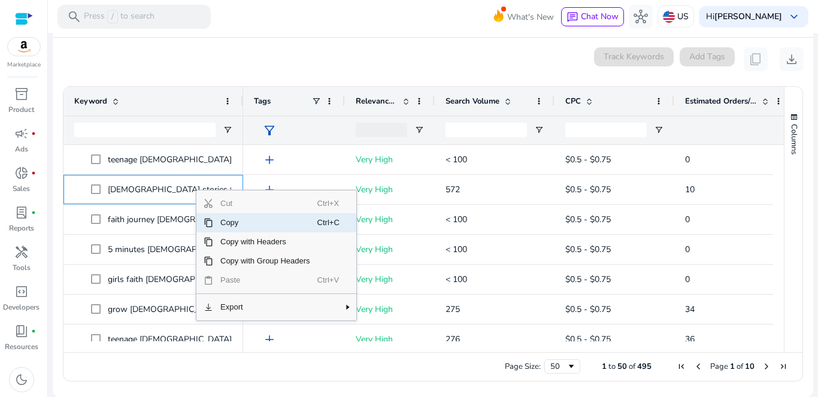
click at [244, 221] on span "Copy" at bounding box center [265, 222] width 104 height 19
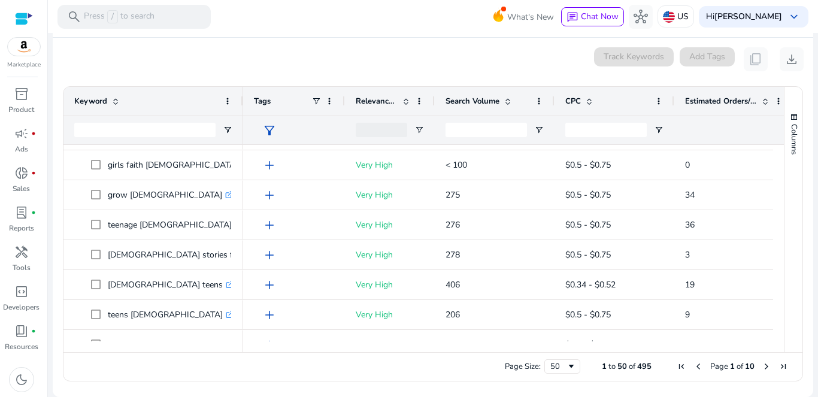
scroll to position [119, 0]
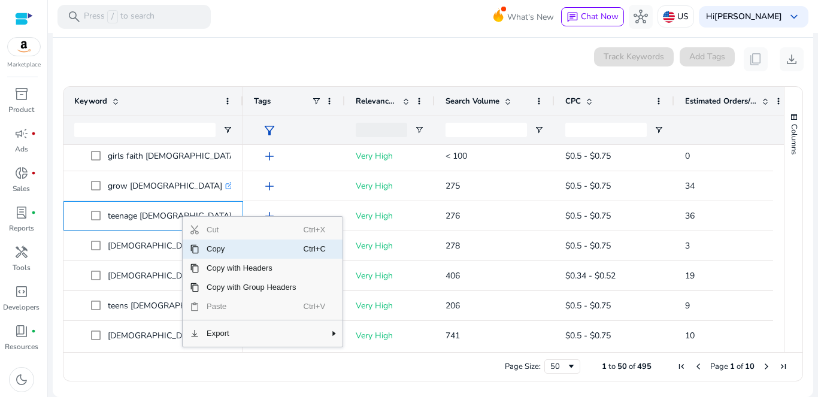
click at [217, 248] on span "Copy" at bounding box center [251, 248] width 104 height 19
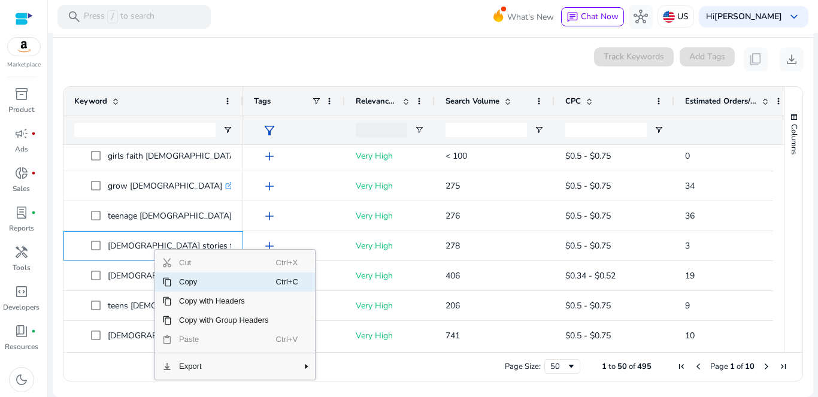
click at [204, 287] on span "Copy" at bounding box center [224, 281] width 104 height 19
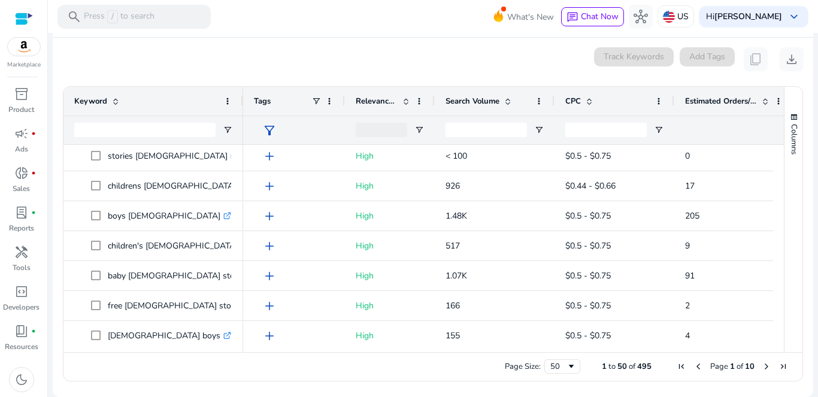
scroll to position [876, 0]
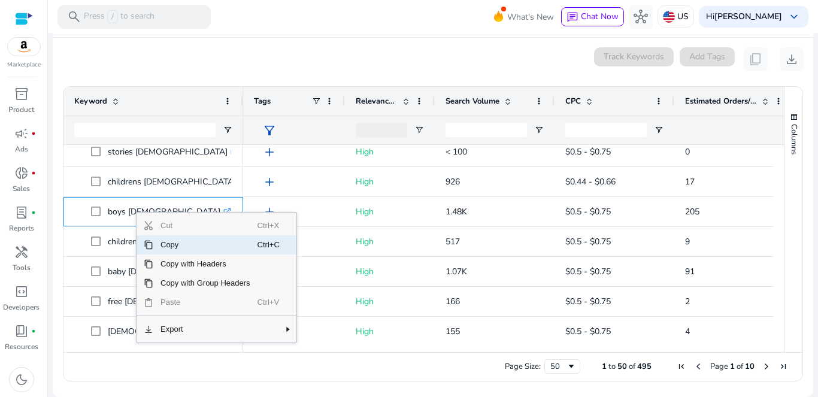
click at [172, 245] on span "Copy" at bounding box center [205, 244] width 104 height 19
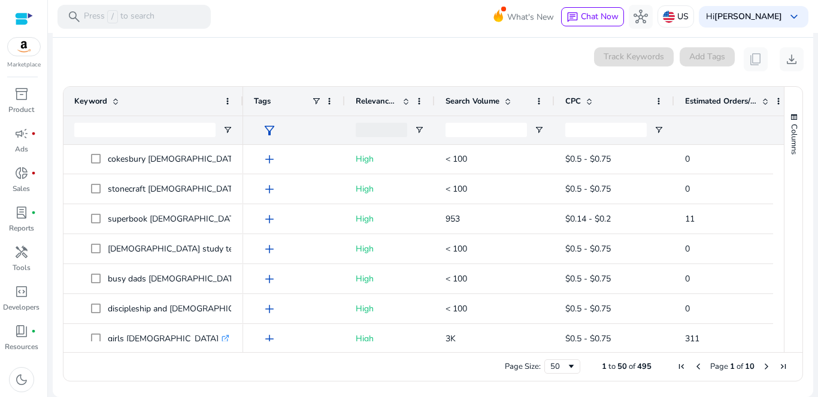
scroll to position [1177, 0]
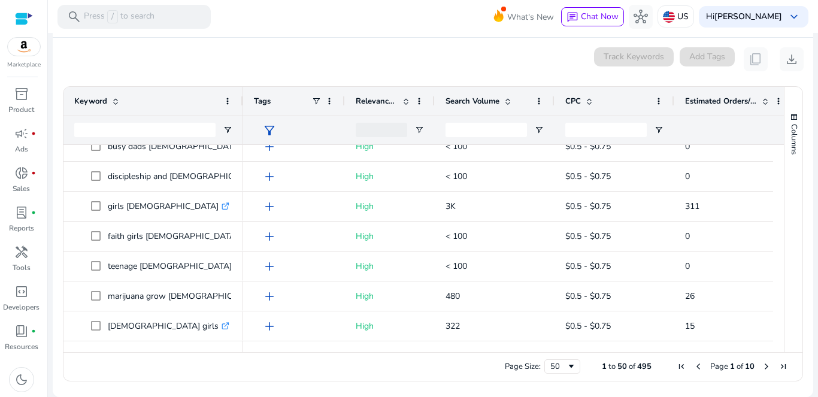
click at [762, 365] on span "Next Page" at bounding box center [766, 367] width 10 height 10
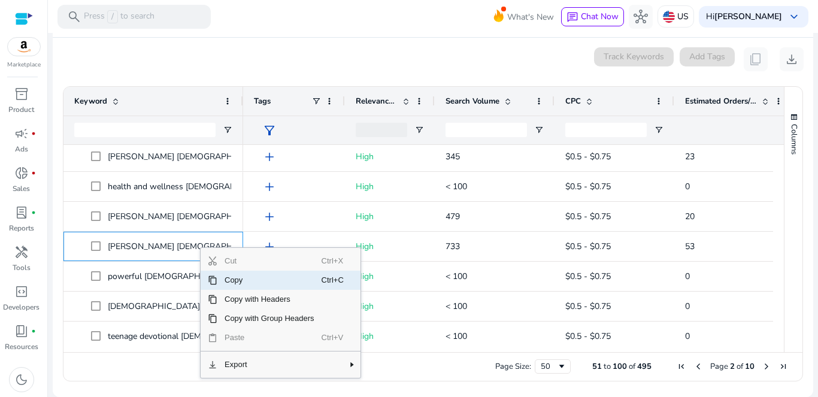
click at [247, 280] on span "Copy" at bounding box center [269, 280] width 104 height 19
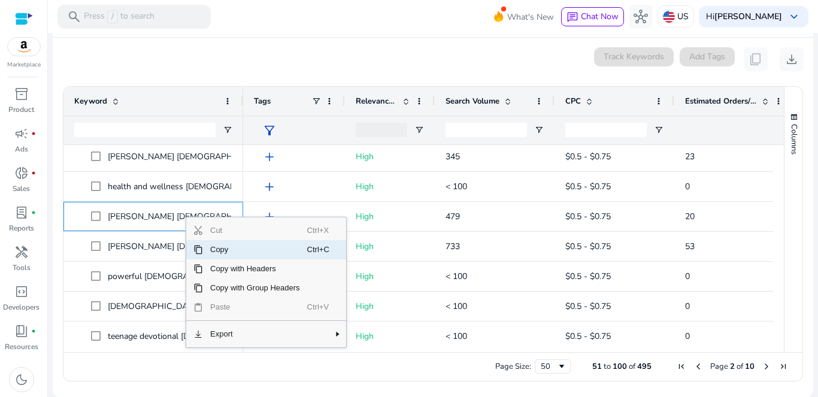
click at [236, 253] on span "Copy" at bounding box center [255, 249] width 104 height 19
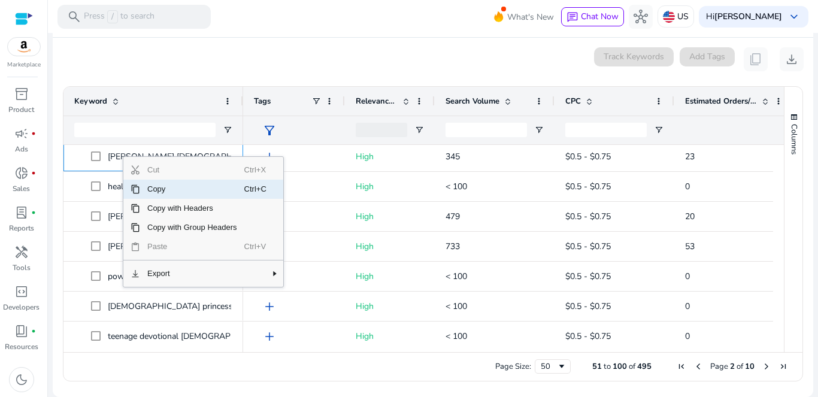
click at [179, 192] on span "Copy" at bounding box center [192, 189] width 104 height 19
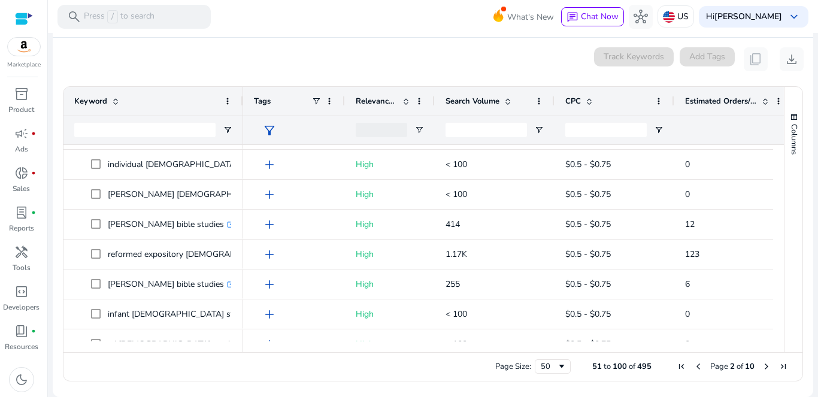
scroll to position [1300, 0]
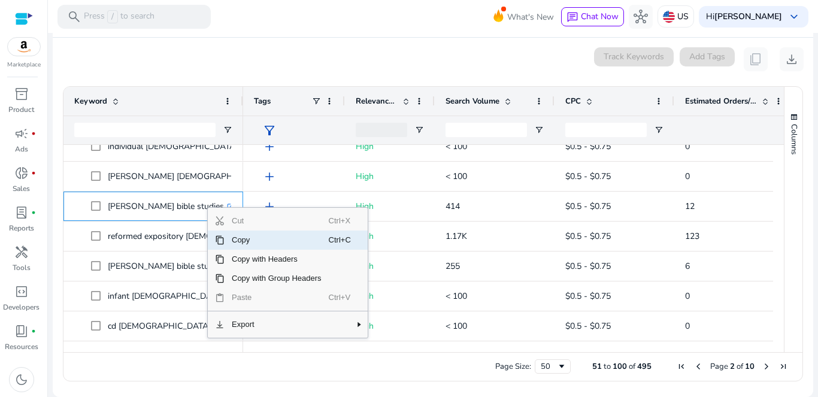
click at [250, 241] on span "Copy" at bounding box center [276, 239] width 104 height 19
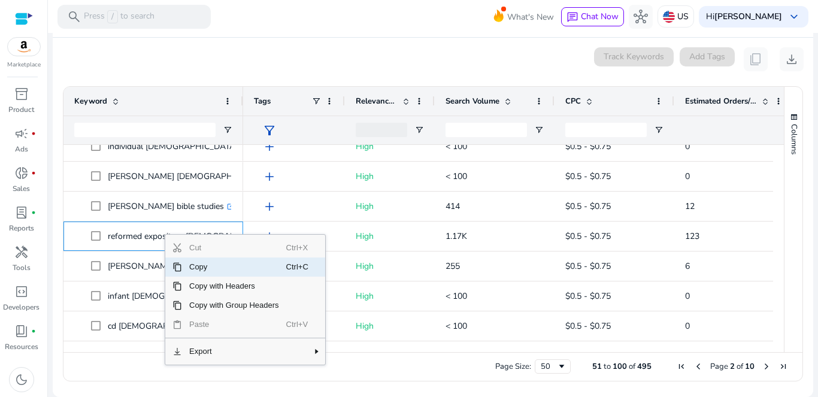
click at [204, 266] on span "Copy" at bounding box center [234, 266] width 104 height 19
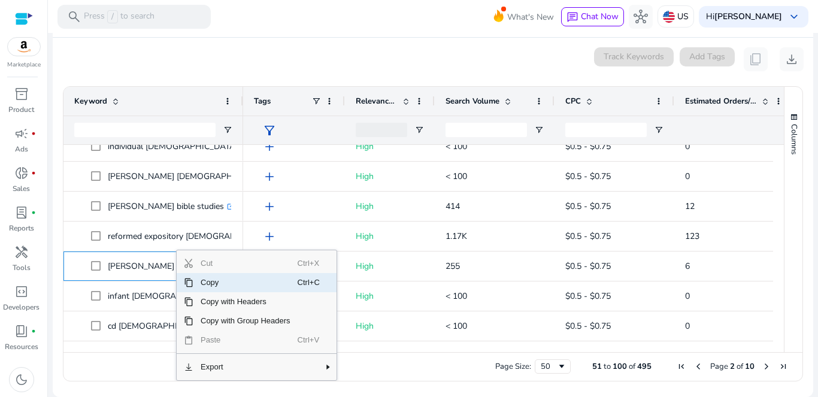
click at [222, 285] on span "Copy" at bounding box center [245, 282] width 104 height 19
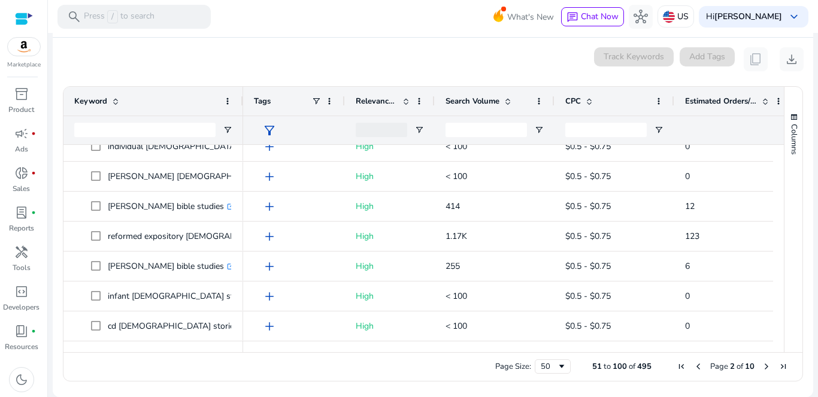
click at [763, 367] on span "Next Page" at bounding box center [766, 367] width 10 height 10
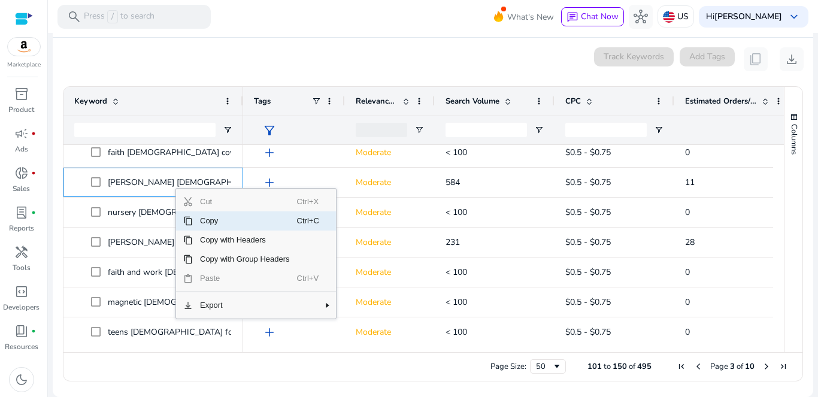
click at [220, 220] on span "Copy" at bounding box center [245, 220] width 104 height 19
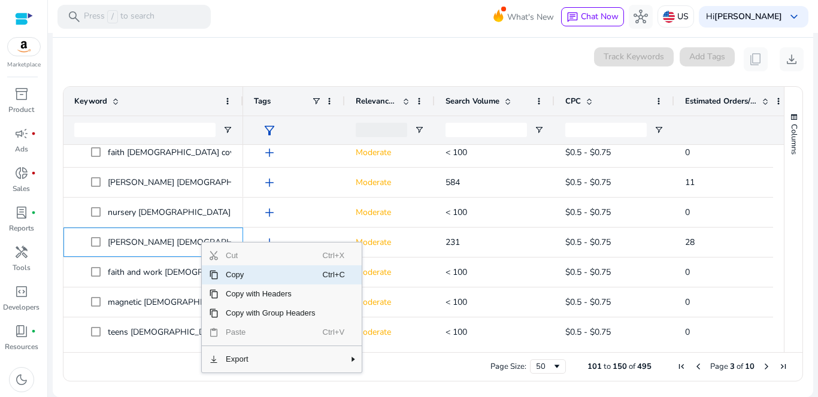
click at [247, 272] on span "Copy" at bounding box center [271, 274] width 104 height 19
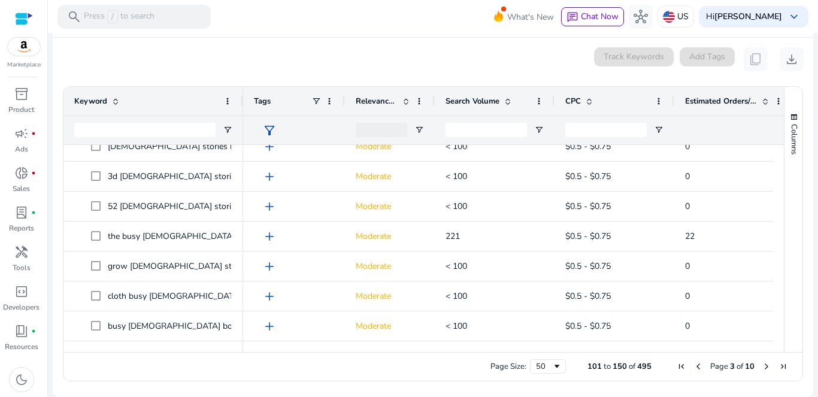
click at [694, 365] on span "Previous Page" at bounding box center [698, 367] width 10 height 10
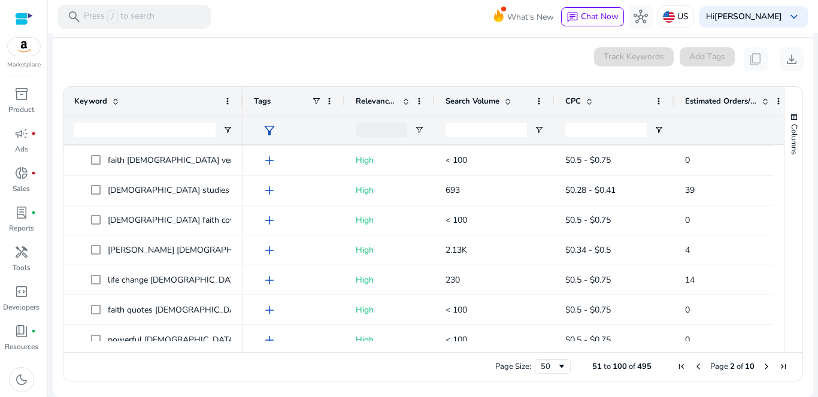
scroll to position [64, 0]
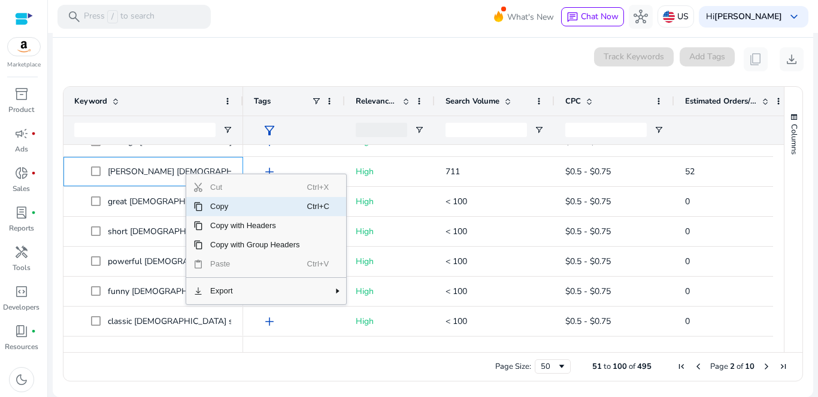
click at [227, 205] on span "Copy" at bounding box center [255, 206] width 104 height 19
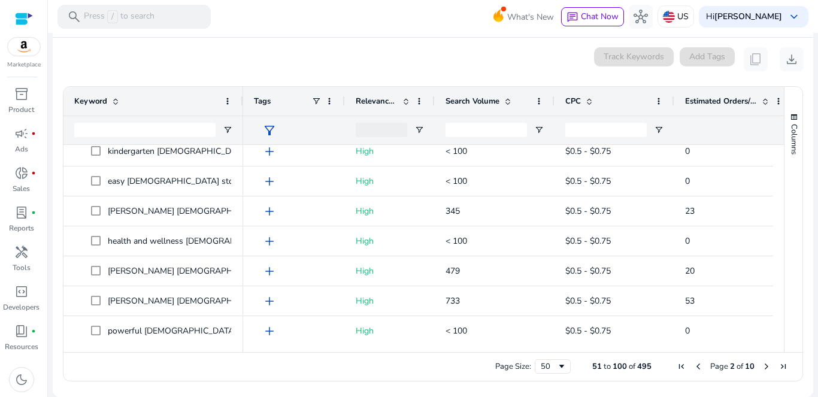
click at [694, 365] on span "Previous Page" at bounding box center [698, 367] width 10 height 10
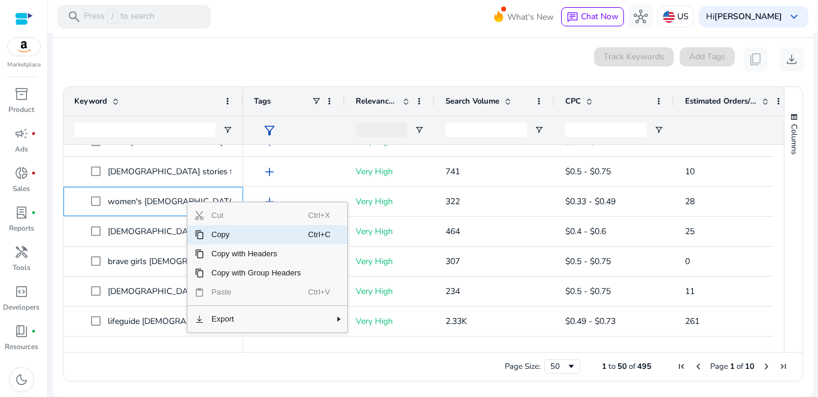
click at [223, 235] on span "Copy" at bounding box center [256, 234] width 104 height 19
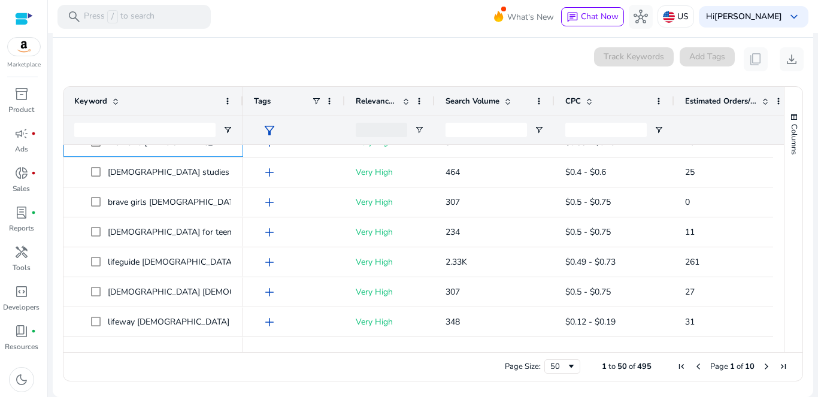
scroll to position [356, 0]
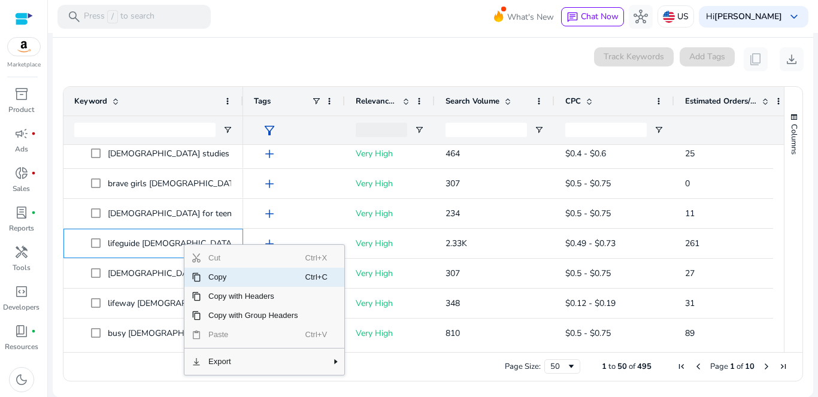
click at [225, 275] on span "Copy" at bounding box center [253, 277] width 104 height 19
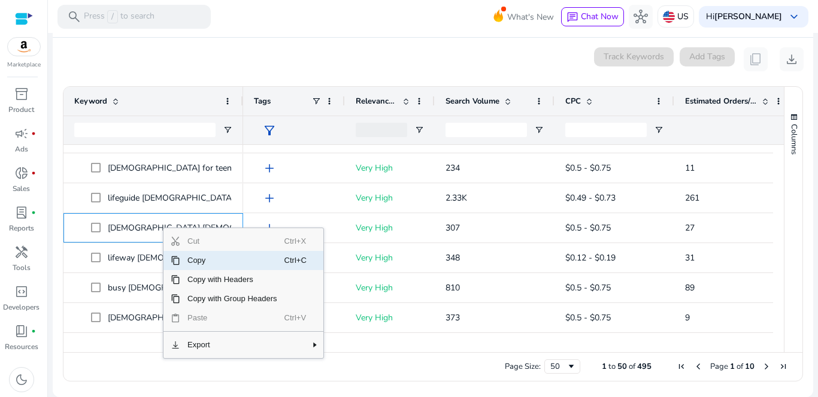
click at [205, 257] on span "Copy" at bounding box center [232, 260] width 104 height 19
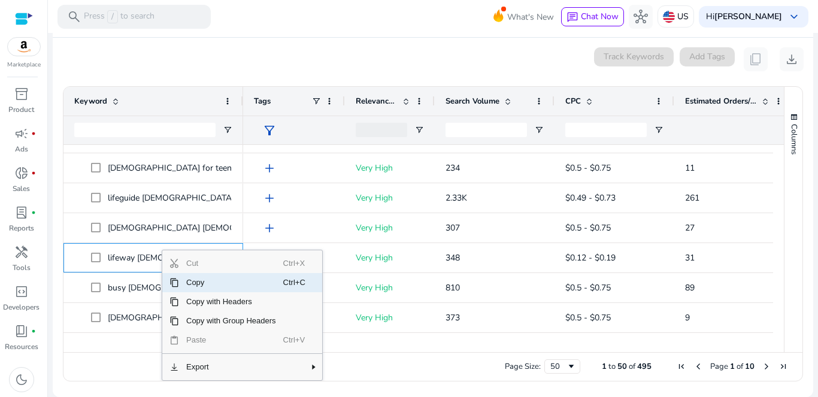
click at [195, 282] on span "Copy" at bounding box center [231, 282] width 104 height 19
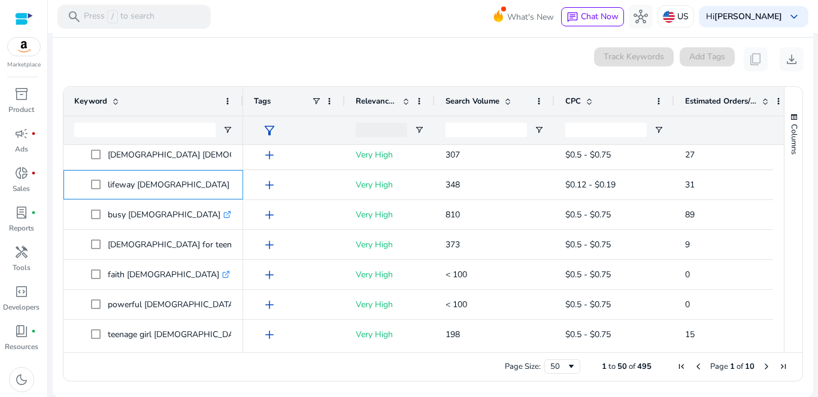
scroll to position [502, 0]
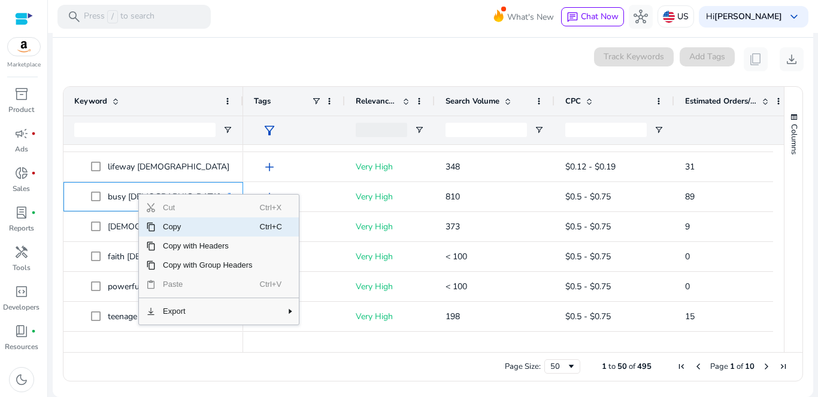
click at [190, 229] on span "Copy" at bounding box center [208, 226] width 104 height 19
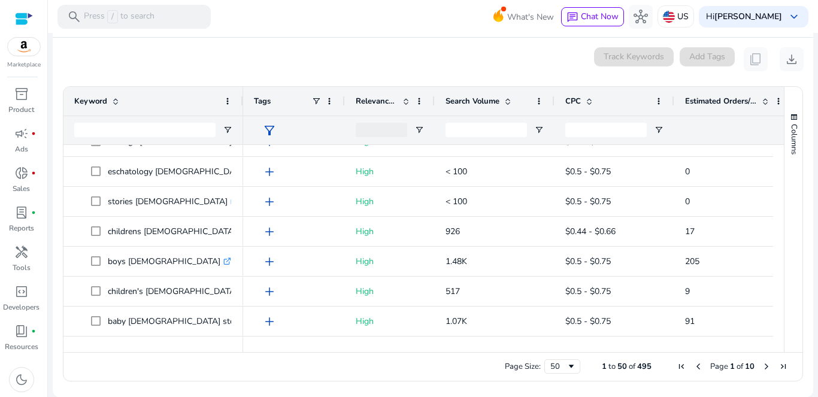
scroll to position [840, 0]
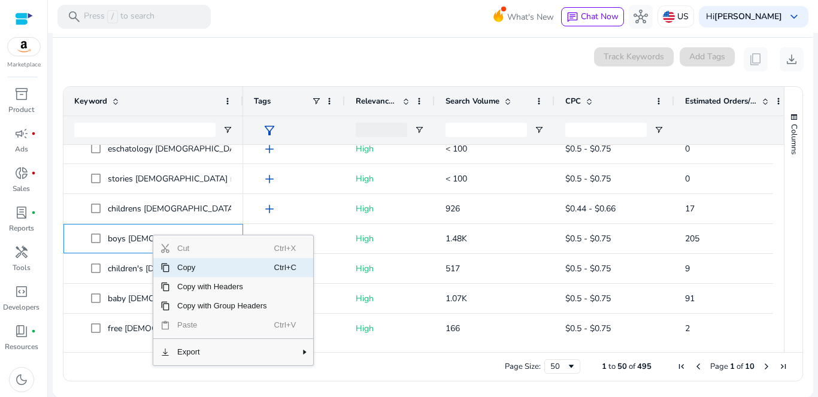
click at [193, 268] on span "Copy" at bounding box center [222, 267] width 104 height 19
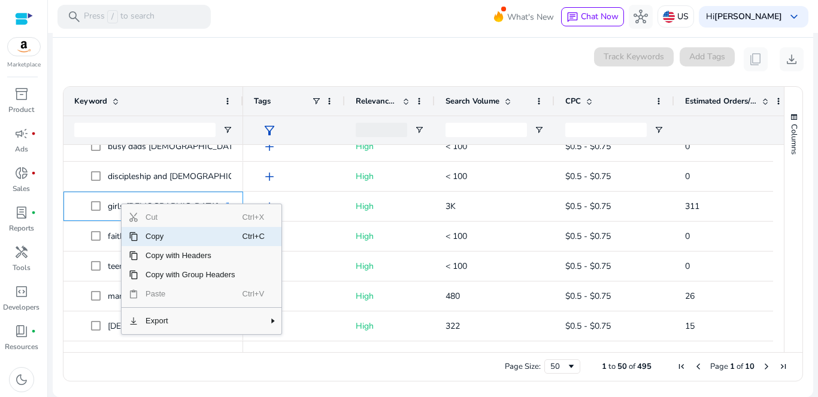
click at [159, 237] on span "Copy" at bounding box center [190, 236] width 104 height 19
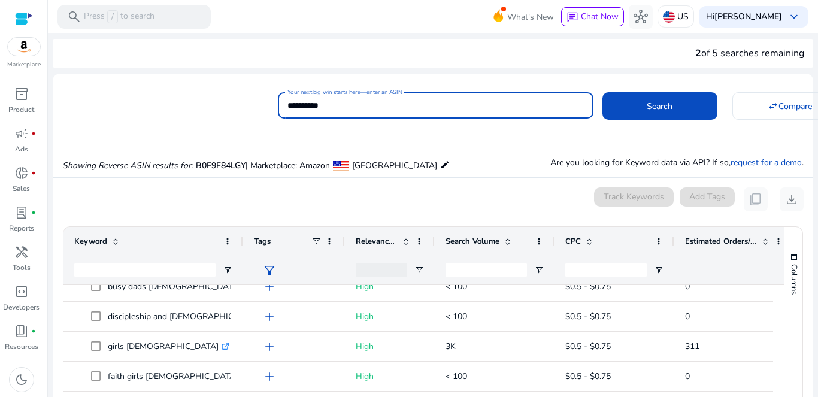
click at [379, 108] on input "**********" at bounding box center [435, 105] width 296 height 13
paste input
type input "**********"
click at [653, 106] on span "Search" at bounding box center [660, 106] width 26 height 13
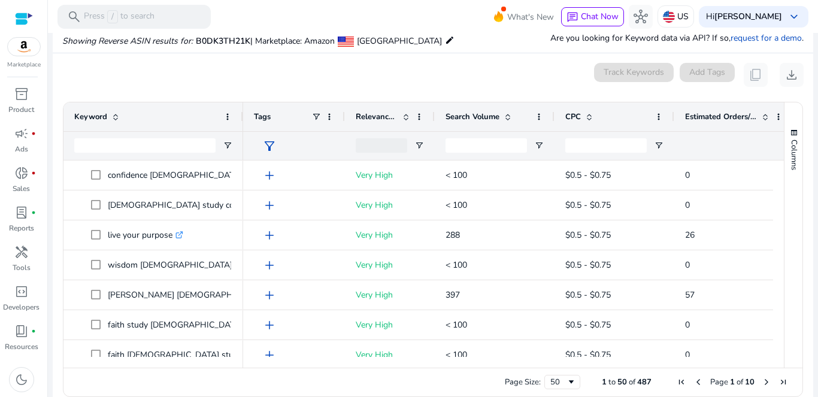
scroll to position [140, 0]
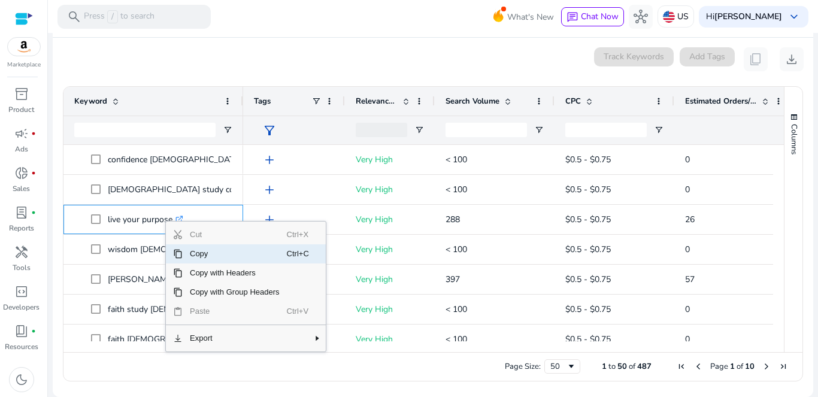
click at [205, 253] on span "Copy" at bounding box center [235, 253] width 104 height 19
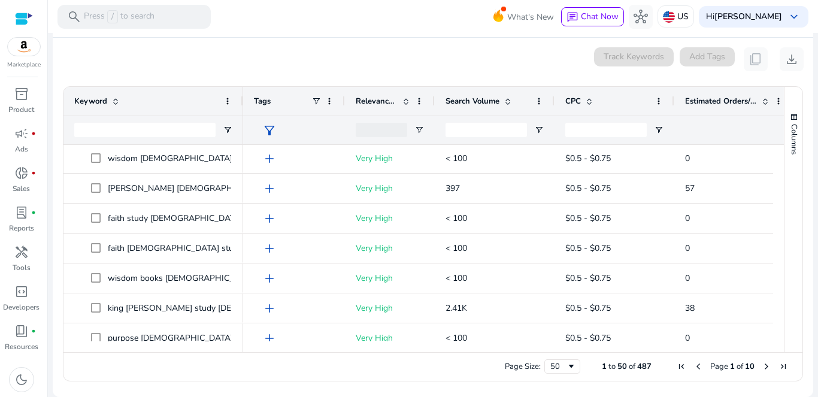
scroll to position [91, 0]
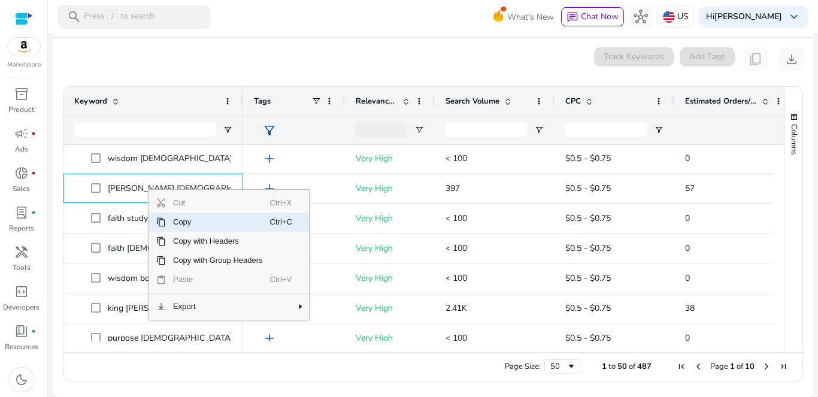
click at [183, 222] on span "Copy" at bounding box center [218, 222] width 104 height 19
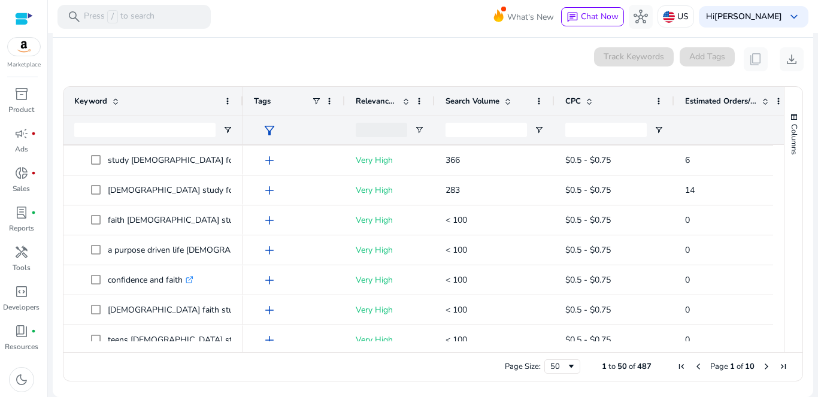
scroll to position [333, 0]
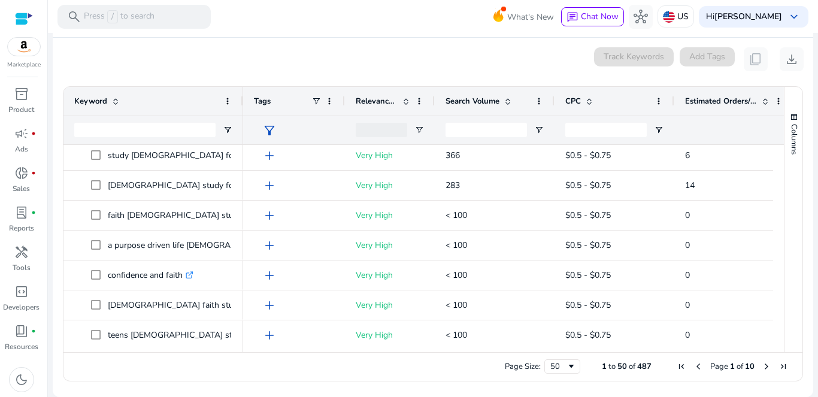
click at [777, 201] on div "Keyword Tags Relevance Score CPC" at bounding box center [432, 219] width 739 height 265
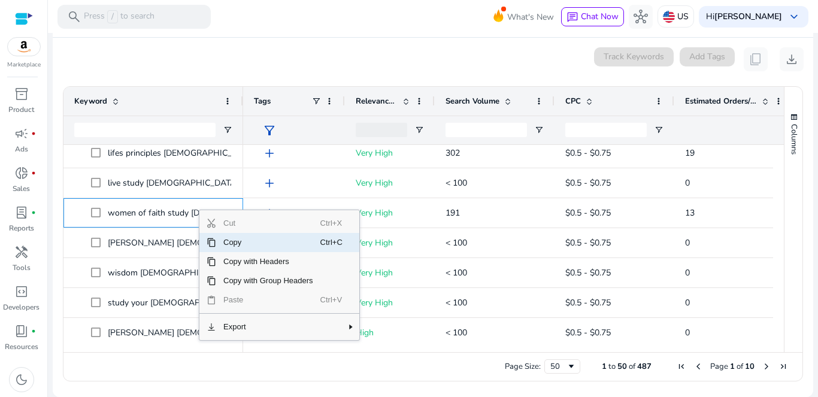
click at [236, 242] on span "Copy" at bounding box center [268, 242] width 104 height 19
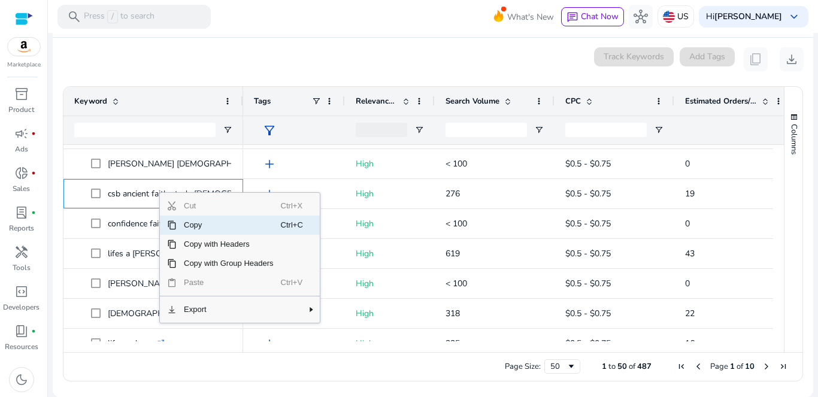
click at [204, 228] on span "Copy" at bounding box center [229, 225] width 104 height 19
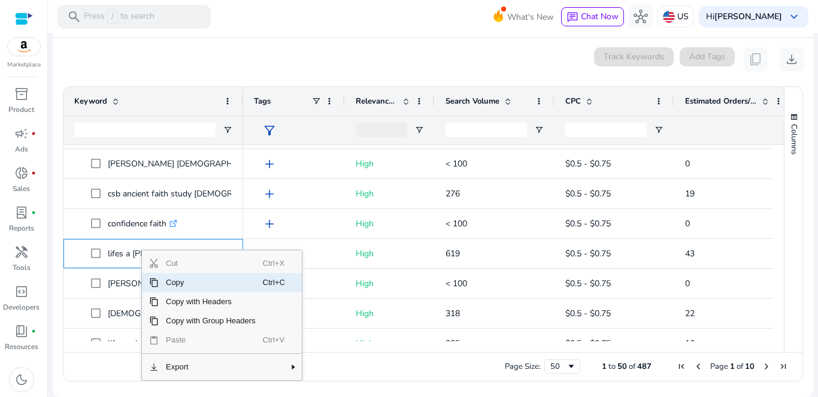
click at [181, 280] on span "Copy" at bounding box center [211, 282] width 104 height 19
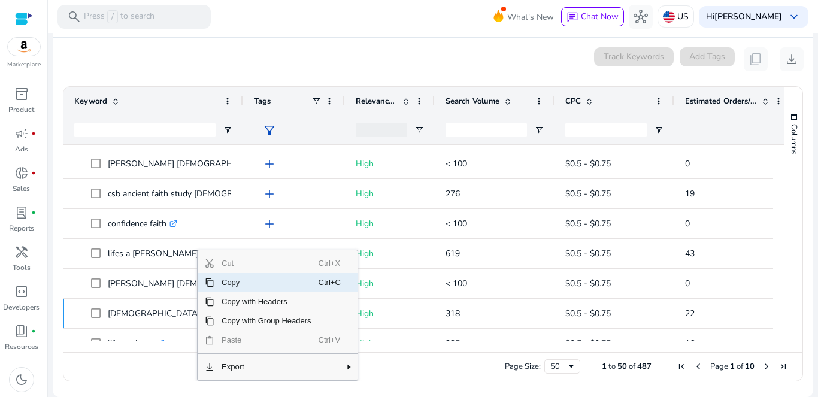
click at [235, 280] on span "Copy" at bounding box center [266, 282] width 104 height 19
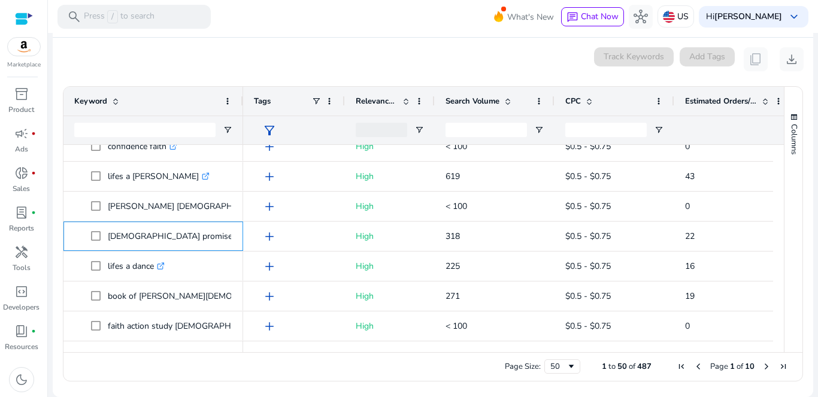
scroll to position [849, 0]
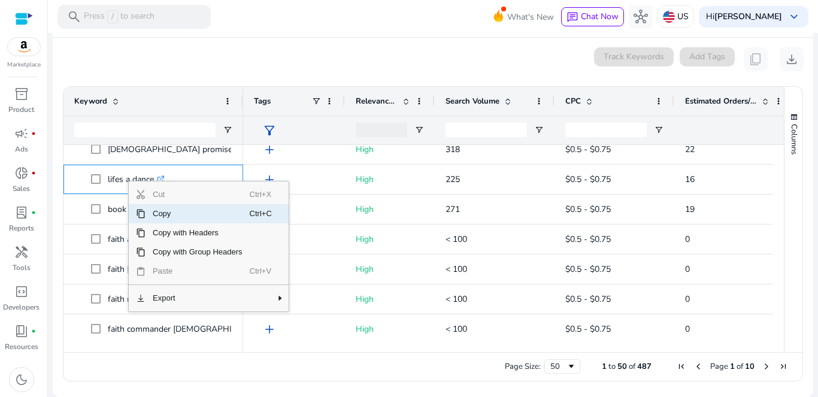
click at [165, 216] on span "Copy" at bounding box center [197, 213] width 104 height 19
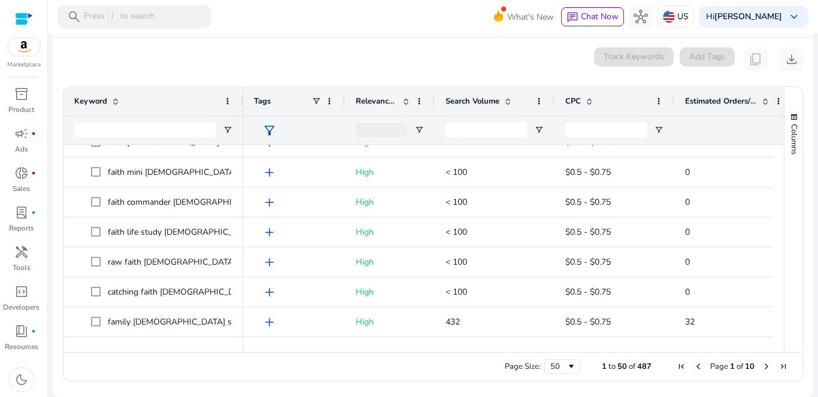
scroll to position [1131, 0]
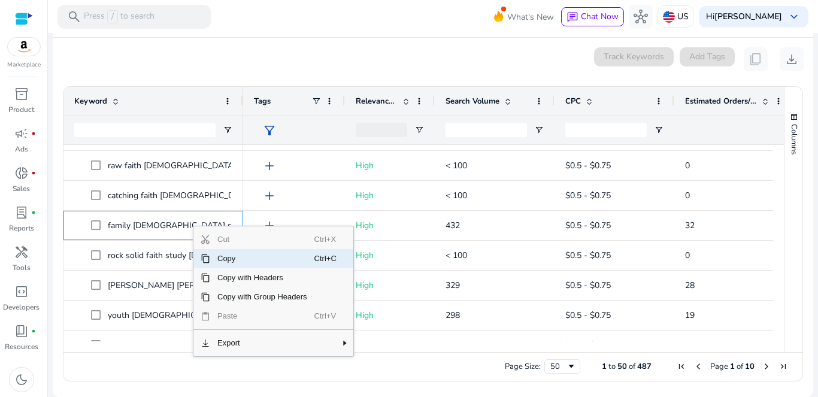
click at [245, 259] on span "Copy" at bounding box center [262, 258] width 104 height 19
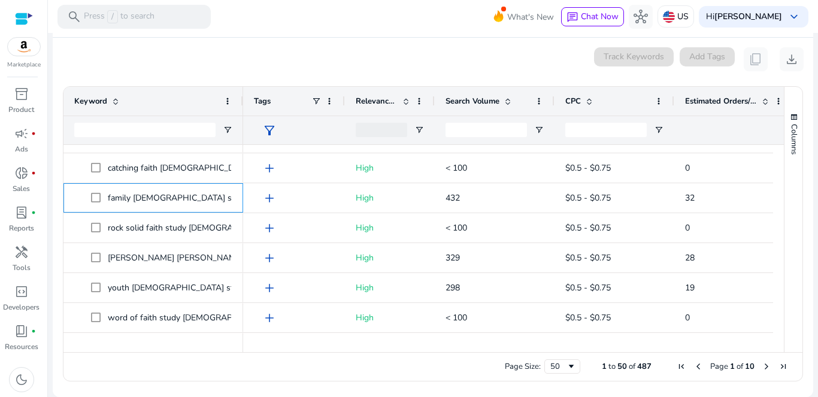
scroll to position [1173, 0]
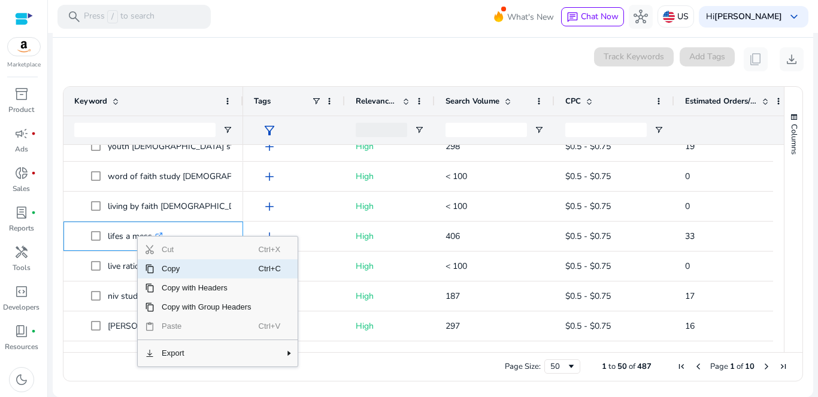
click at [177, 269] on span "Copy" at bounding box center [206, 268] width 104 height 19
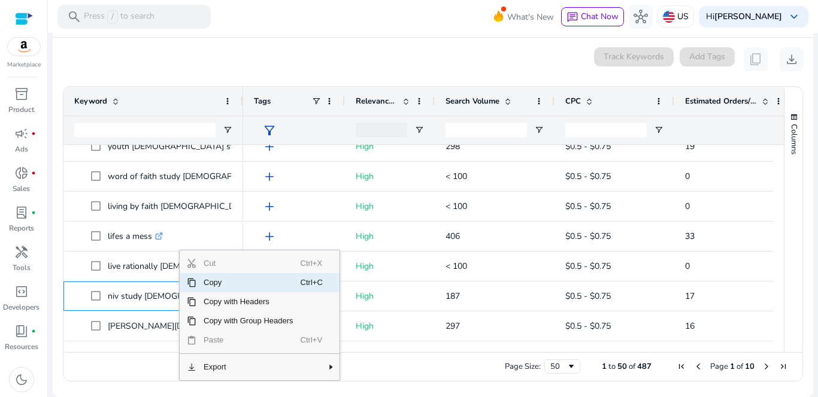
click at [222, 283] on span "Copy" at bounding box center [248, 282] width 104 height 19
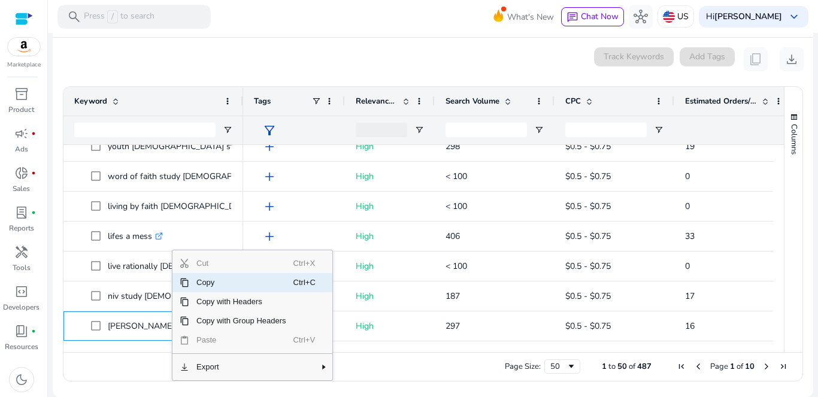
click at [217, 280] on span "Copy" at bounding box center [241, 282] width 104 height 19
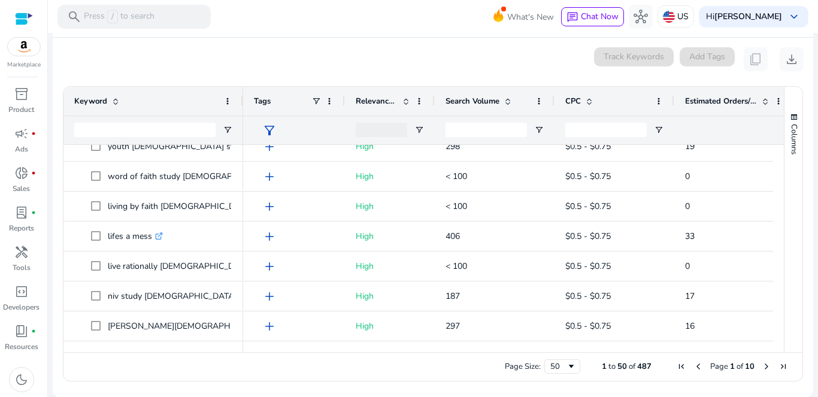
click at [763, 365] on span "Next Page" at bounding box center [766, 367] width 10 height 10
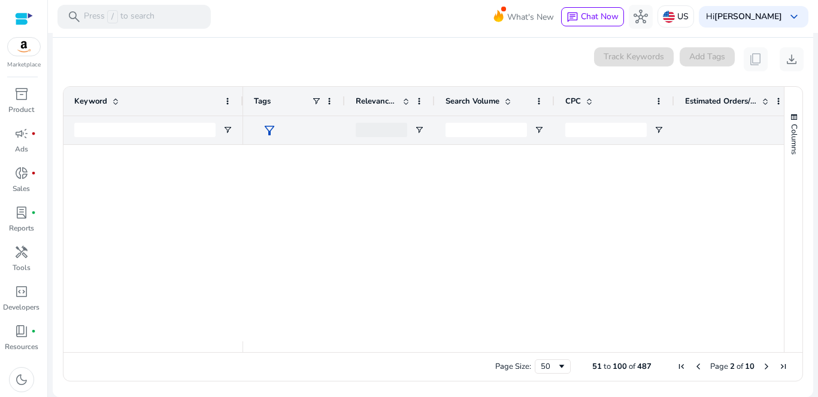
scroll to position [0, 0]
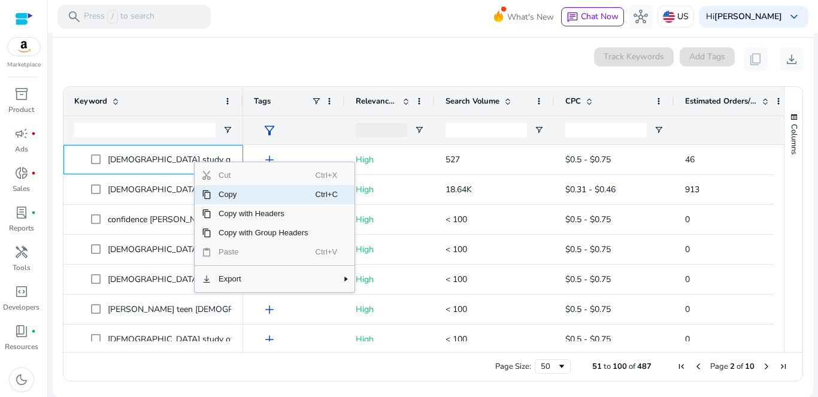
click at [235, 195] on span "Copy" at bounding box center [263, 194] width 104 height 19
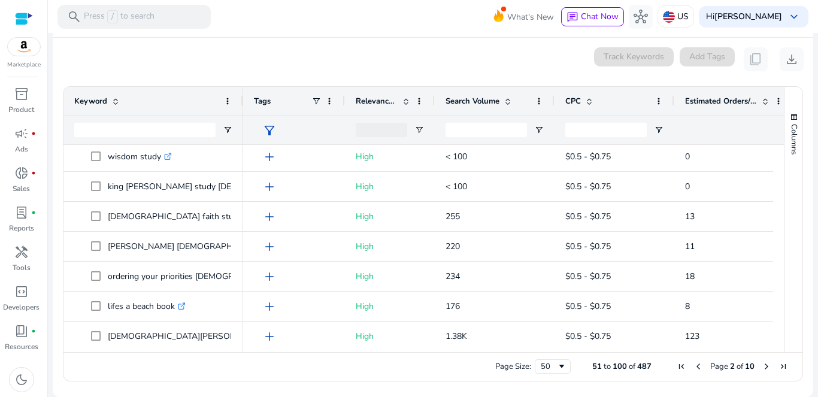
scroll to position [552, 0]
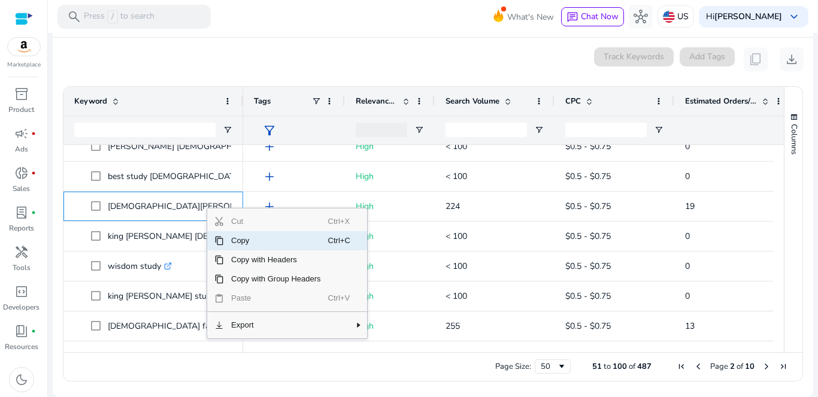
click at [233, 242] on span "Copy" at bounding box center [276, 240] width 104 height 19
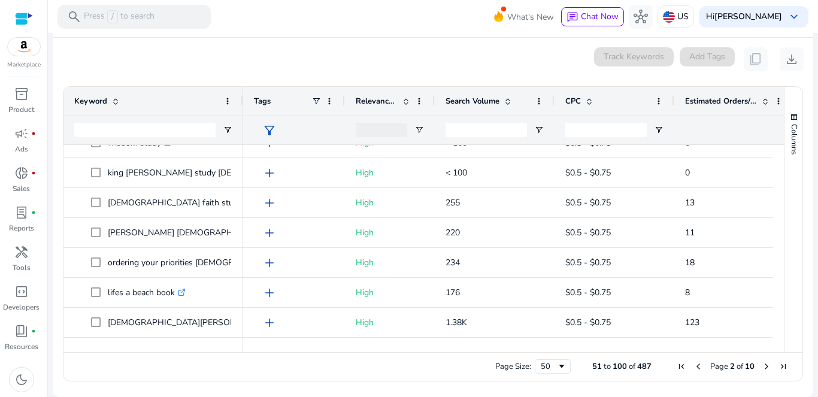
scroll to position [680, 0]
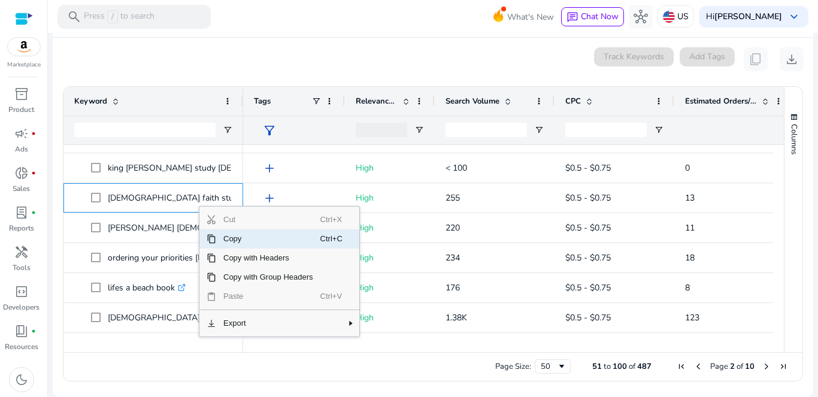
click at [226, 240] on span "Copy" at bounding box center [268, 238] width 104 height 19
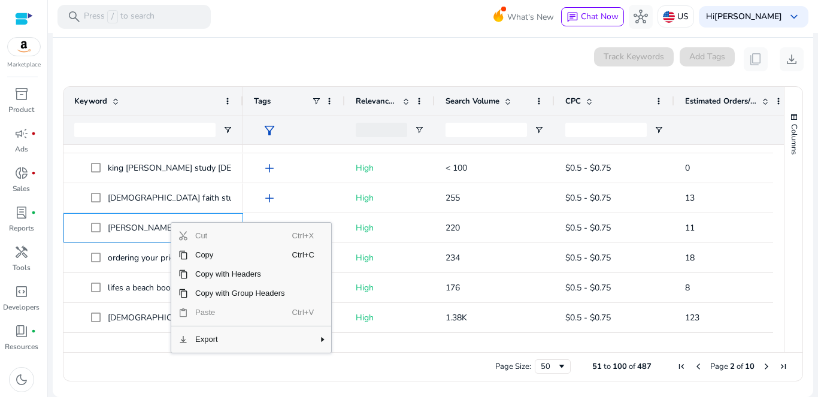
click at [313, 56] on div "0 keyword(s) selected Track Keywords Add Tags content_copy download" at bounding box center [432, 59] width 741 height 24
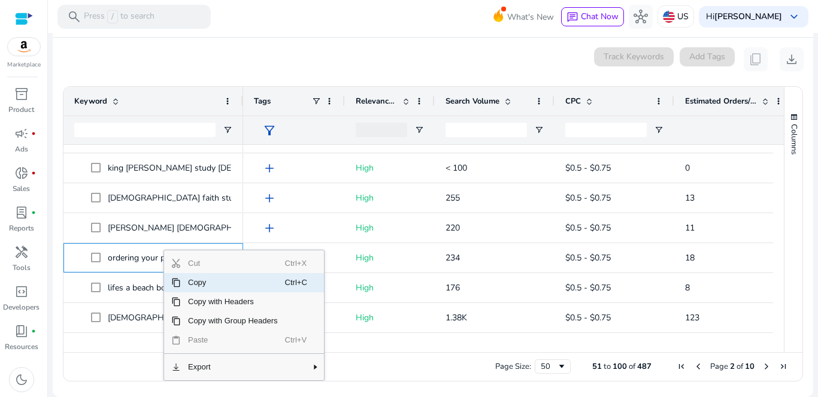
click at [202, 284] on span "Copy" at bounding box center [233, 282] width 104 height 19
click at [208, 284] on span "Copy" at bounding box center [226, 282] width 104 height 19
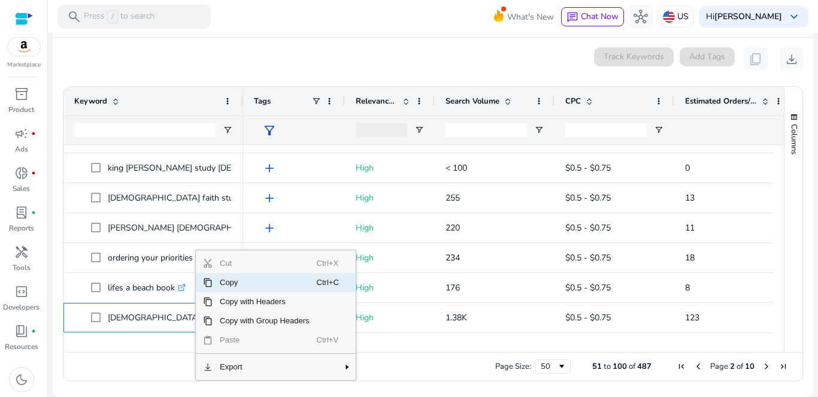
click at [245, 288] on span "Copy" at bounding box center [265, 282] width 104 height 19
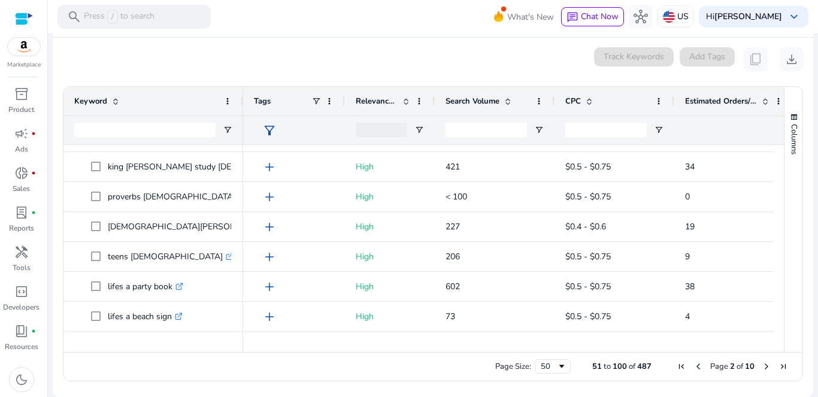
scroll to position [1058, 0]
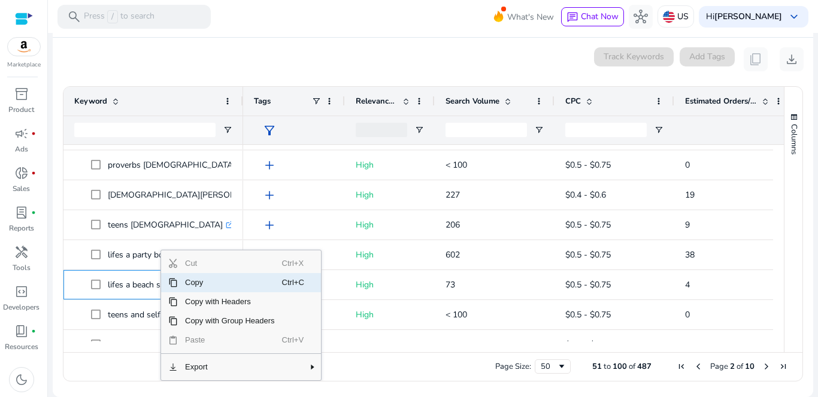
click at [193, 286] on span "Copy" at bounding box center [230, 282] width 104 height 19
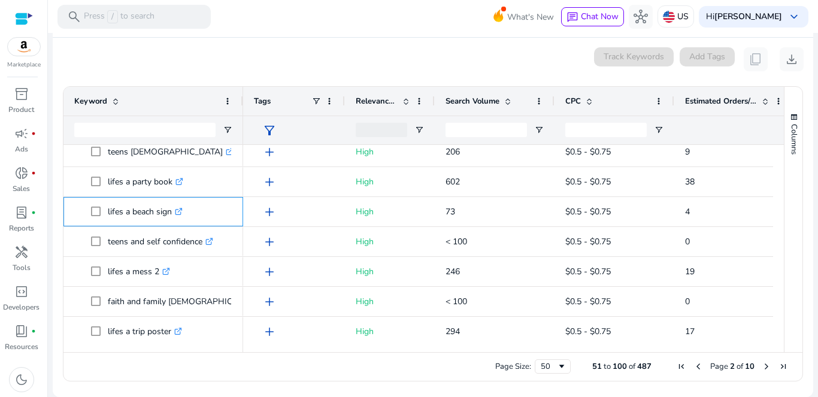
scroll to position [1168, 0]
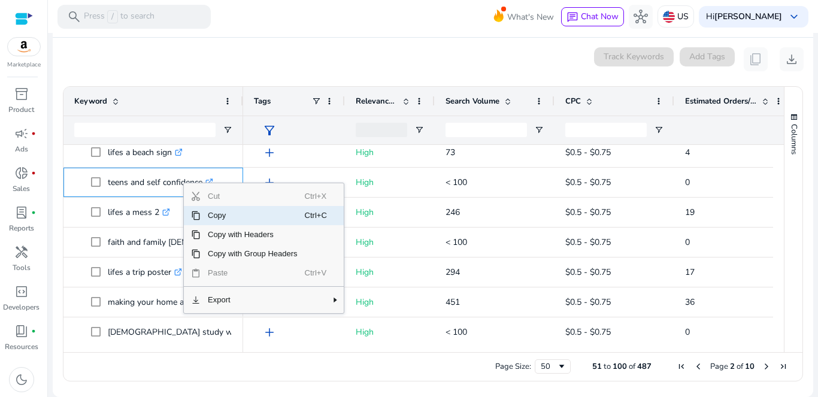
click at [221, 216] on span "Copy" at bounding box center [253, 215] width 104 height 19
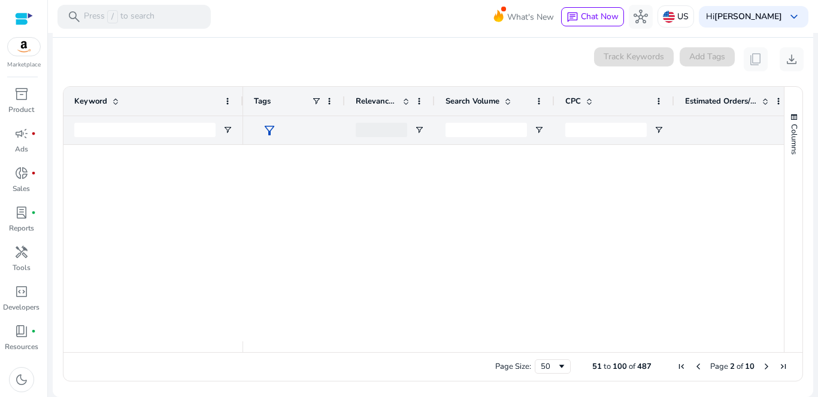
scroll to position [0, 0]
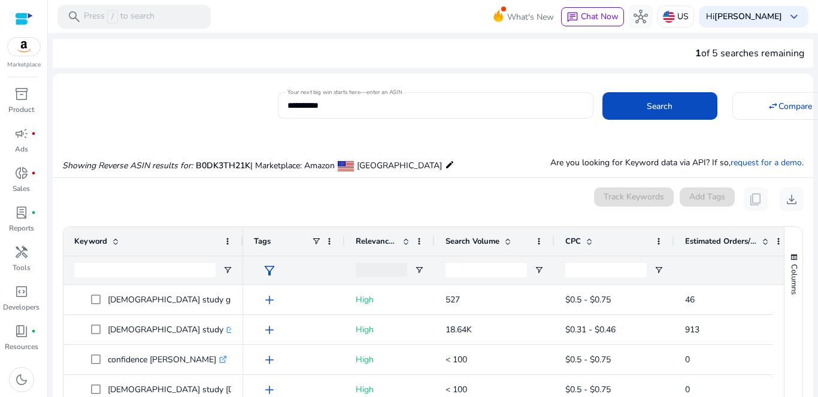
scroll to position [140, 0]
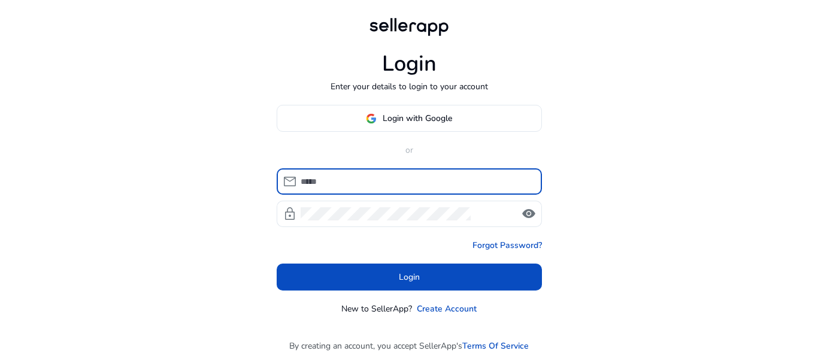
click at [356, 182] on input at bounding box center [417, 181] width 232 height 13
